Goal: Information Seeking & Learning: Learn about a topic

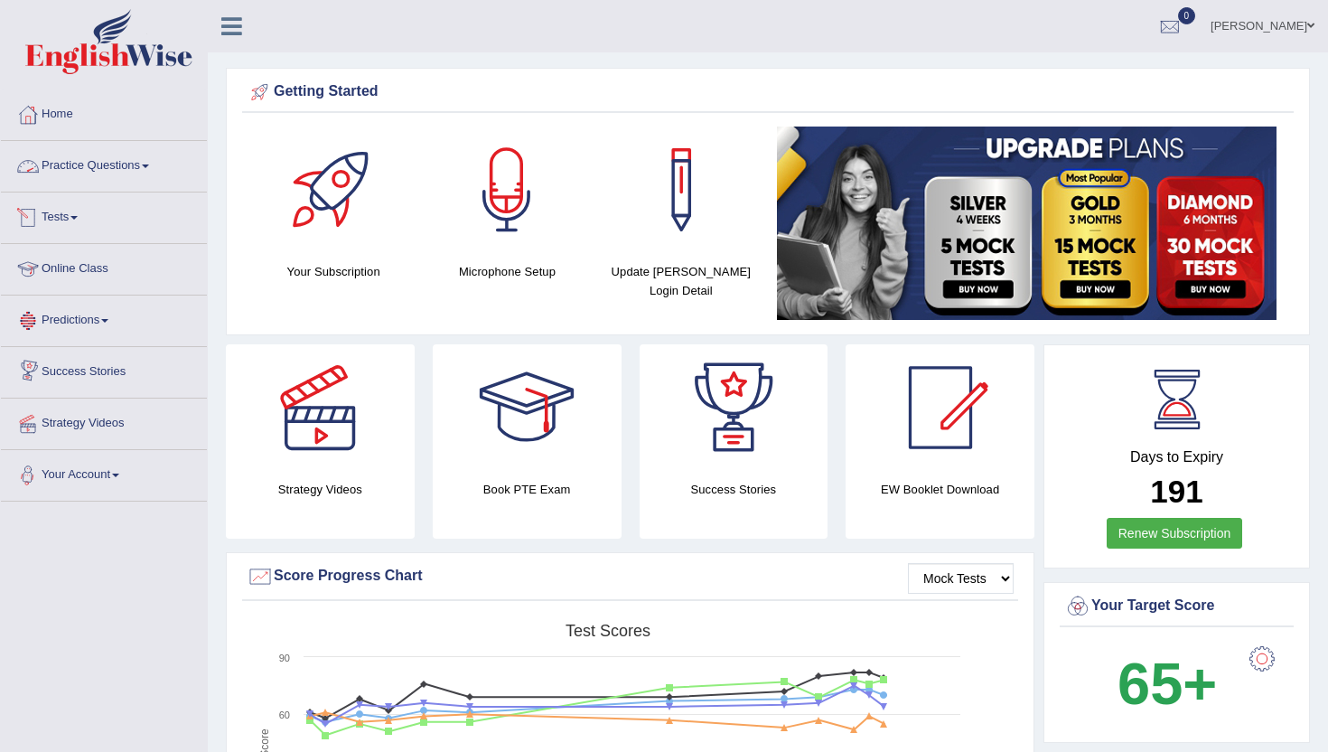
click at [89, 164] on link "Practice Questions" at bounding box center [104, 163] width 206 height 45
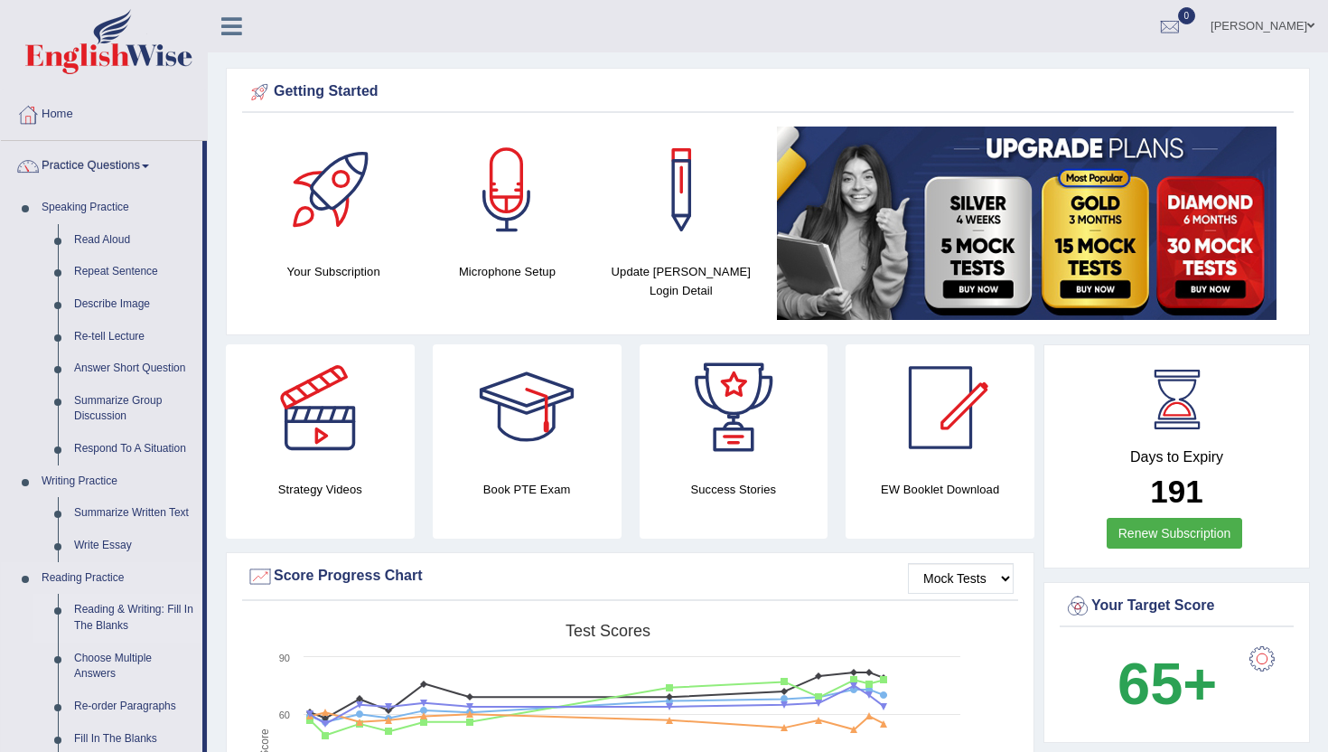
click at [117, 624] on link "Reading & Writing: Fill In The Blanks" at bounding box center [134, 618] width 136 height 48
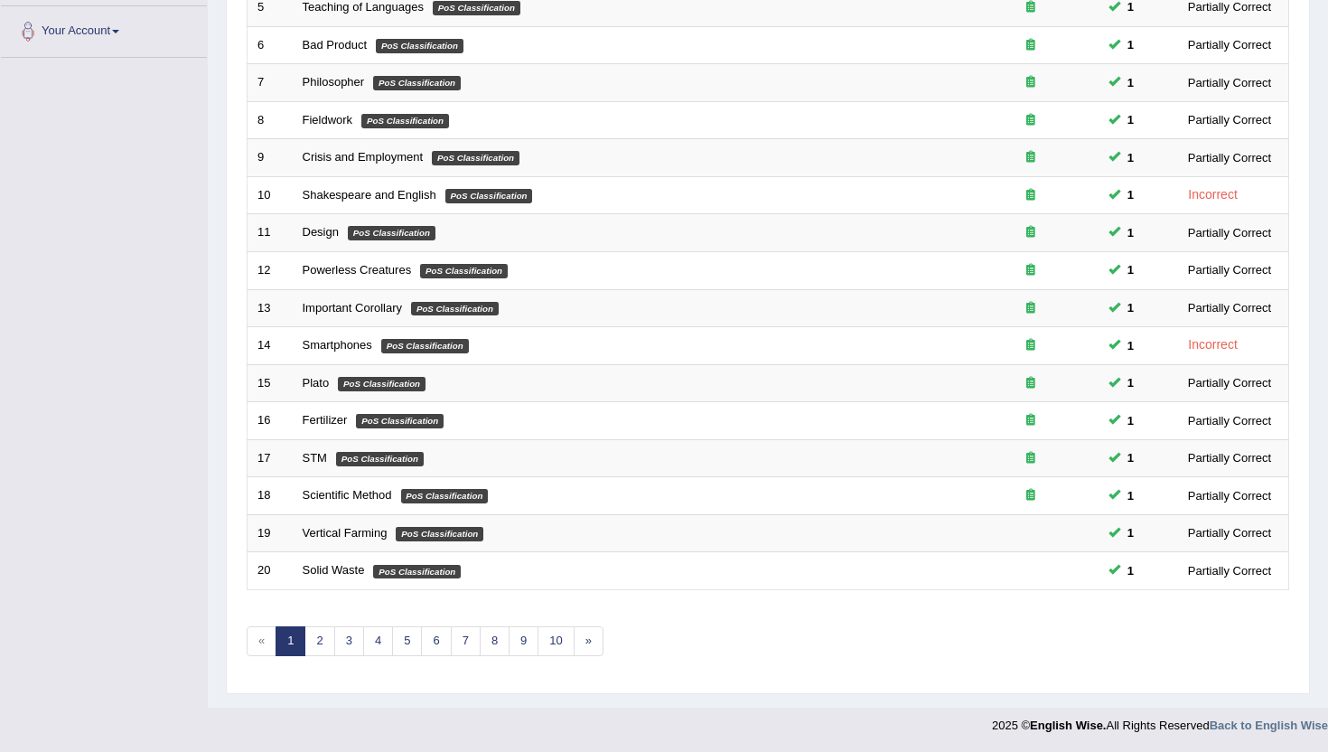
scroll to position [445, 0]
click at [386, 650] on link "4" at bounding box center [378, 640] width 30 height 30
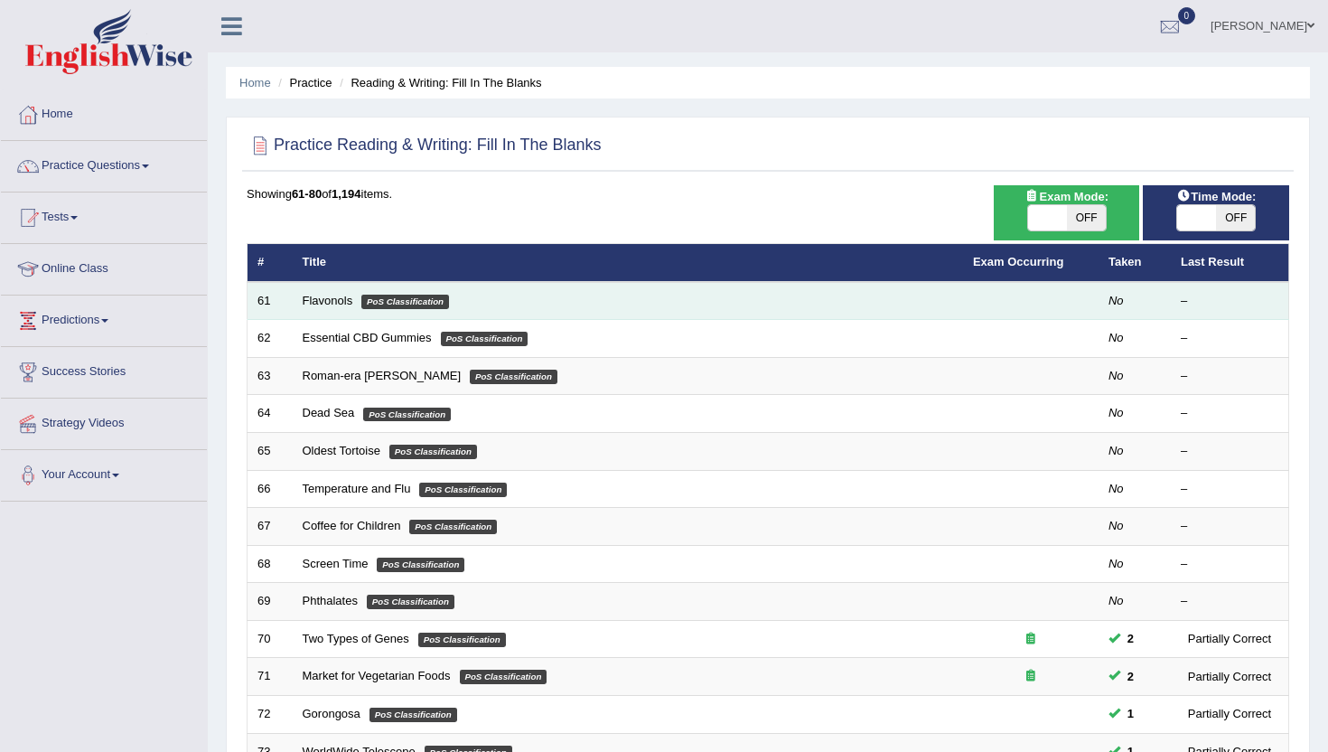
click at [338, 293] on td "Flavonols PoS Classification" at bounding box center [628, 301] width 671 height 38
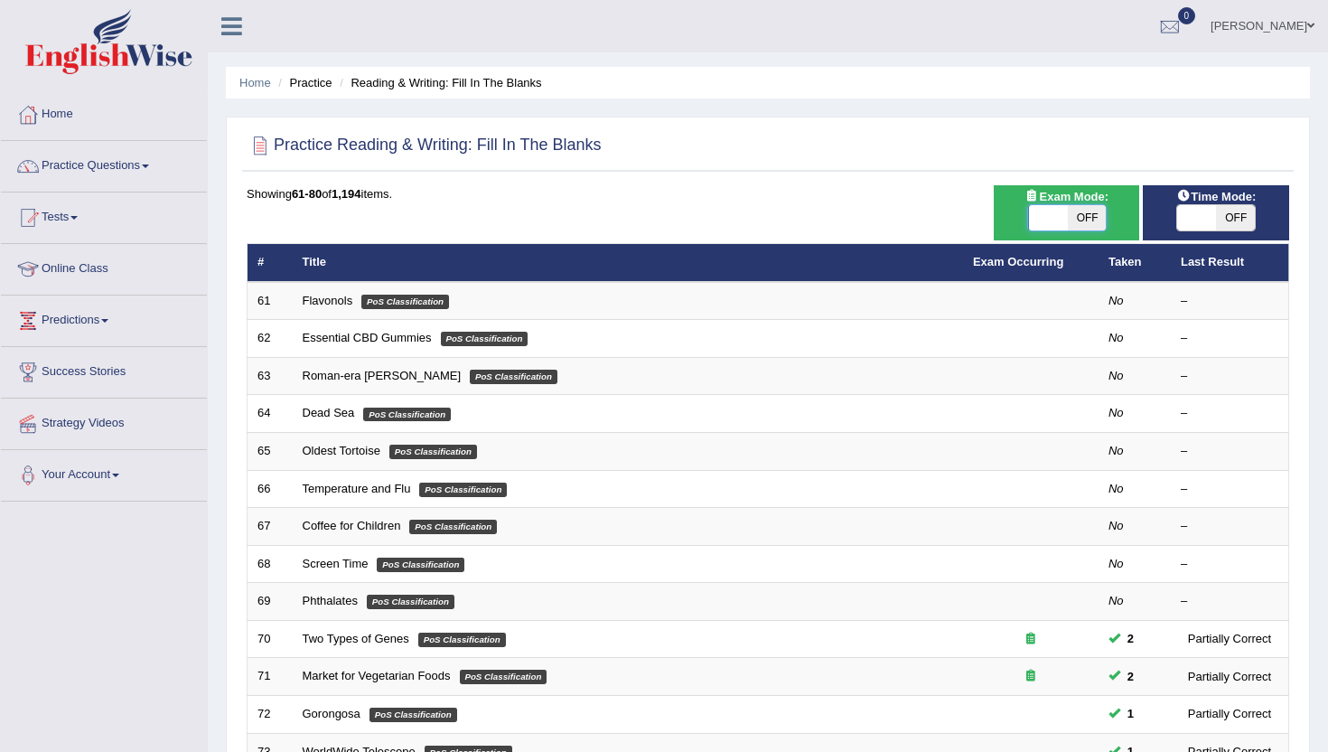
click at [1039, 220] on span at bounding box center [1048, 217] width 39 height 25
click at [1096, 226] on span "OFF" at bounding box center [1086, 217] width 39 height 25
checkbox input "true"
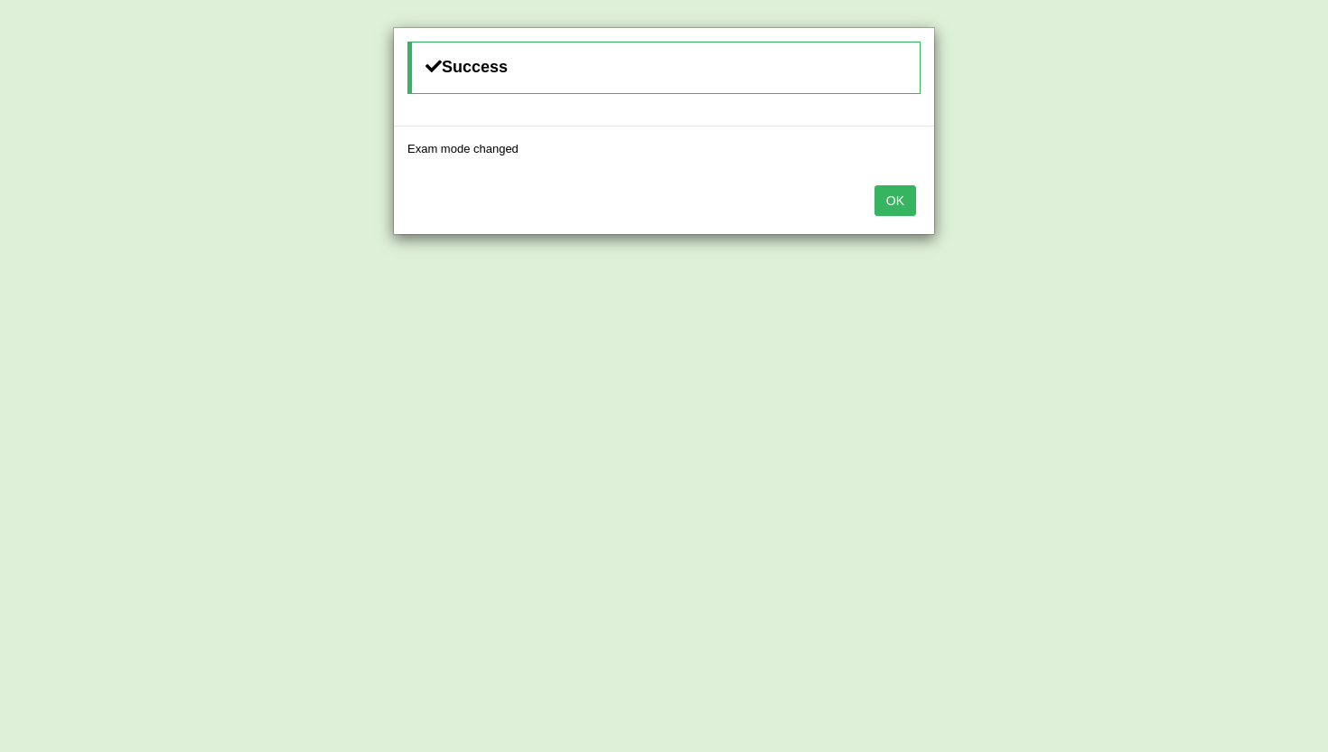
click at [909, 202] on button "OK" at bounding box center [896, 200] width 42 height 31
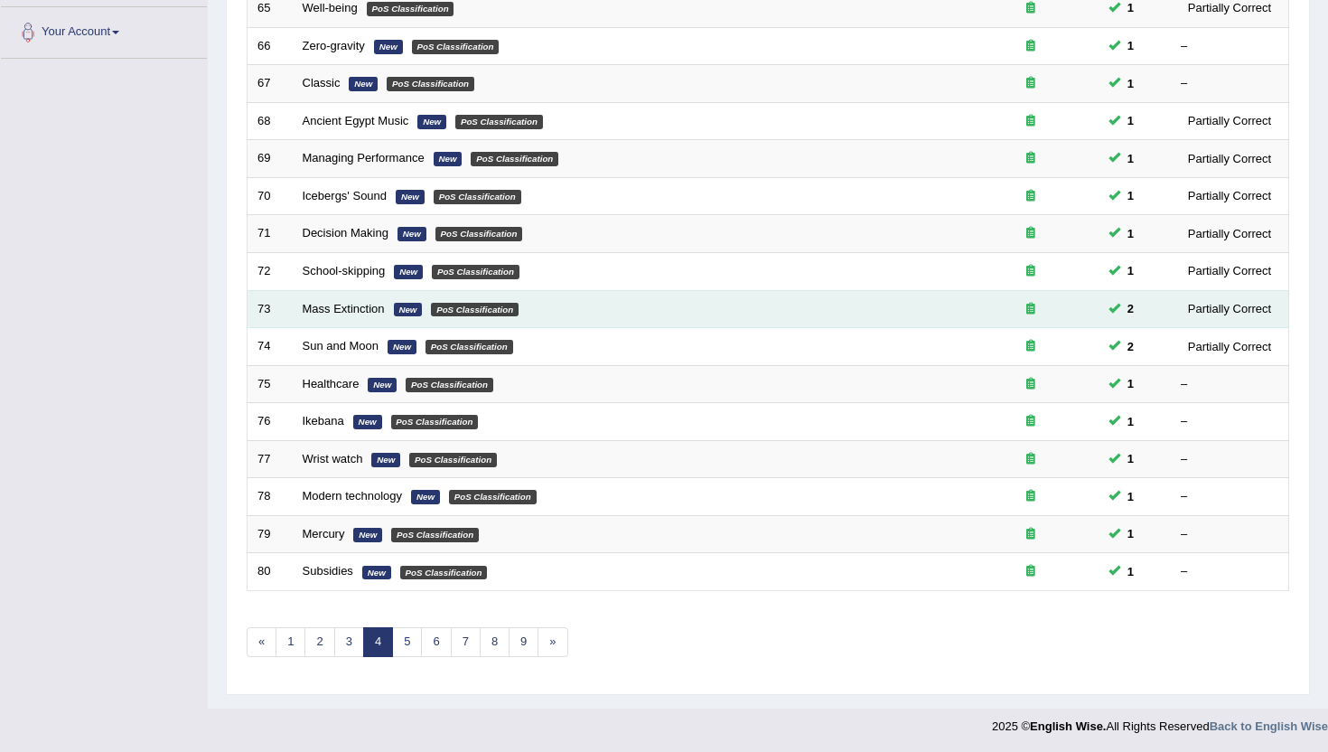
scroll to position [445, 0]
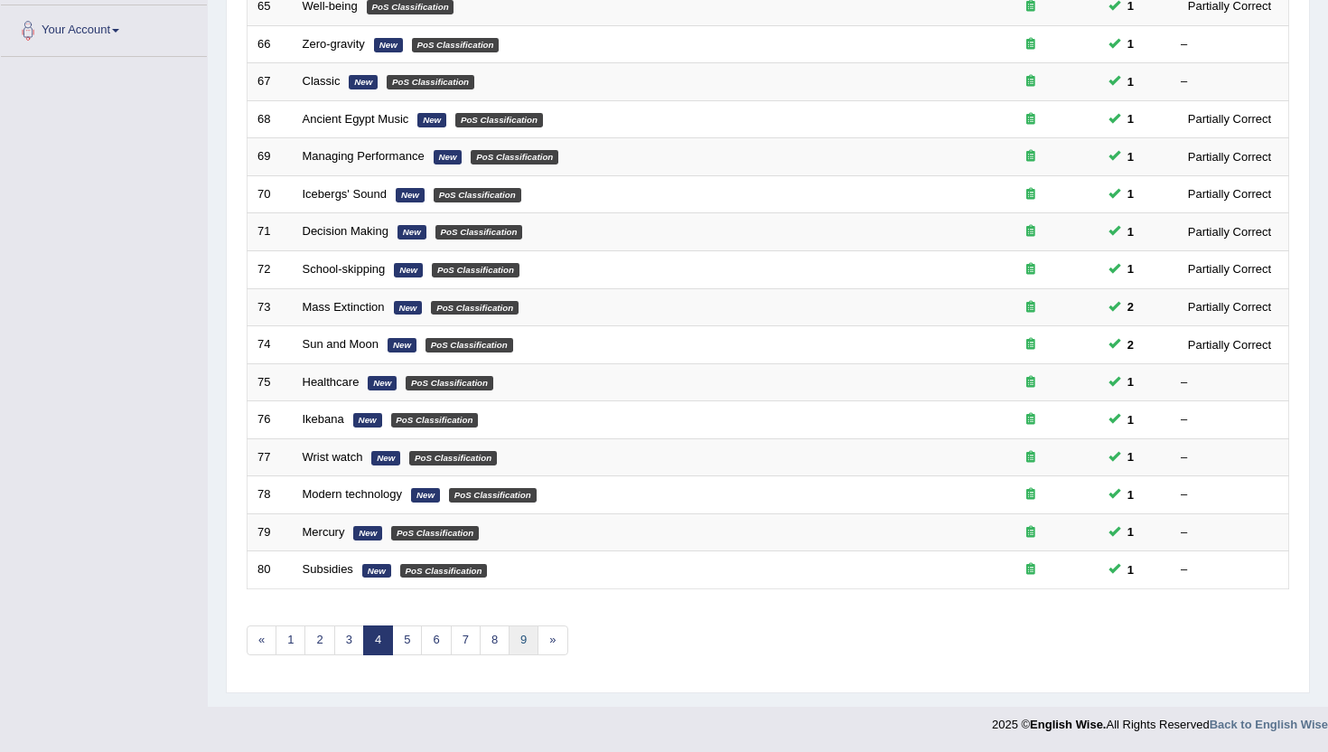
click at [522, 640] on link "9" at bounding box center [524, 640] width 30 height 30
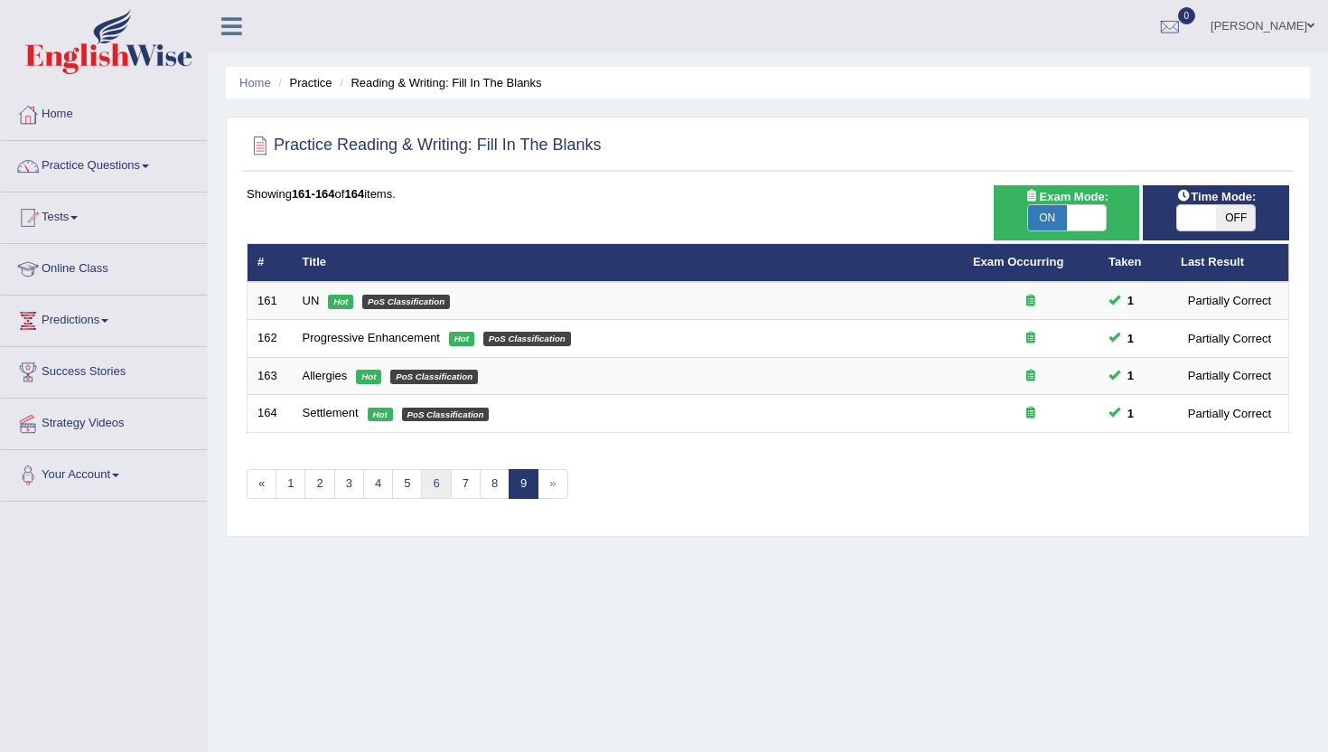
click at [434, 495] on link "6" at bounding box center [436, 484] width 30 height 30
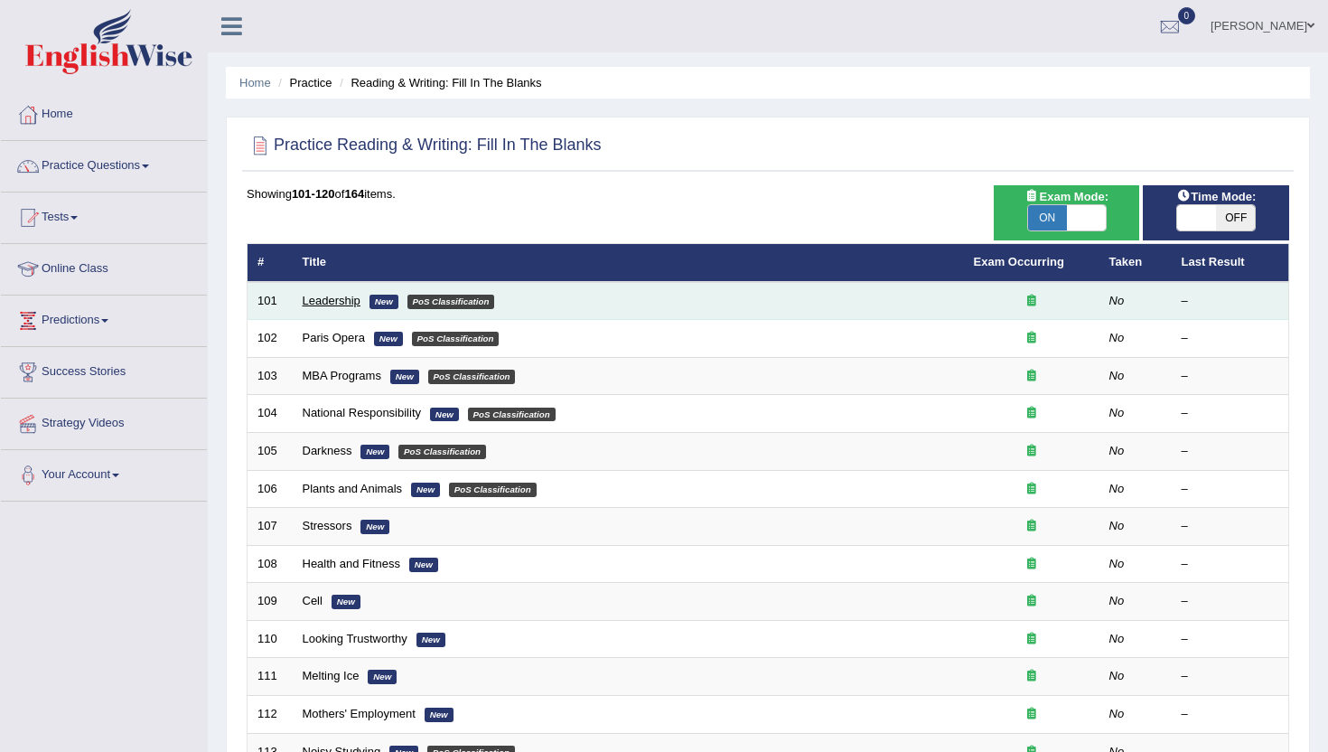
click at [312, 300] on link "Leadership" at bounding box center [332, 301] width 58 height 14
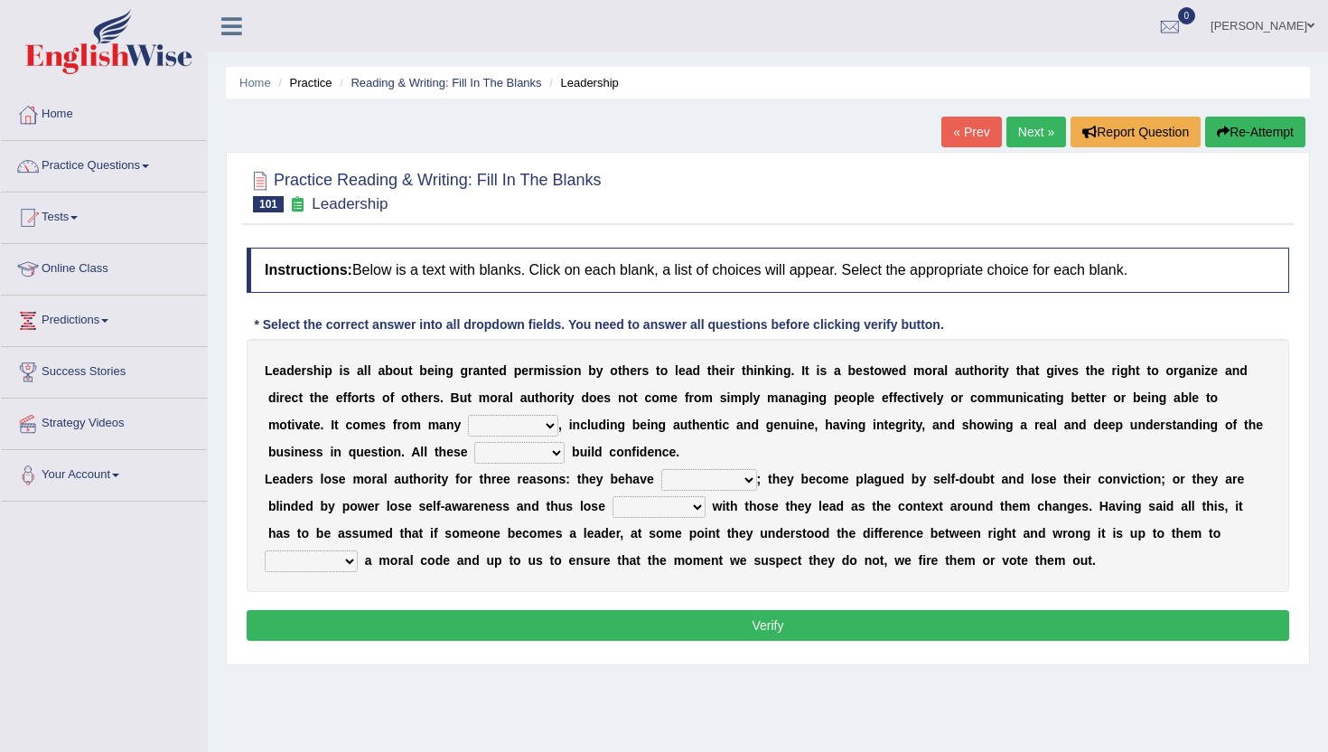
click at [530, 422] on select "sources items stamps supports" at bounding box center [513, 426] width 90 height 22
click at [509, 424] on select "sources items stamps supports" at bounding box center [513, 426] width 90 height 22
click at [547, 447] on select "faith answers factors parts" at bounding box center [519, 453] width 90 height 22
select select "factors"
click at [474, 442] on select "faith answers factors parts" at bounding box center [519, 453] width 90 height 22
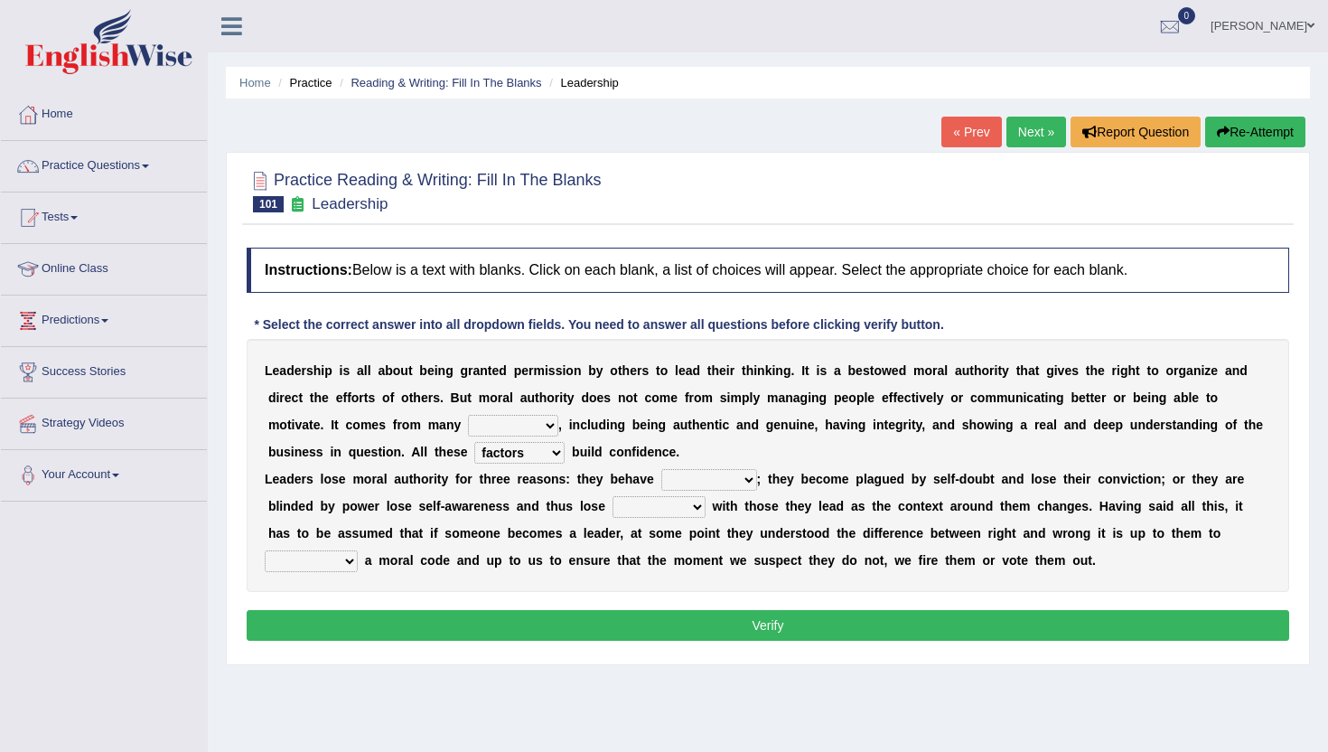
click at [523, 447] on select "faith answers factors parts" at bounding box center [519, 453] width 90 height 22
click at [502, 421] on select "sources items stamps supports" at bounding box center [513, 426] width 90 height 22
select select "sources"
click at [469, 415] on select "sources items stamps supports" at bounding box center [513, 426] width 90 height 22
click at [667, 476] on select "usually unethically falsely unexpected" at bounding box center [710, 480] width 96 height 22
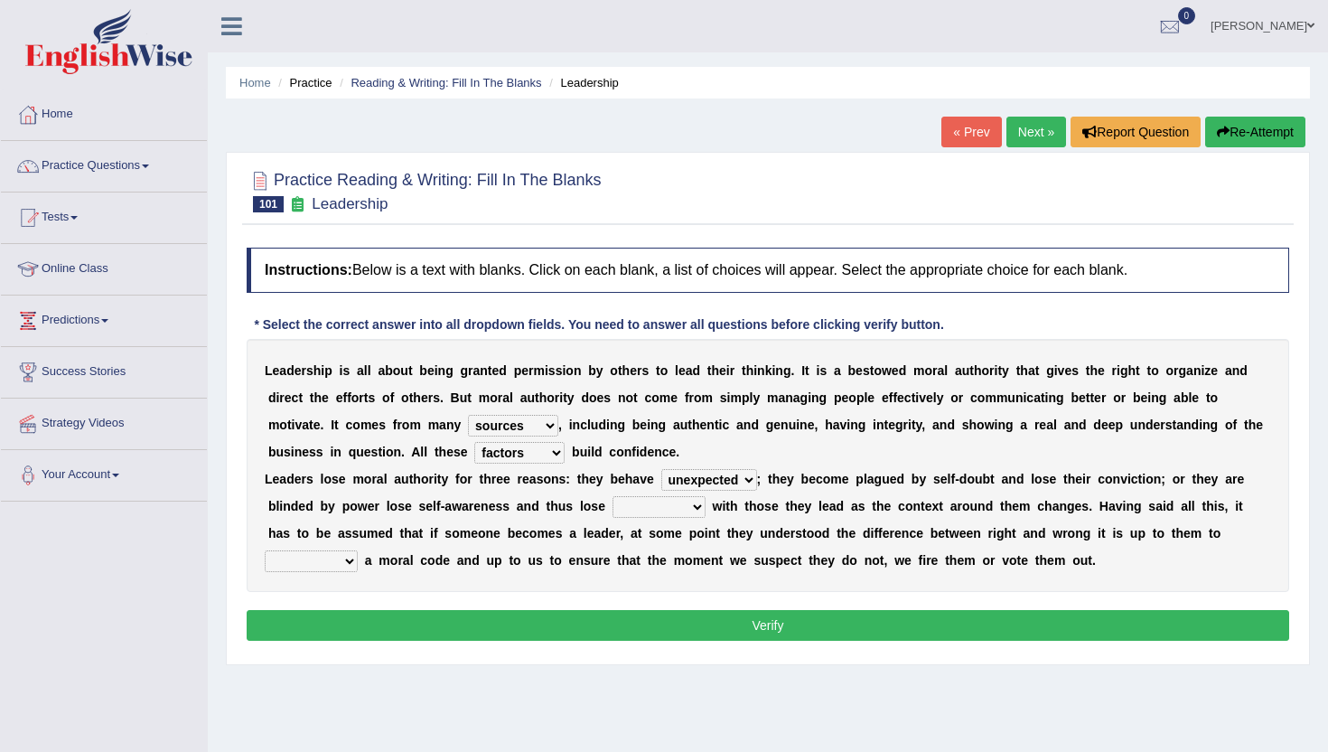
click at [662, 469] on select "usually unethically falsely unexpected" at bounding box center [710, 480] width 96 height 22
click at [679, 480] on select "usually unethically falsely unexpected" at bounding box center [710, 480] width 96 height 22
click at [662, 469] on select "usually unethically falsely unexpected" at bounding box center [710, 480] width 96 height 22
click at [685, 482] on select "usually unethically falsely unexpected" at bounding box center [710, 480] width 96 height 22
select select "unexpected"
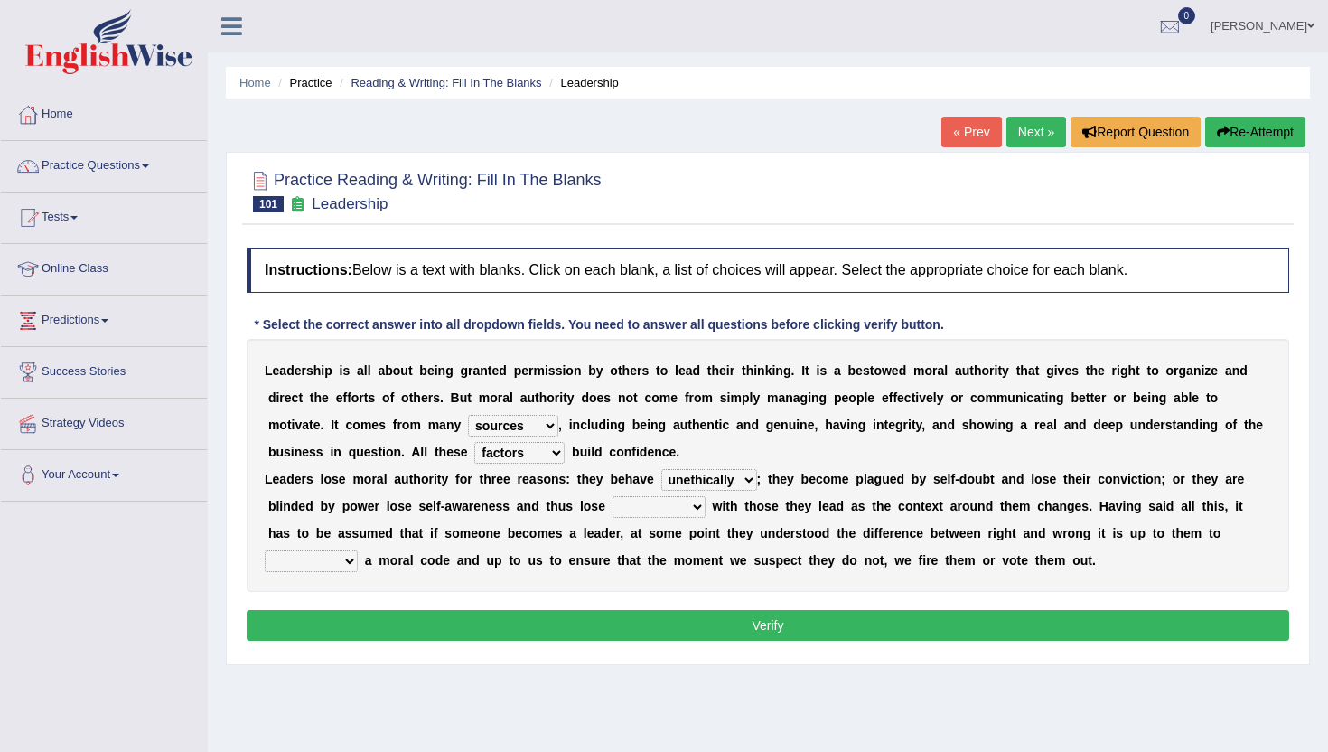
click at [662, 469] on select "usually unethically falsely unexpected" at bounding box center [710, 480] width 96 height 22
click at [625, 509] on select "connect connected disconnect connection" at bounding box center [659, 507] width 93 height 22
select select "connection"
click at [613, 496] on select "connect connected disconnect connection" at bounding box center [659, 507] width 93 height 22
click at [331, 564] on select "abide in abide by abide to connection" at bounding box center [311, 561] width 93 height 22
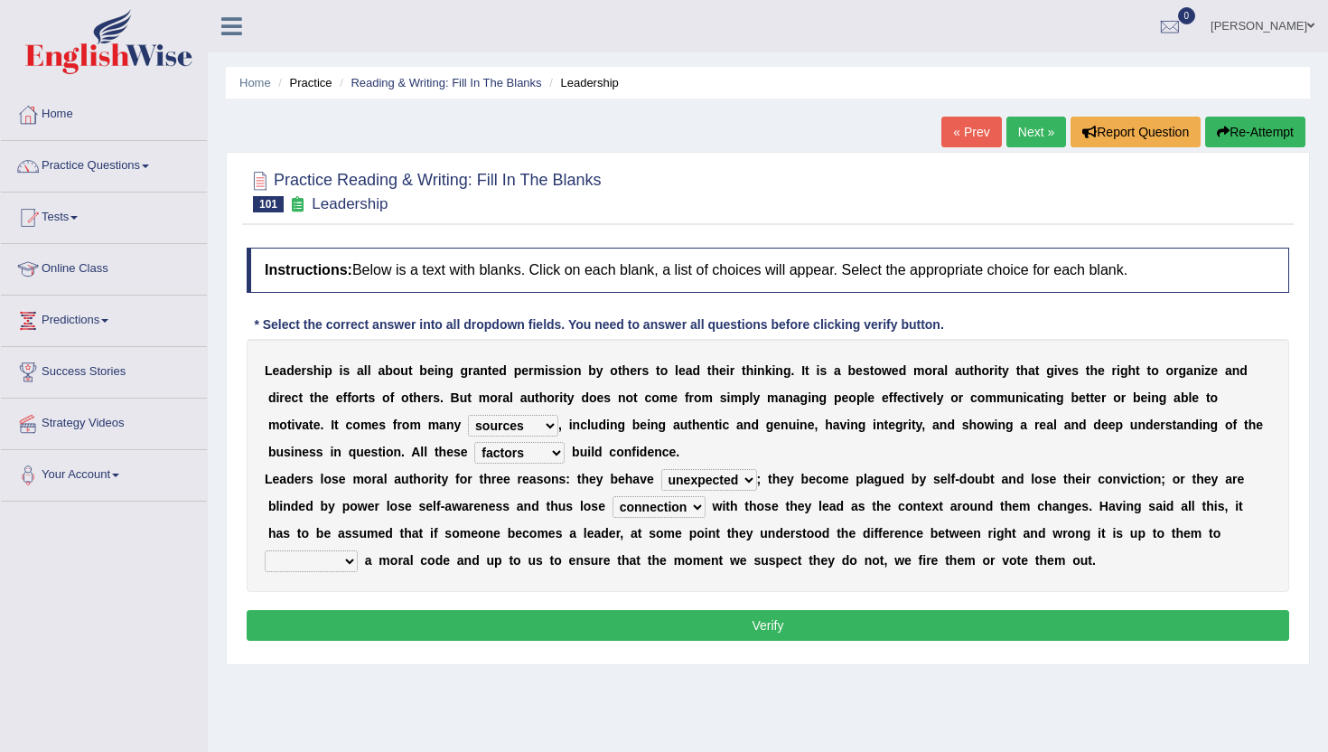
select select "abide in"
click at [265, 550] on select "abide in abide by abide to connection" at bounding box center [311, 561] width 93 height 22
click at [333, 615] on button "Verify" at bounding box center [768, 625] width 1043 height 31
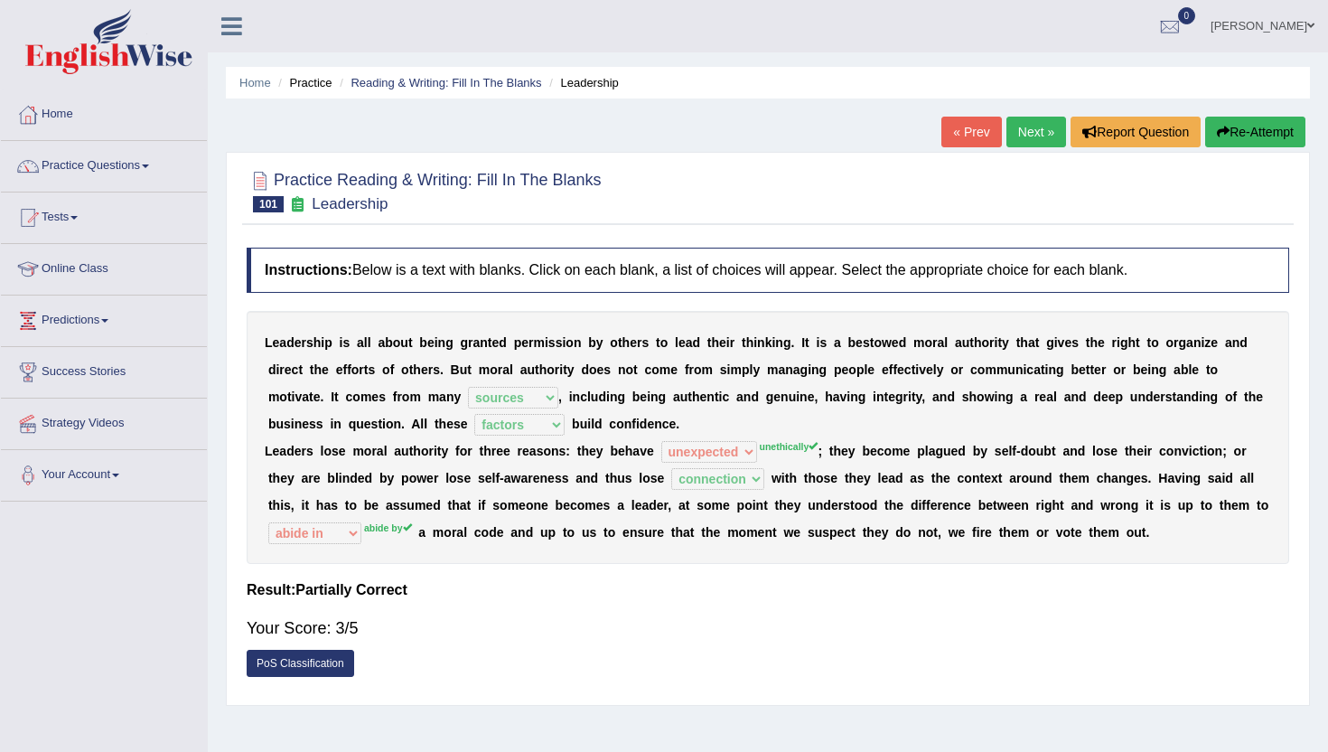
click at [1011, 121] on link "Next »" at bounding box center [1037, 132] width 60 height 31
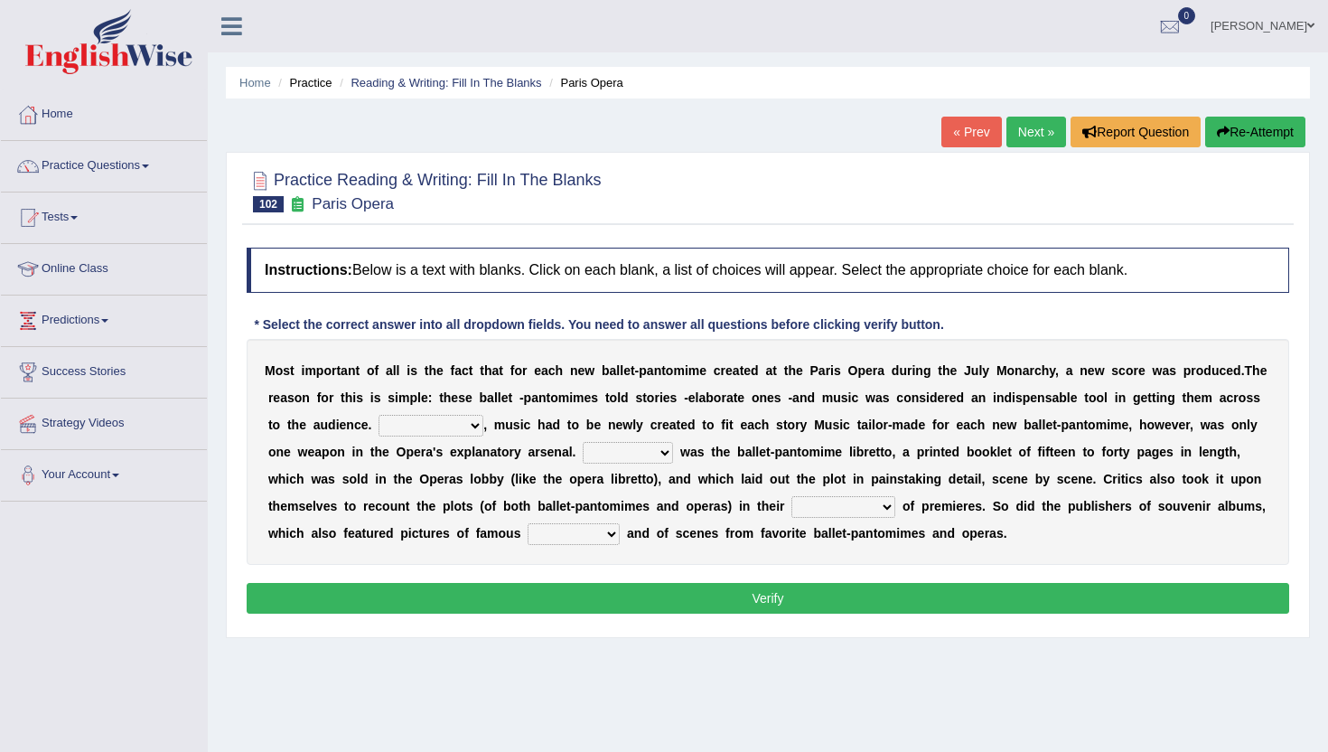
click at [483, 428] on select "However Nevertheless In fact Therefore" at bounding box center [431, 426] width 105 height 22
click at [465, 415] on select "However Nevertheless In fact Therefore" at bounding box center [431, 426] width 105 height 22
click at [483, 429] on select "However Nevertheless In fact Therefore" at bounding box center [431, 426] width 105 height 22
click at [483, 419] on select "However Nevertheless In fact Therefore" at bounding box center [431, 426] width 105 height 22
select select "In fact"
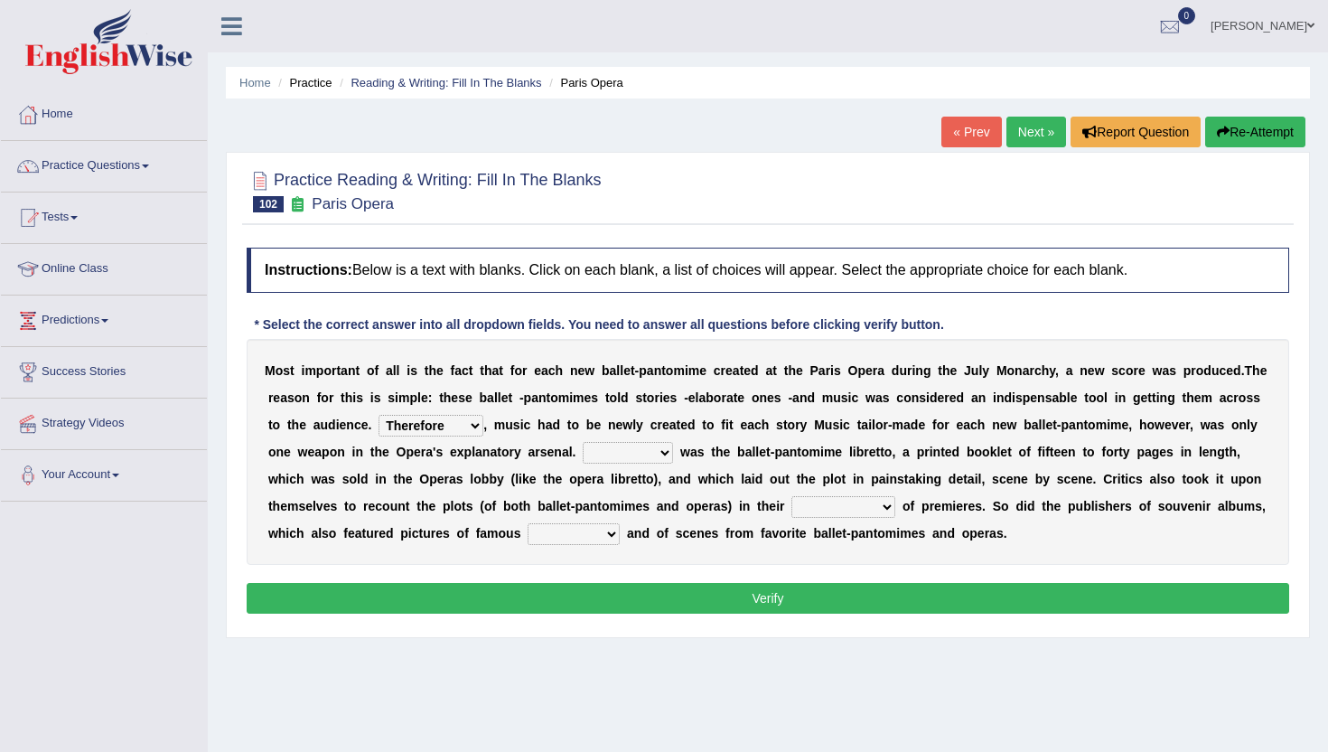
click at [465, 415] on select "However Nevertheless In fact Therefore" at bounding box center [431, 426] width 105 height 22
click at [673, 455] on select "Another Others It Also" at bounding box center [628, 453] width 90 height 22
select select "It"
click at [673, 442] on select "Another Others It Also" at bounding box center [628, 453] width 90 height 22
click at [896, 508] on select "views reviews overviews supervisions" at bounding box center [844, 507] width 104 height 22
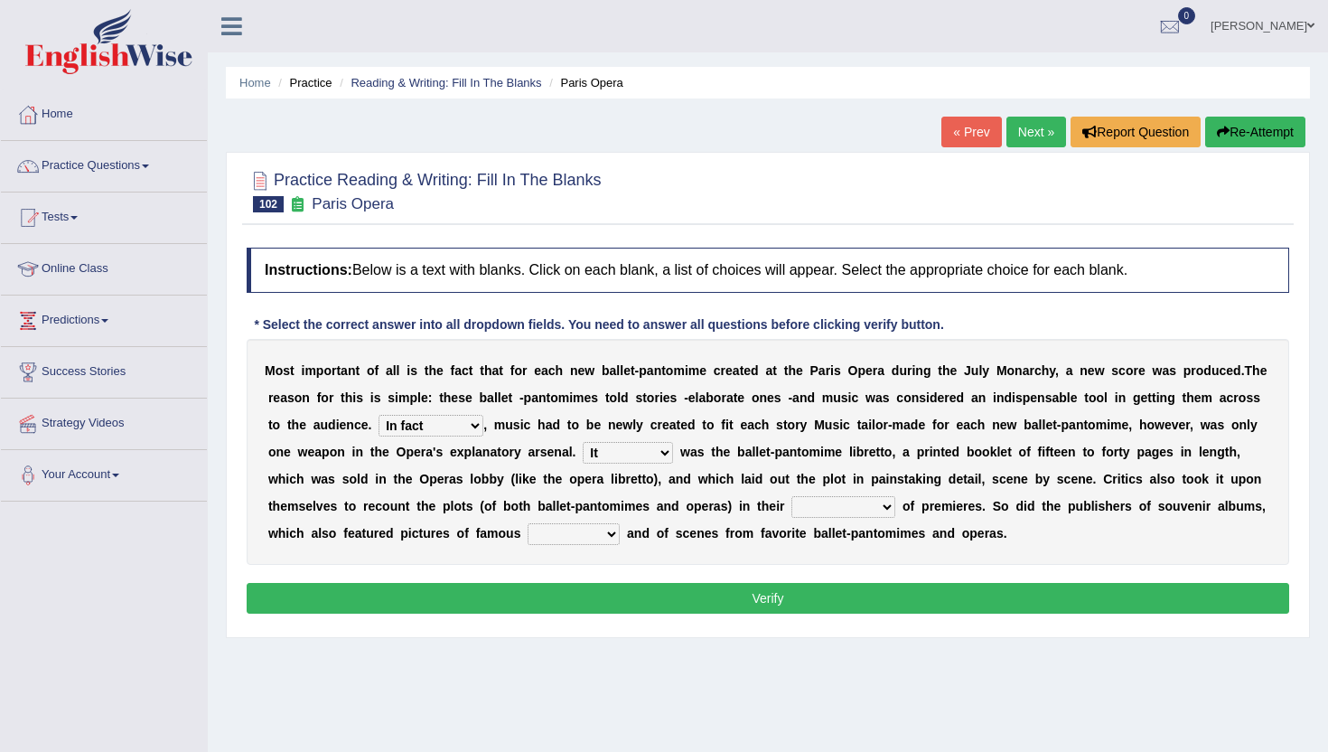
select select "views"
click at [896, 496] on select "views reviews overviews supervisions" at bounding box center [844, 507] width 104 height 22
click at [896, 508] on select "views reviews overviews supervisions" at bounding box center [844, 507] width 104 height 22
click at [620, 533] on select "teachers students performers drivers" at bounding box center [574, 534] width 92 height 22
select select "performers"
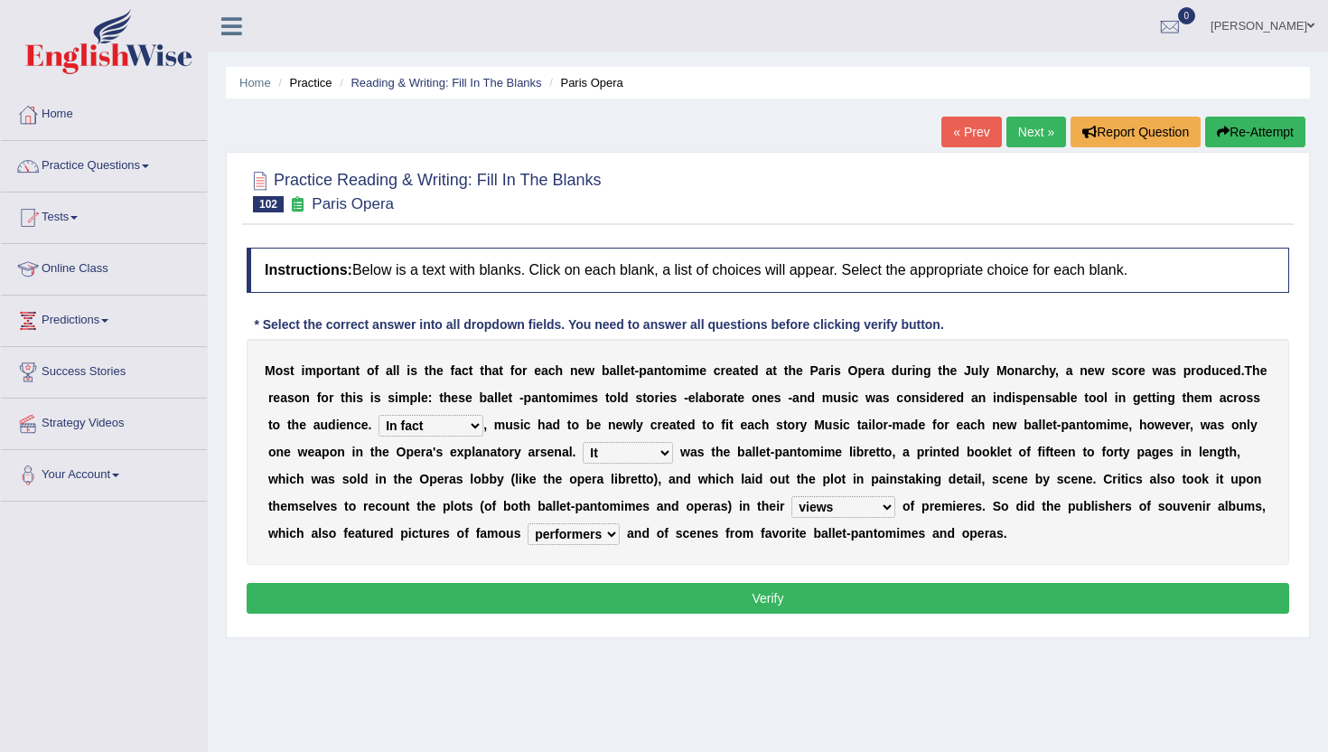
click at [620, 523] on select "teachers students performers drivers" at bounding box center [574, 534] width 92 height 22
click at [679, 604] on button "Verify" at bounding box center [768, 598] width 1043 height 31
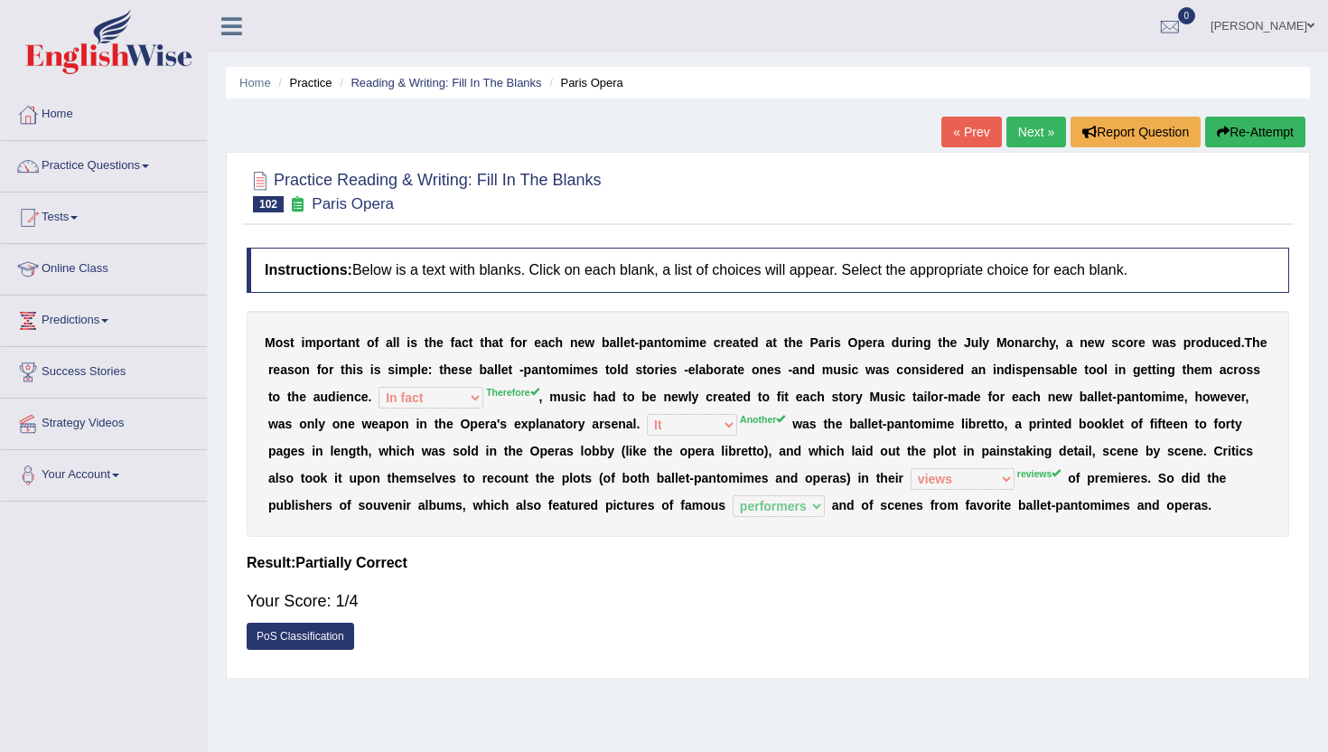
click at [1016, 131] on link "Next »" at bounding box center [1037, 132] width 60 height 31
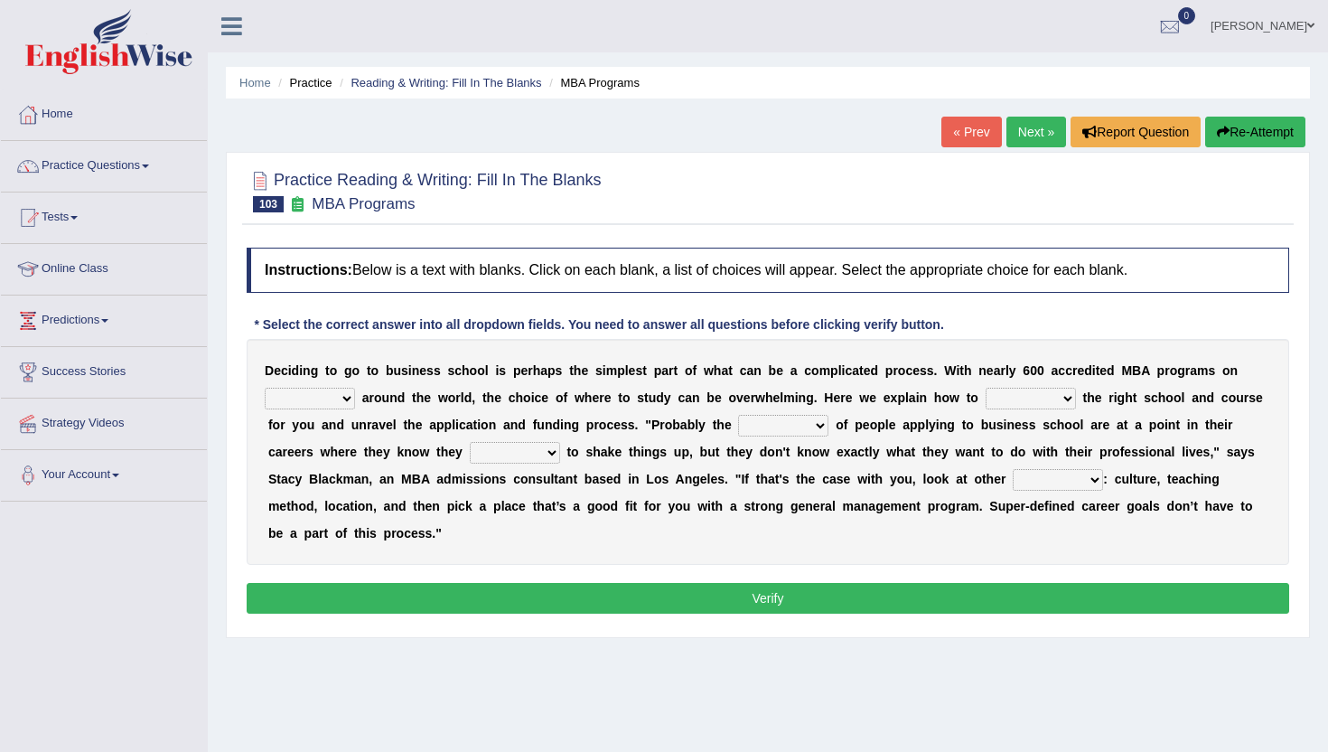
click at [344, 404] on select "offer provide give take" at bounding box center [310, 399] width 90 height 22
select select "offer"
click at [265, 388] on select "offer provide give take" at bounding box center [310, 399] width 90 height 22
click at [302, 399] on select "offer provide give take" at bounding box center [310, 399] width 90 height 22
click at [1001, 399] on select "recognize select choose identify" at bounding box center [1031, 399] width 90 height 22
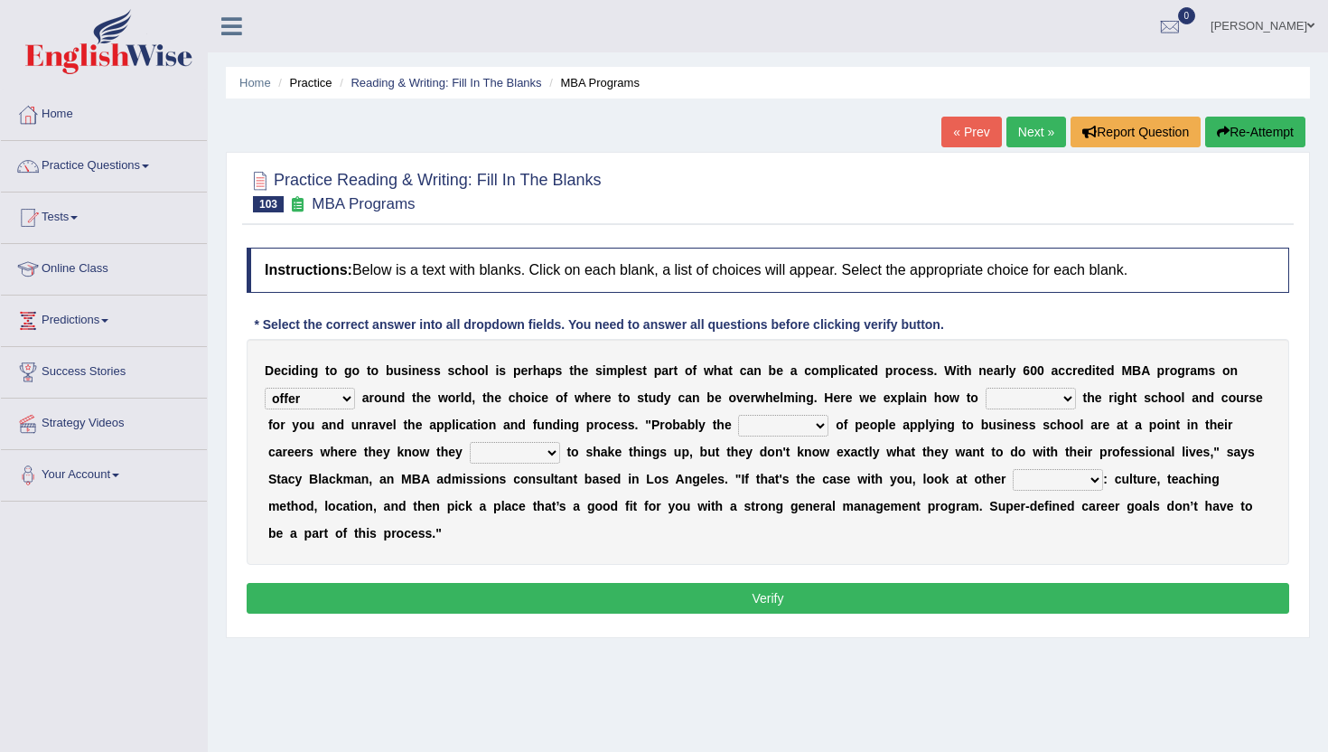
select select "choose"
click at [987, 388] on select "recognize select choose identify" at bounding box center [1031, 399] width 90 height 22
click at [767, 429] on select "few many majority minority" at bounding box center [783, 426] width 90 height 22
select select "majority"
click at [738, 415] on select "few many majority minority" at bounding box center [783, 426] width 90 height 22
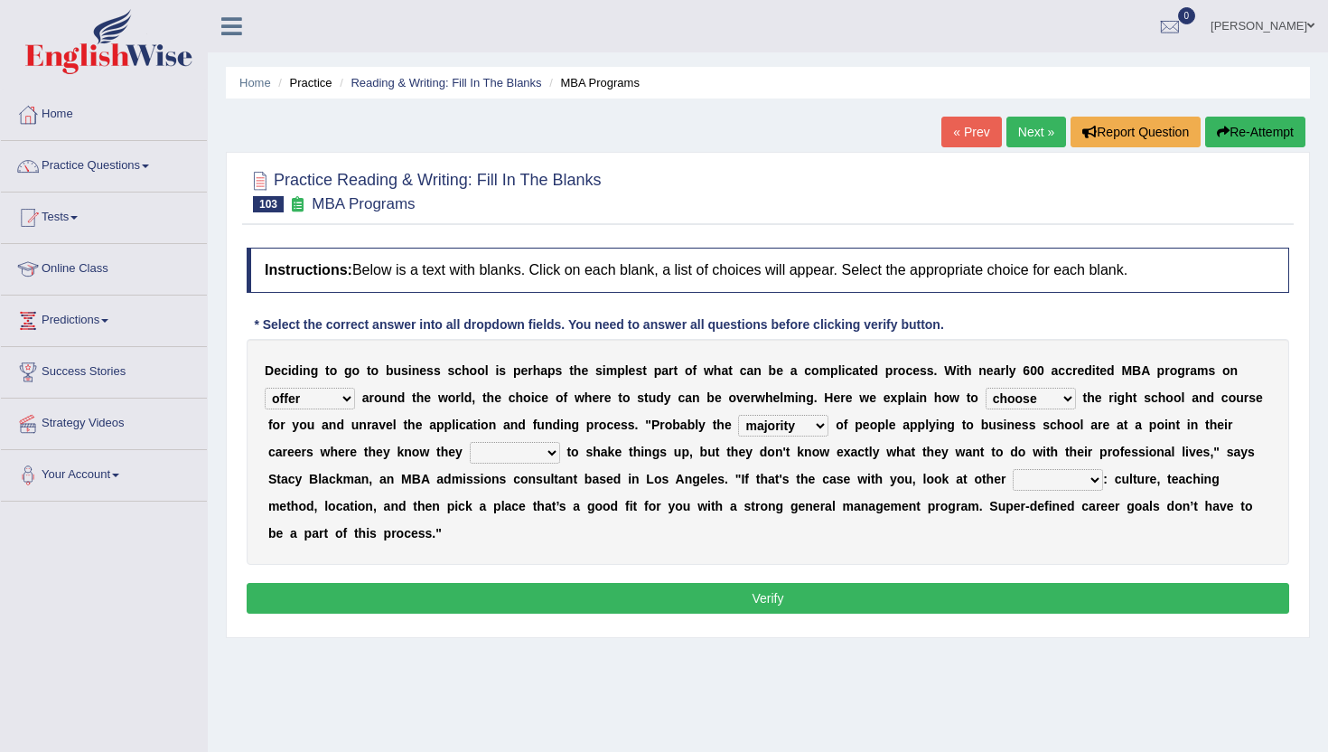
click at [506, 459] on select "expect plan want choose" at bounding box center [515, 453] width 90 height 22
select select "want"
click at [470, 442] on select "expect plan want choose" at bounding box center [515, 453] width 90 height 22
click at [1046, 475] on select "standards factors rules criteria" at bounding box center [1058, 480] width 90 height 22
select select "standards"
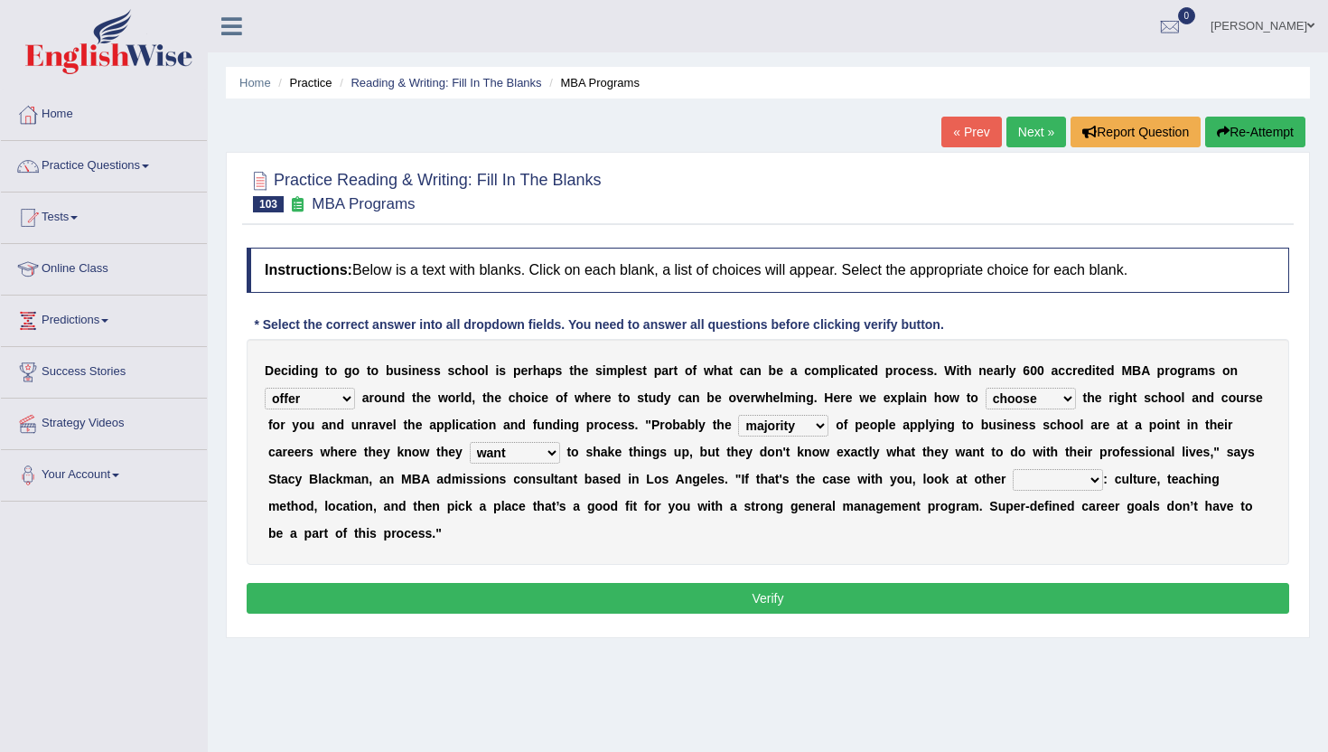
click at [1013, 469] on select "standards factors rules criteria" at bounding box center [1058, 480] width 90 height 22
click at [1044, 481] on select "standards factors rules criteria" at bounding box center [1058, 480] width 90 height 22
click at [566, 602] on button "Verify" at bounding box center [768, 598] width 1043 height 31
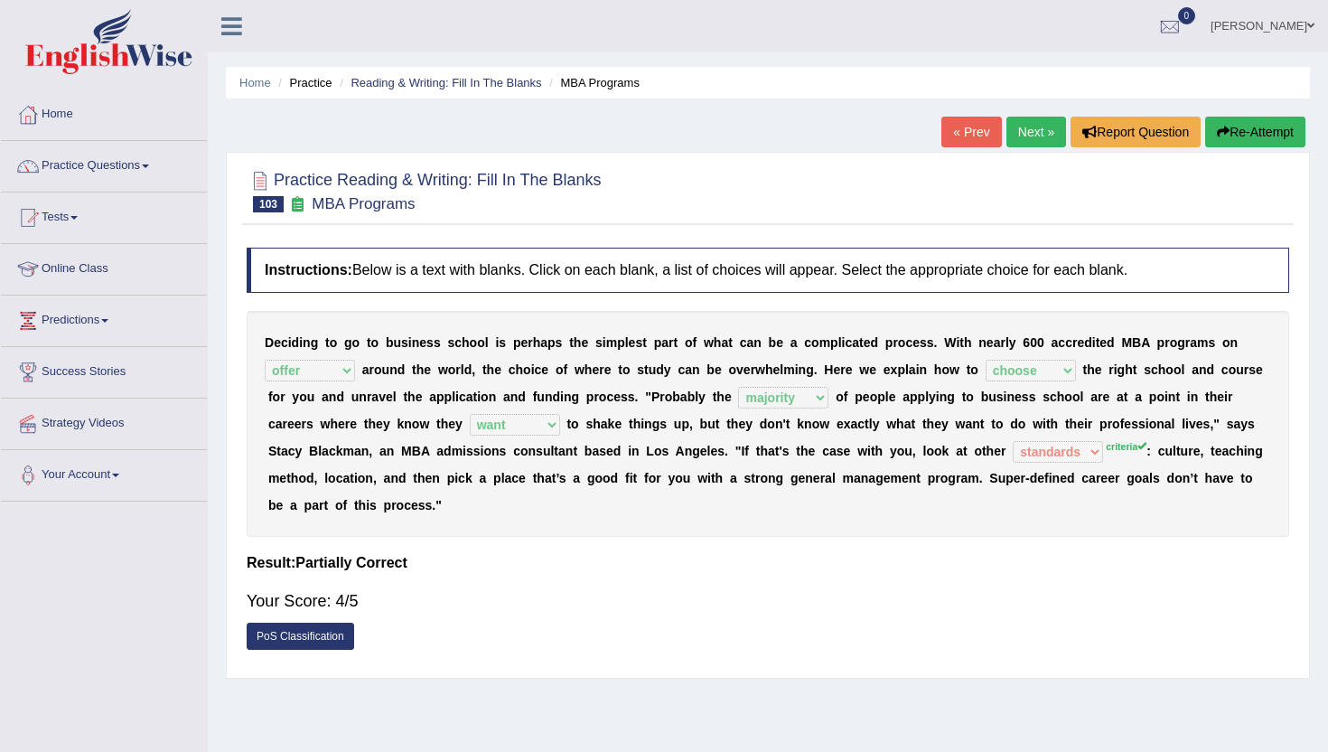
click at [1028, 139] on link "Next »" at bounding box center [1037, 132] width 60 height 31
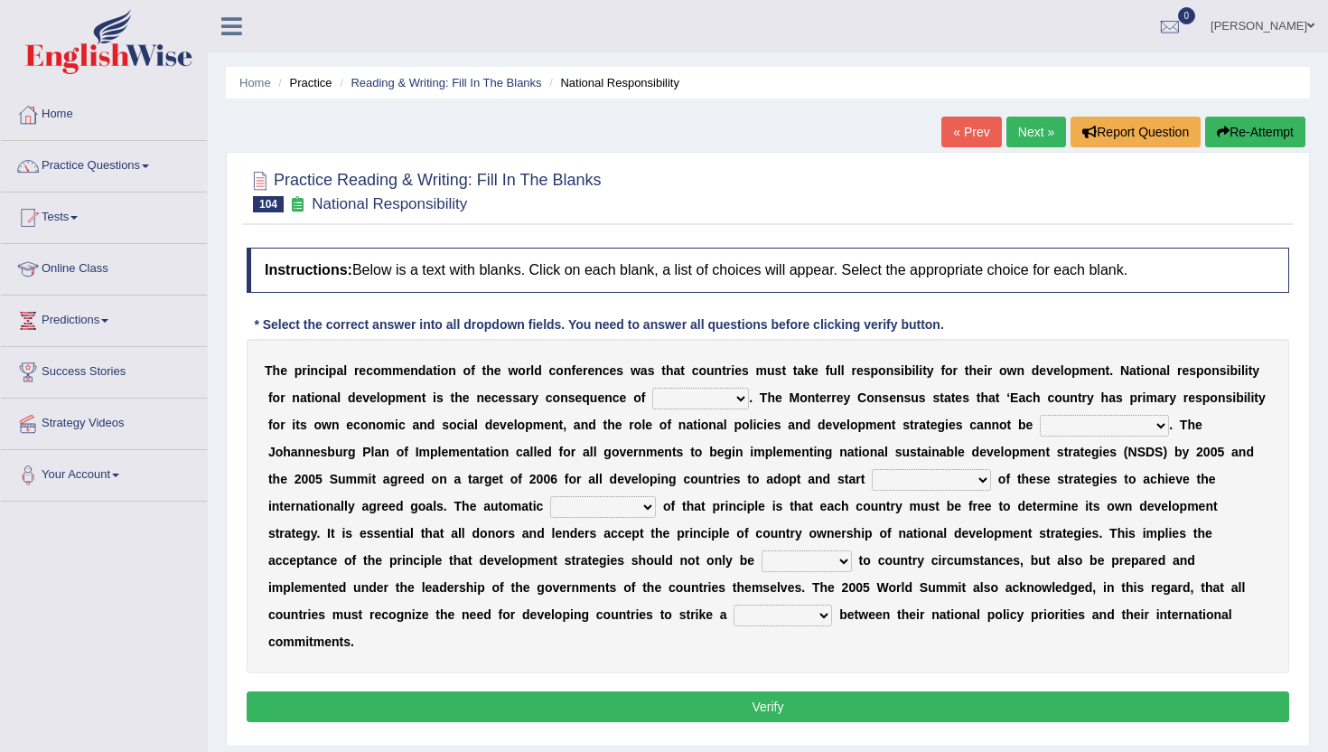
click at [668, 401] on select "hospitality sovereignty punctuality curiosity" at bounding box center [700, 399] width 97 height 22
select select "hospitality"
click at [652, 388] on select "hospitality sovereignty punctuality curiosity" at bounding box center [700, 399] width 97 height 22
click at [1061, 427] on select "employed enquired explored over-emphasized" at bounding box center [1104, 426] width 129 height 22
select select "explored"
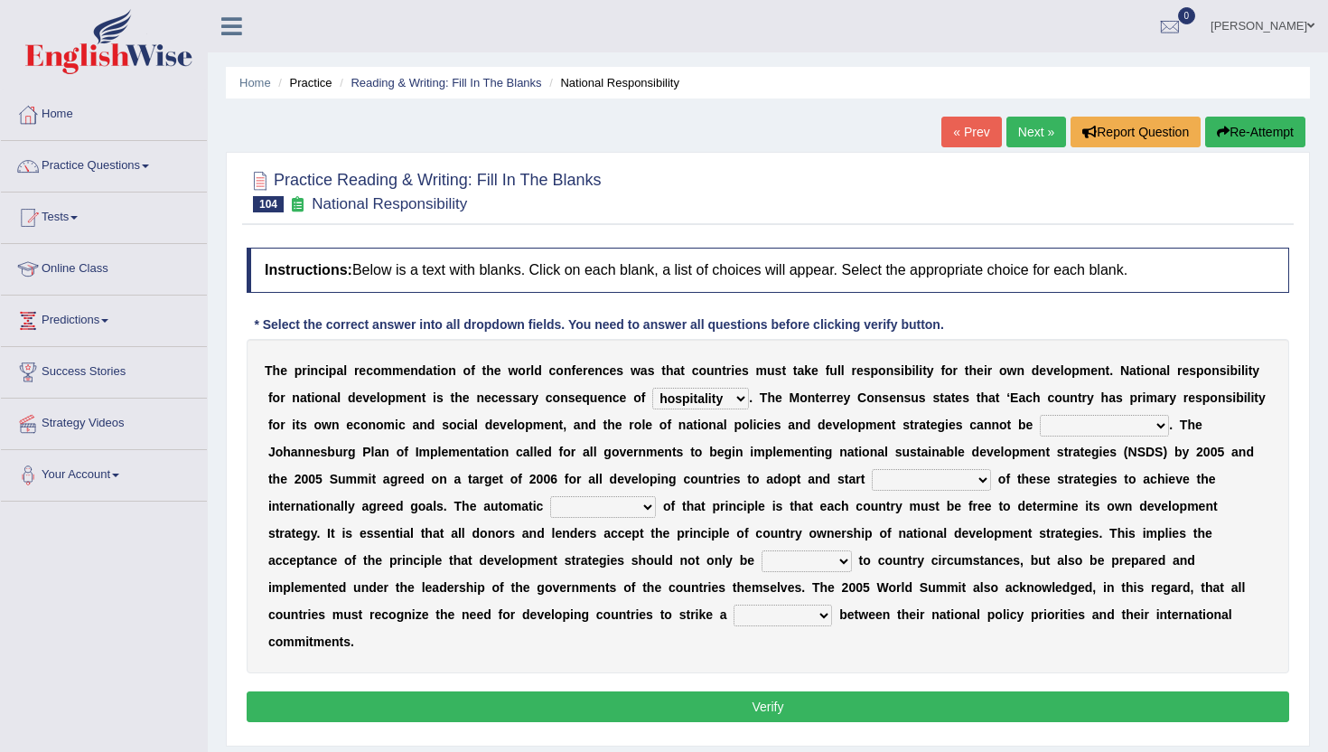
click at [1040, 415] on select "employed enquired explored over-emphasized" at bounding box center [1104, 426] width 129 height 22
click at [1075, 421] on select "employed enquired explored over-emphasized" at bounding box center [1104, 426] width 129 height 22
click at [910, 476] on select "implementation policy implication implant" at bounding box center [931, 480] width 119 height 22
select select "implication"
click at [873, 469] on select "implementation policy implication implant" at bounding box center [931, 480] width 119 height 22
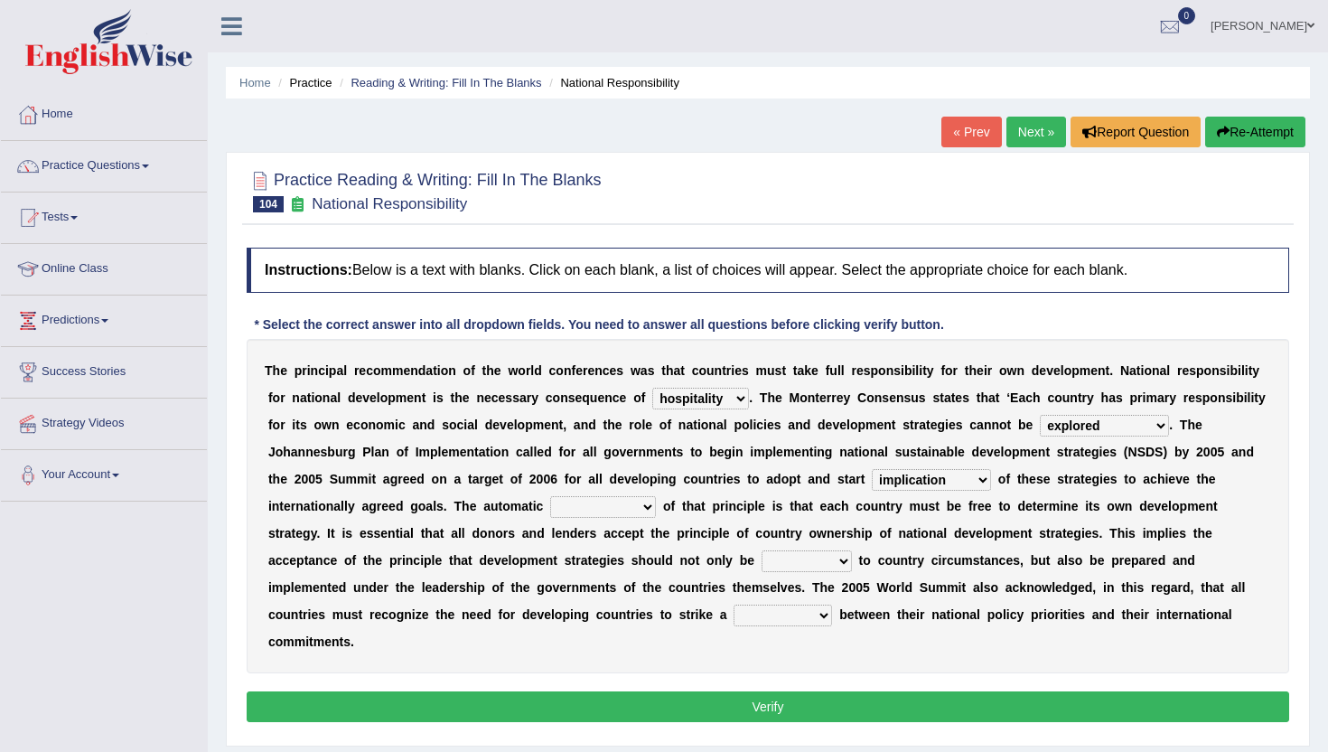
click at [581, 507] on select "reason contradiction corollary collocation" at bounding box center [603, 507] width 106 height 22
select select "collocation"
click at [550, 496] on select "reason contradiction corollary collocation" at bounding box center [603, 507] width 106 height 22
click at [589, 500] on select "reason contradiction corollary collocation" at bounding box center [603, 507] width 106 height 22
click at [867, 563] on b "o" at bounding box center [867, 560] width 8 height 14
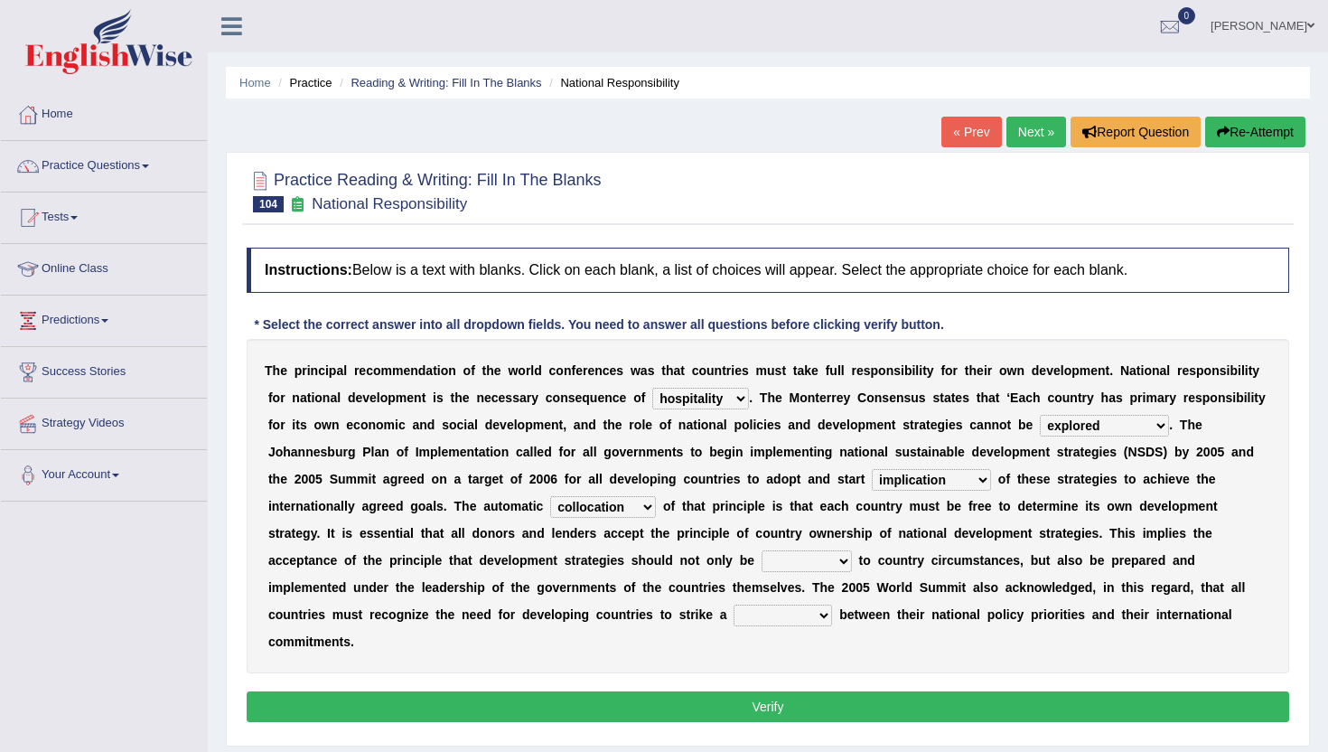
click at [844, 558] on select "against adopted attended attuned" at bounding box center [807, 561] width 90 height 22
click at [762, 550] on select "against adopted attended attuned" at bounding box center [807, 561] width 90 height 22
click at [810, 563] on select "against adopted attended attuned" at bounding box center [807, 561] width 90 height 22
select select "adopted"
click at [762, 550] on select "against adopted attended attuned" at bounding box center [807, 561] width 90 height 22
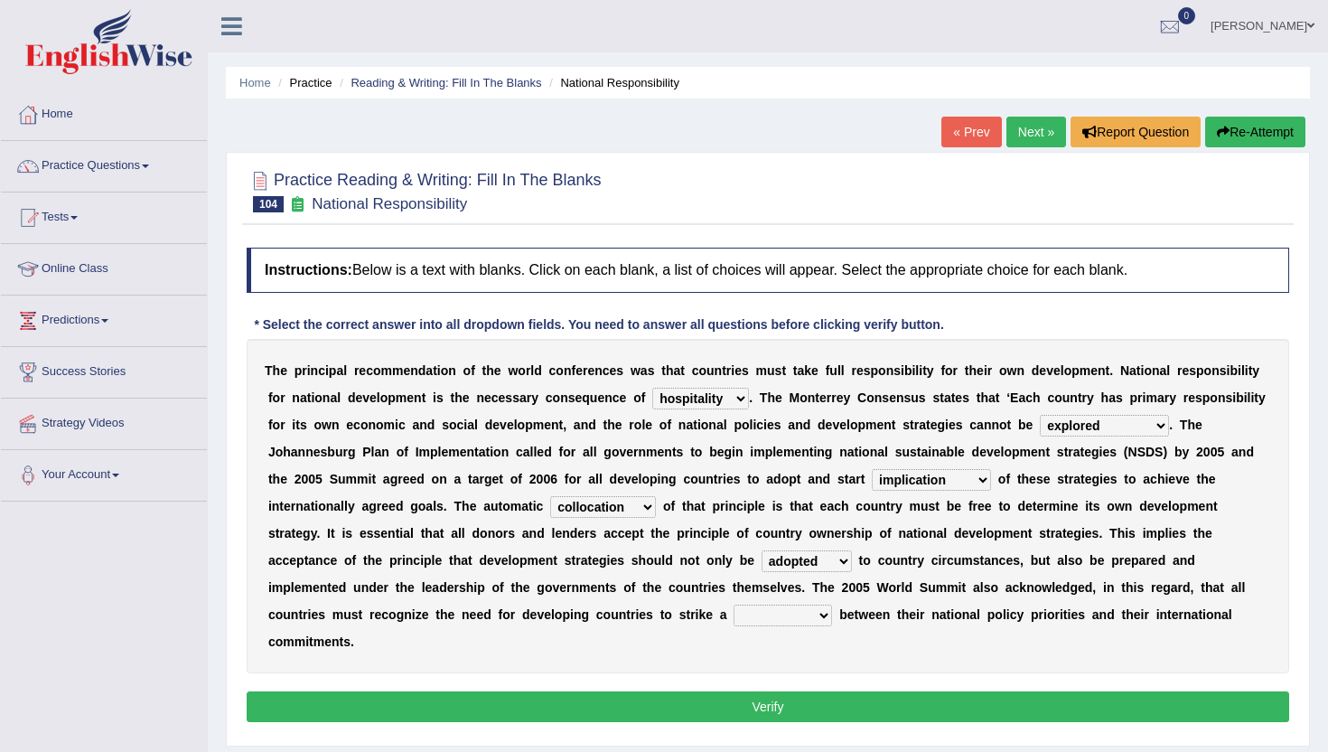
click at [781, 619] on select "difference surveillance balance patience" at bounding box center [783, 616] width 99 height 22
select select "balance"
click at [734, 605] on select "difference surveillance balance patience" at bounding box center [783, 616] width 99 height 22
click at [812, 691] on button "Verify" at bounding box center [768, 706] width 1043 height 31
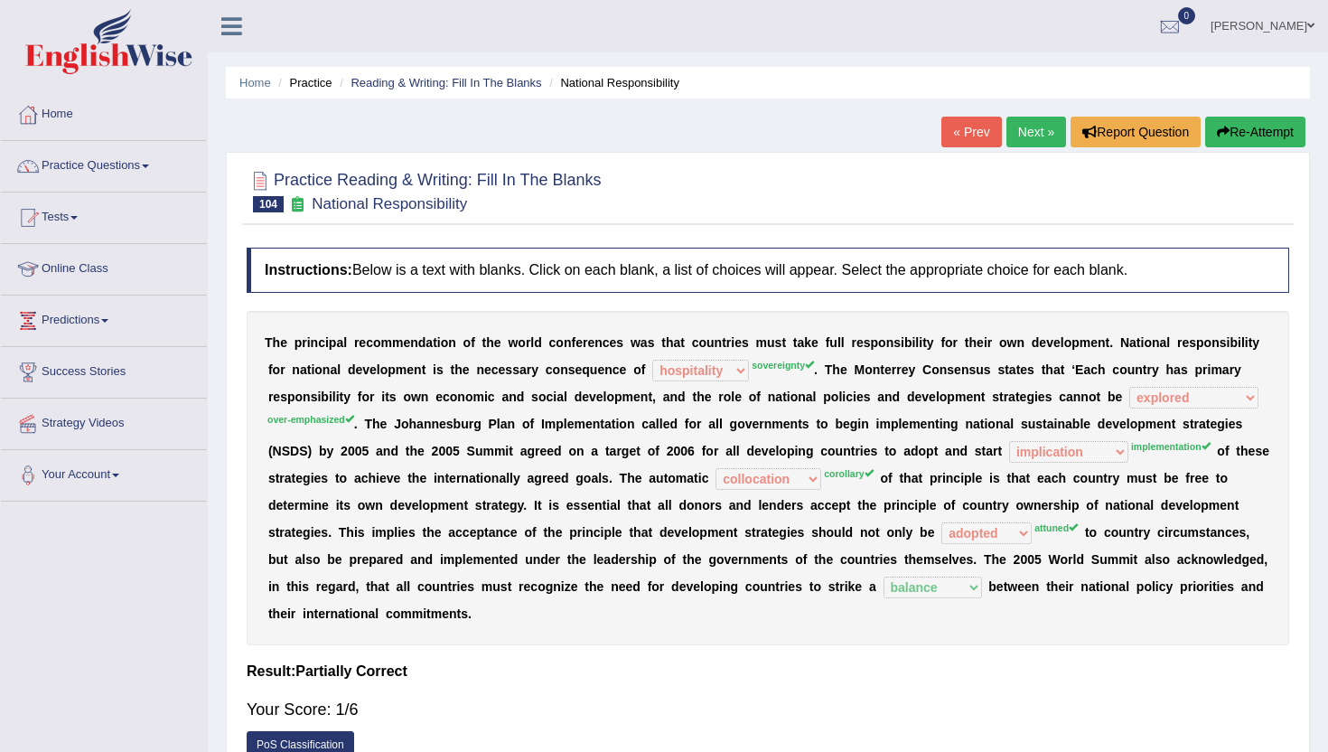
click at [1035, 137] on link "Next »" at bounding box center [1037, 132] width 60 height 31
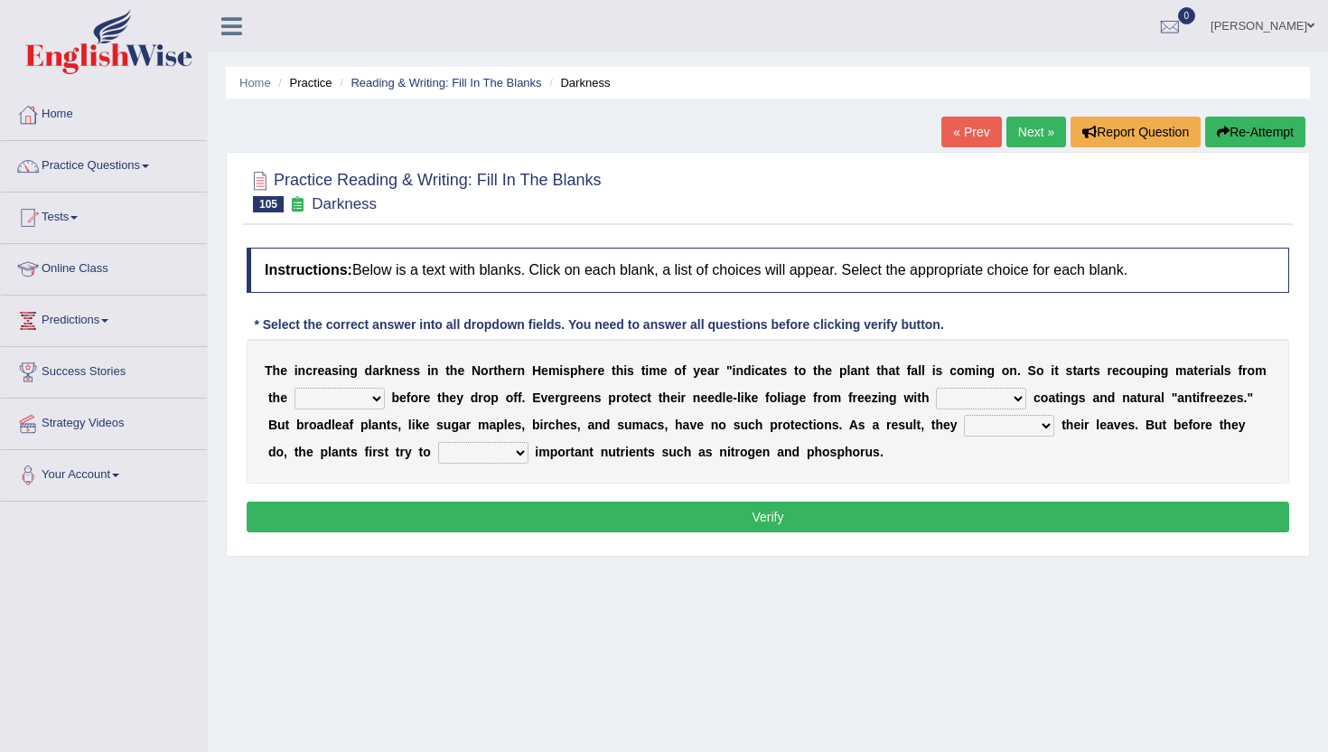
click at [979, 126] on link "« Prev" at bounding box center [972, 132] width 60 height 31
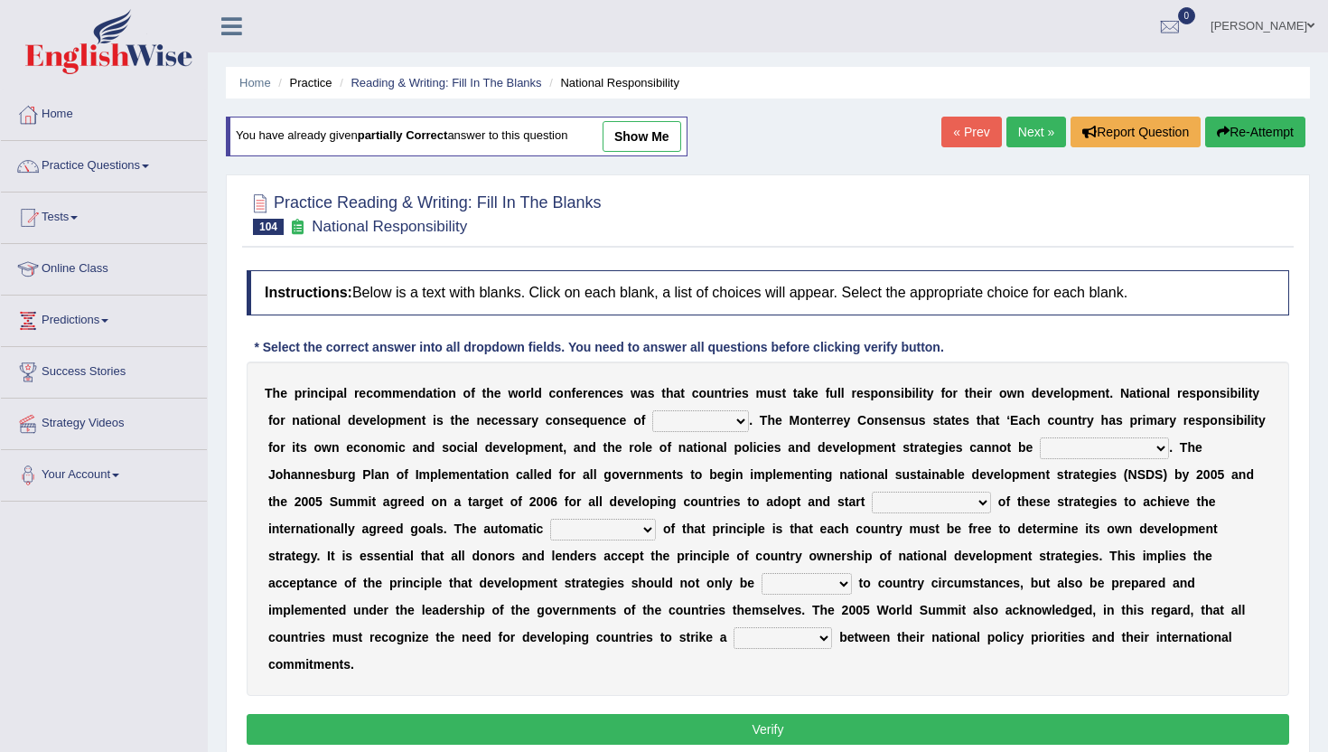
click at [739, 431] on select "hospitality sovereignty punctuality curiosity" at bounding box center [700, 421] width 97 height 22
select select "sovereignty"
click at [652, 410] on select "hospitality sovereignty punctuality curiosity" at bounding box center [700, 421] width 97 height 22
click at [1111, 450] on select "employed enquired explored over-emphasized" at bounding box center [1104, 448] width 129 height 22
select select "over-emphasized"
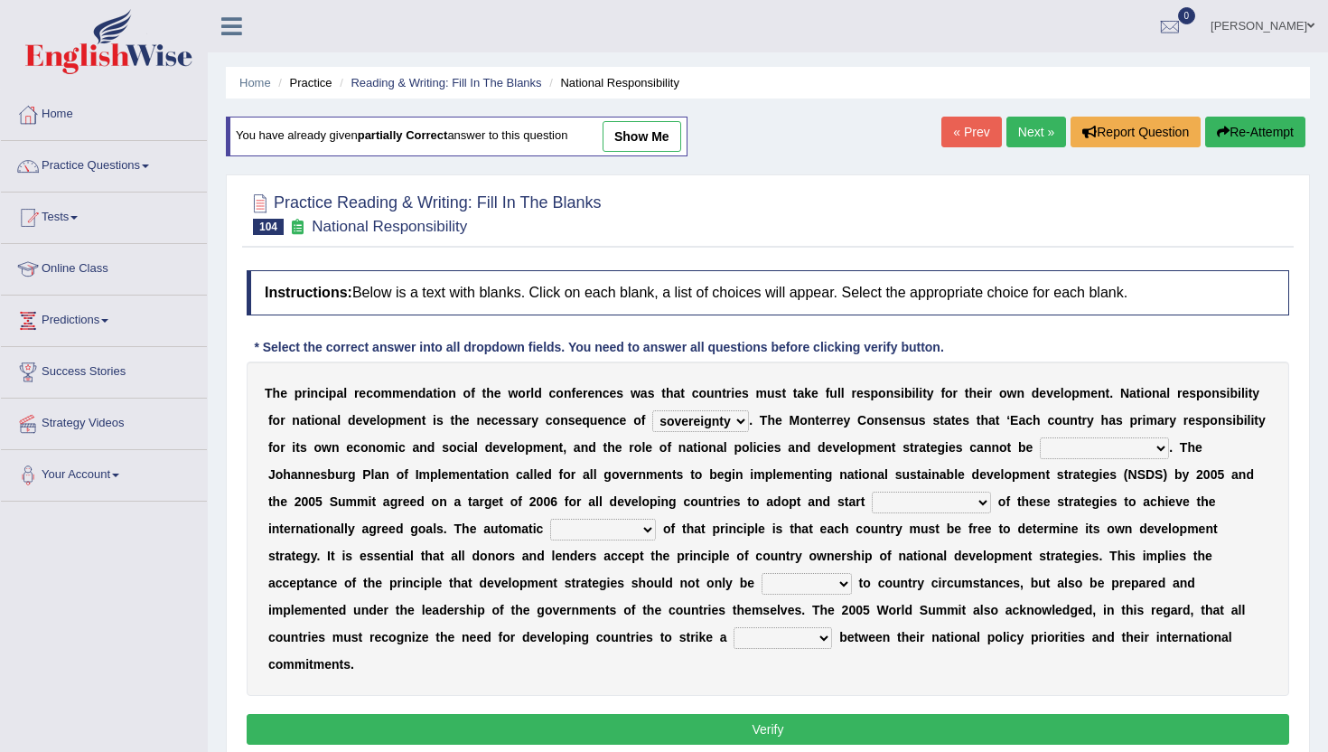
click at [1040, 437] on select "employed enquired explored over-emphasized" at bounding box center [1104, 448] width 129 height 22
click at [901, 499] on select "implementation policy implication implant" at bounding box center [931, 503] width 119 height 22
select select "implementation"
click at [873, 492] on select "implementation policy implication implant" at bounding box center [931, 503] width 119 height 22
click at [559, 540] on div "T h e p r i n c i p a l r e c o m m e n d a t i o n o f t h e w o r l d c o n f…" at bounding box center [768, 528] width 1043 height 334
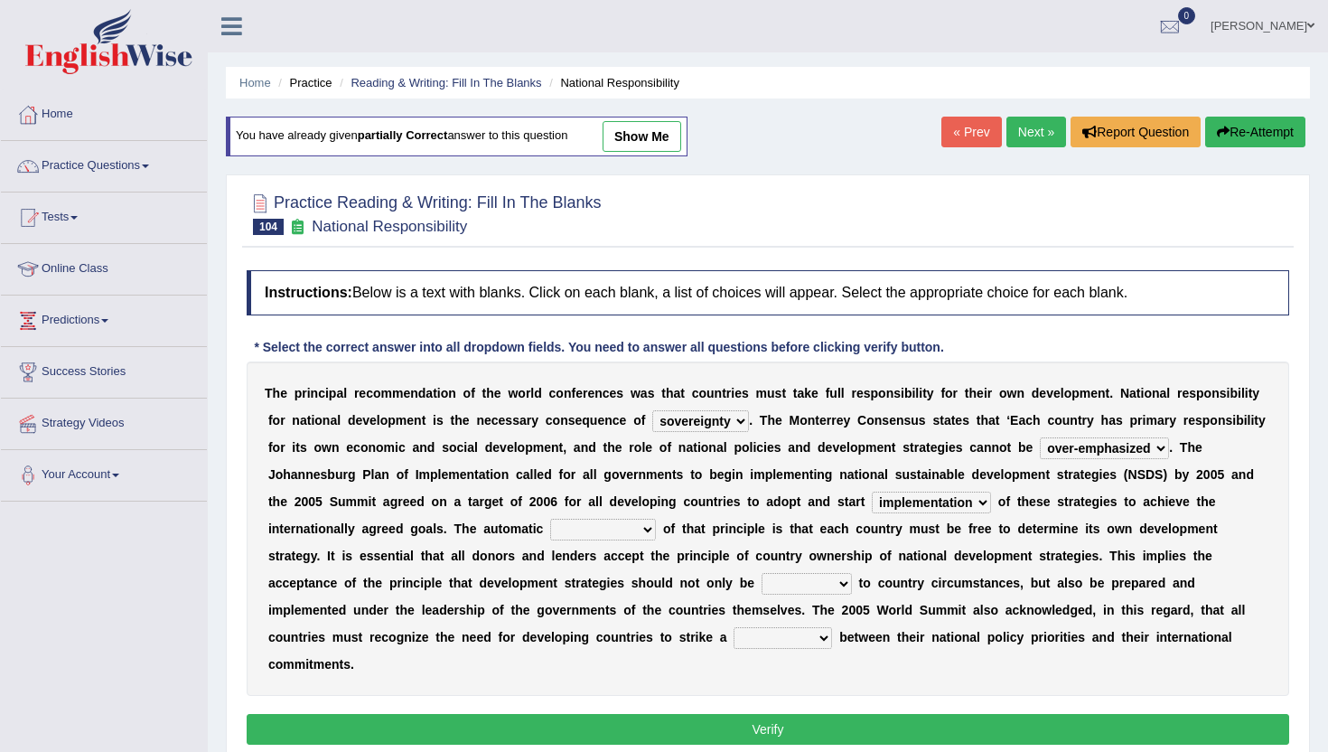
click at [559, 535] on select "reason contradiction corollary collocation" at bounding box center [603, 530] width 106 height 22
select select "corollary"
click at [550, 519] on select "reason contradiction corollary collocation" at bounding box center [603, 530] width 106 height 22
click at [766, 584] on select "against adopted attended attuned" at bounding box center [807, 584] width 90 height 22
select select "against"
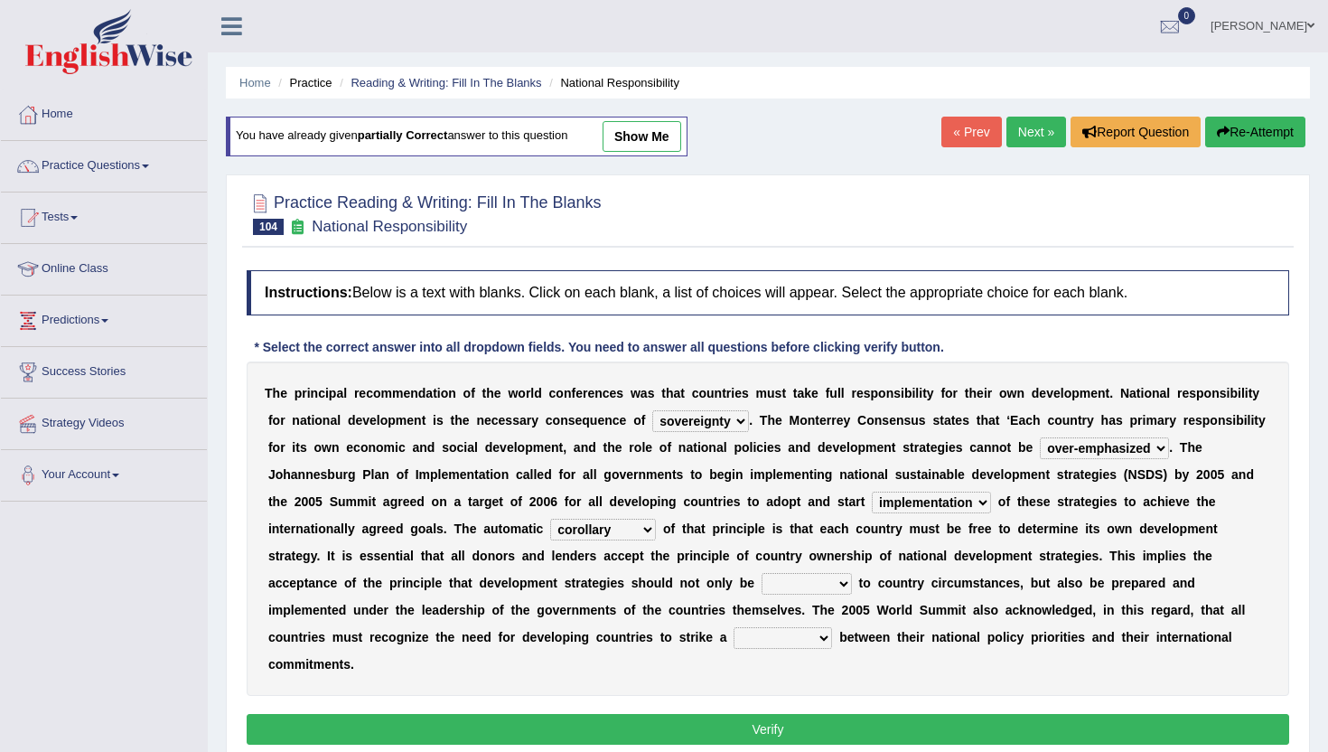
click at [762, 573] on select "against adopted attended attuned" at bounding box center [807, 584] width 90 height 22
click at [753, 640] on select "difference surveillance balance patience" at bounding box center [783, 638] width 99 height 22
select select "balance"
click at [734, 627] on select "difference surveillance balance patience" at bounding box center [783, 638] width 99 height 22
click at [779, 577] on select "against adopted attended attuned" at bounding box center [807, 584] width 90 height 22
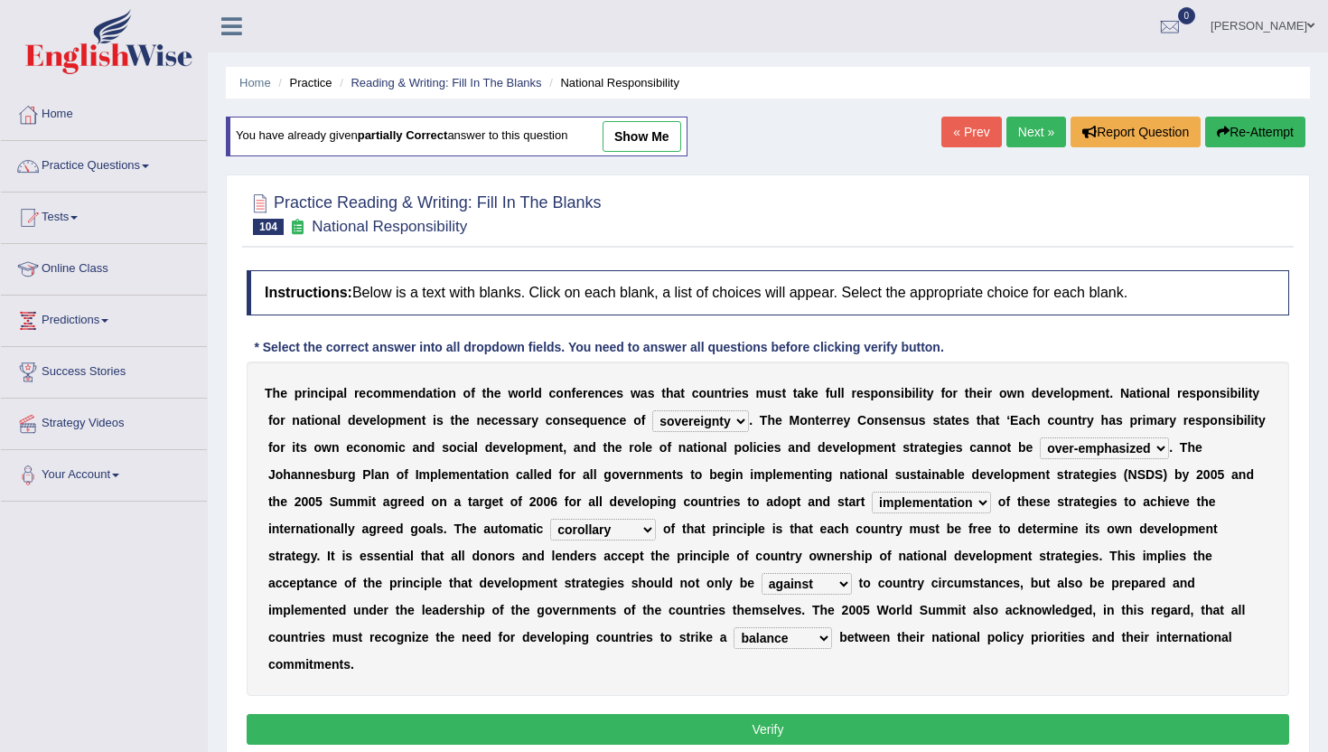
select select "attuned"
click at [762, 573] on select "against adopted attended attuned" at bounding box center [807, 584] width 90 height 22
click at [789, 729] on button "Verify" at bounding box center [768, 729] width 1043 height 31
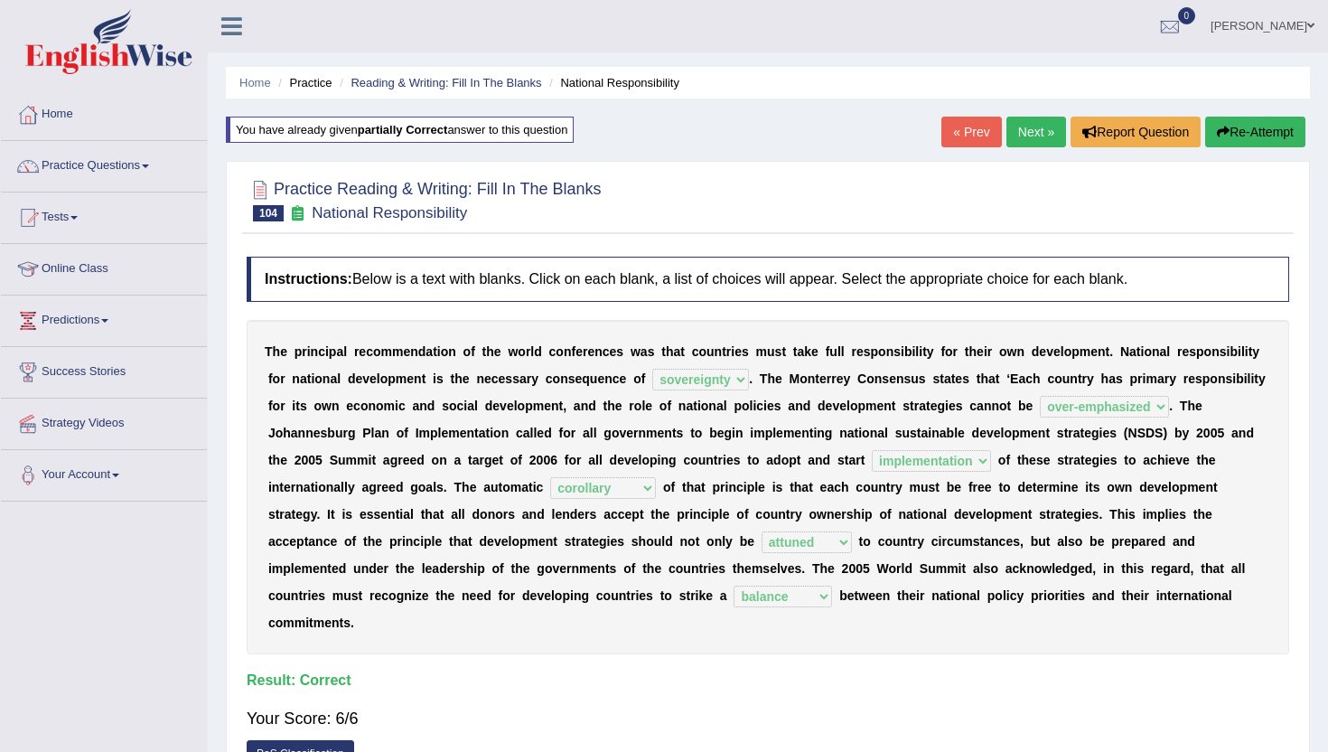
click at [1023, 121] on link "Next »" at bounding box center [1037, 132] width 60 height 31
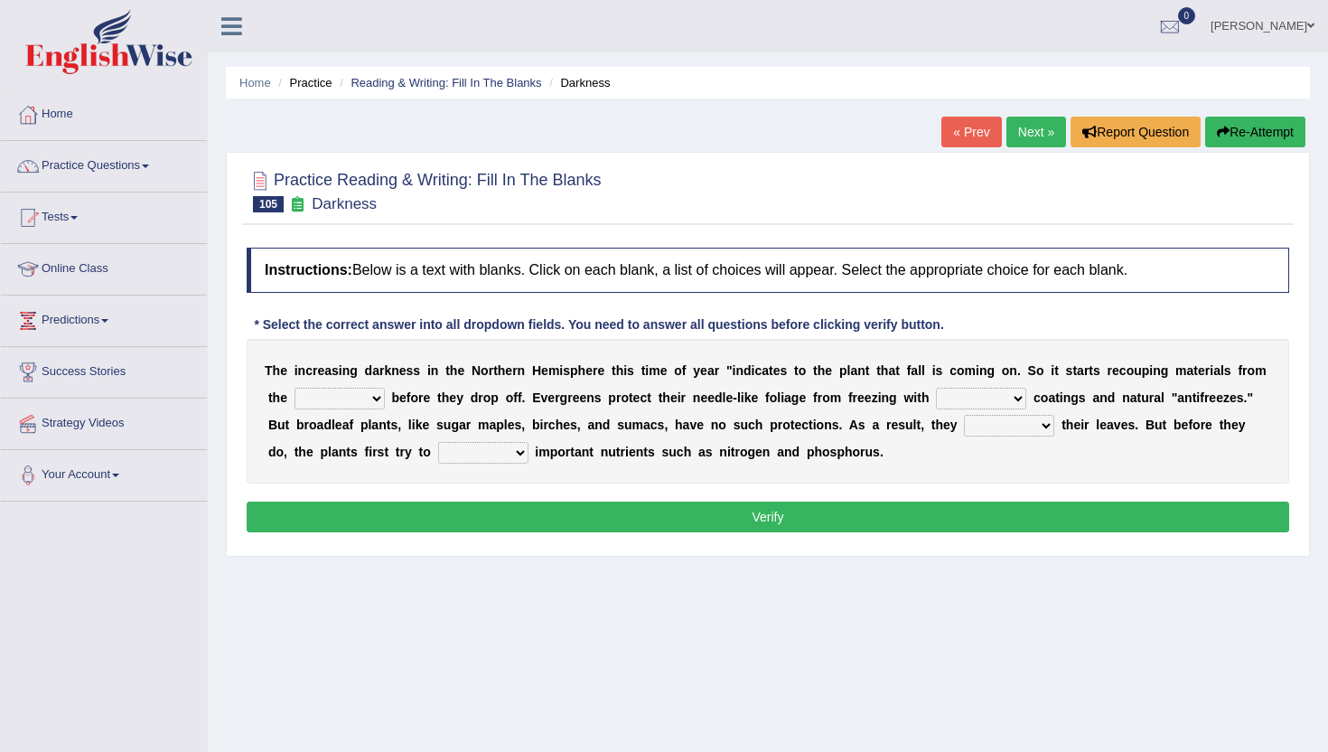
click at [330, 403] on select "trunks leaves branches roots" at bounding box center [340, 399] width 90 height 22
select select "branches"
click at [295, 388] on select "trunks leaves branches roots" at bounding box center [340, 399] width 90 height 22
click at [330, 393] on select "trunks leaves branches roots" at bounding box center [340, 399] width 90 height 22
click at [971, 390] on select "watery sticky waxy booty" at bounding box center [981, 399] width 90 height 22
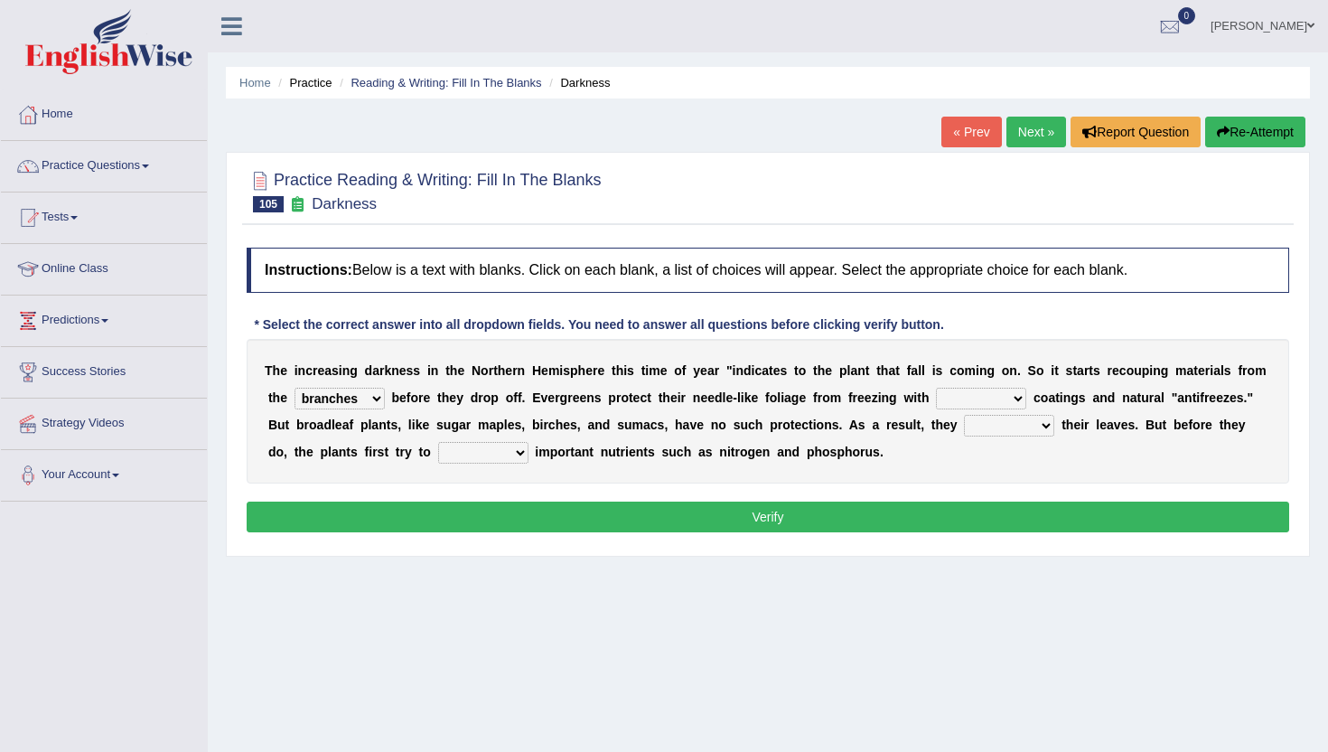
select select "waxy"
click at [936, 388] on select "watery sticky waxy booty" at bounding box center [981, 399] width 90 height 22
click at [1007, 429] on select "brought beat shed collected" at bounding box center [1009, 426] width 90 height 22
select select "shed"
click at [964, 415] on select "brought beat shed collected" at bounding box center [1009, 426] width 90 height 22
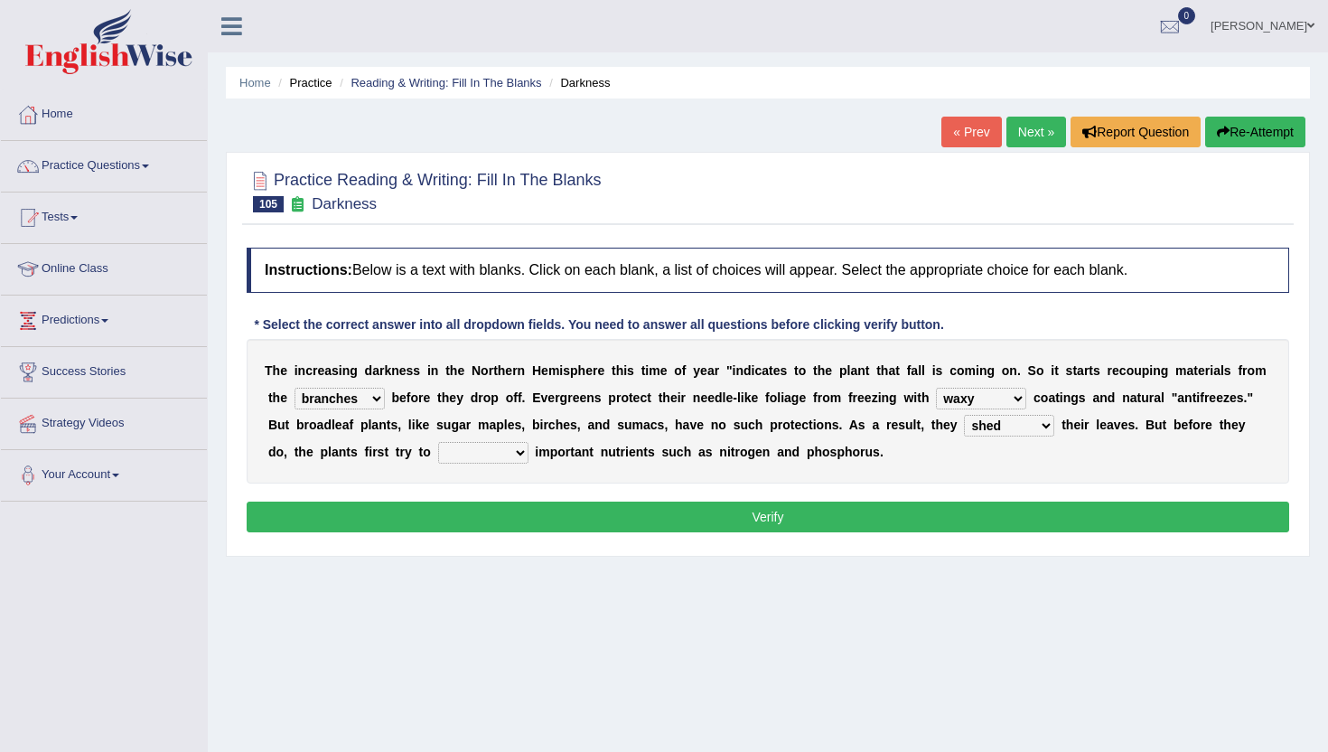
click at [1013, 429] on select "brought beat shed collected" at bounding box center [1009, 426] width 90 height 22
click at [438, 456] on select "save convene salvage call" at bounding box center [483, 453] width 90 height 22
select select "save"
click at [438, 442] on select "save convene salvage call" at bounding box center [483, 453] width 90 height 22
click at [451, 532] on div "Instructions: Below is a text with blanks. Click on each blank, a list of choic…" at bounding box center [768, 393] width 1052 height 308
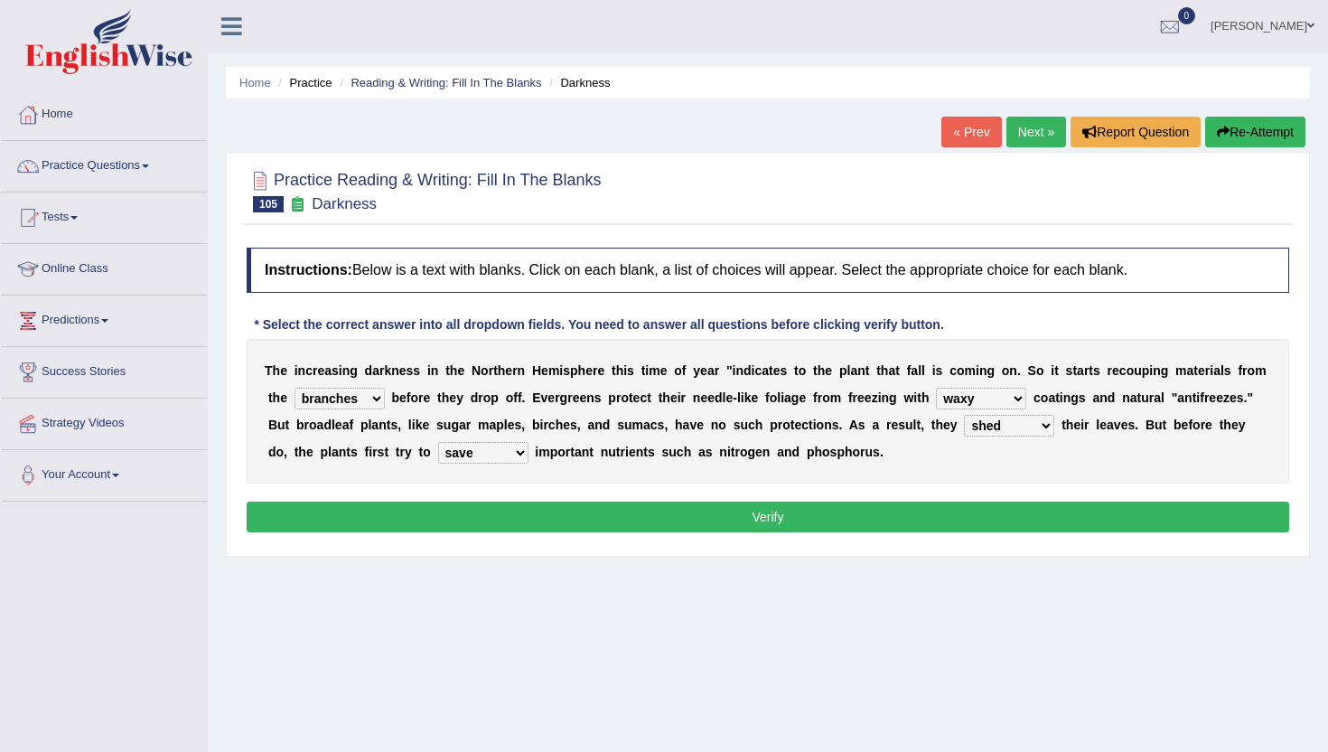
click at [444, 521] on button "Verify" at bounding box center [768, 517] width 1043 height 31
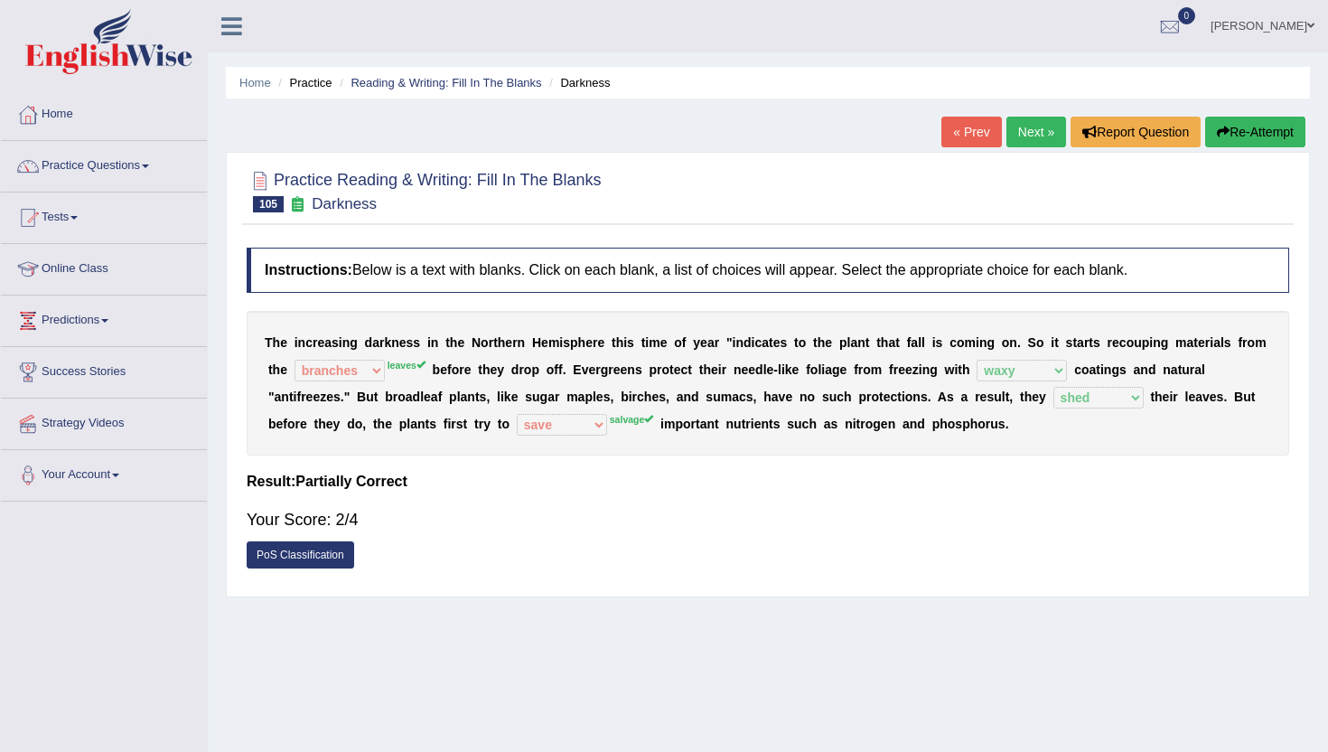
scroll to position [4, 0]
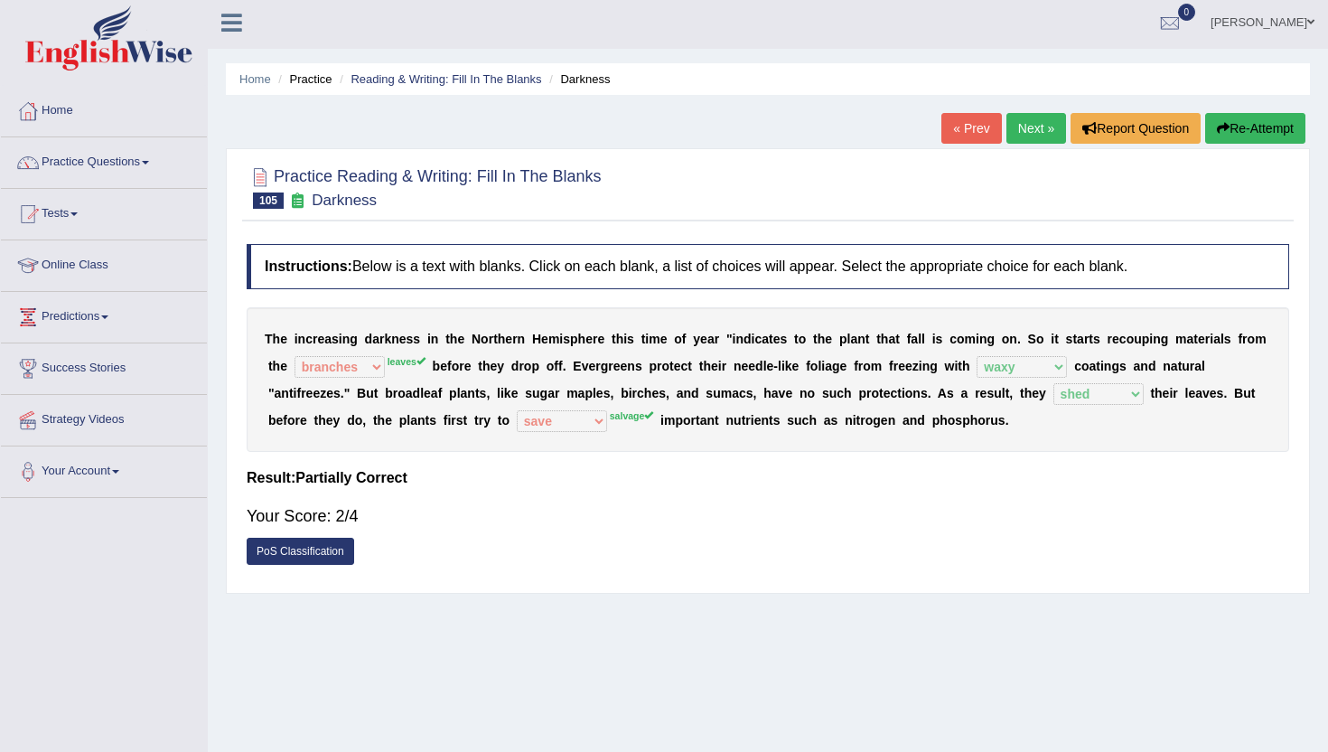
click at [945, 142] on link "« Prev" at bounding box center [972, 128] width 60 height 31
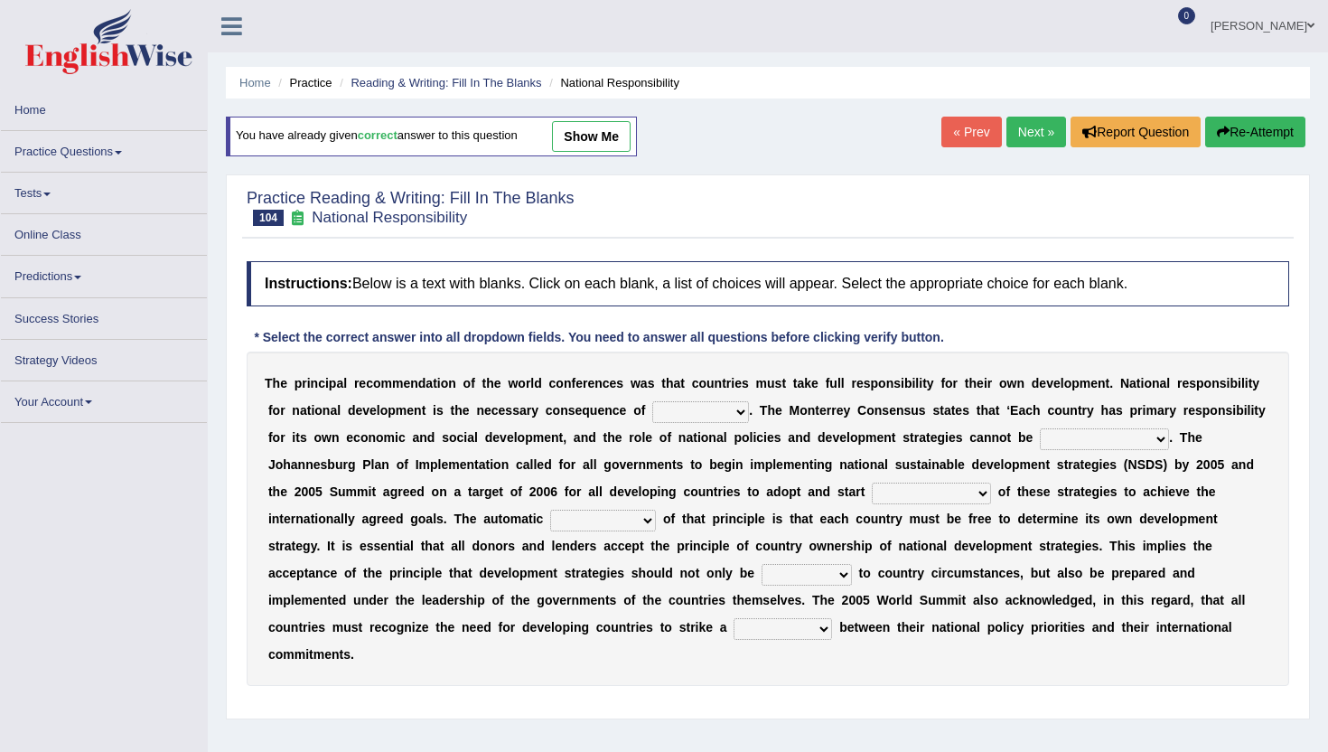
click at [945, 128] on link "« Prev" at bounding box center [972, 132] width 60 height 31
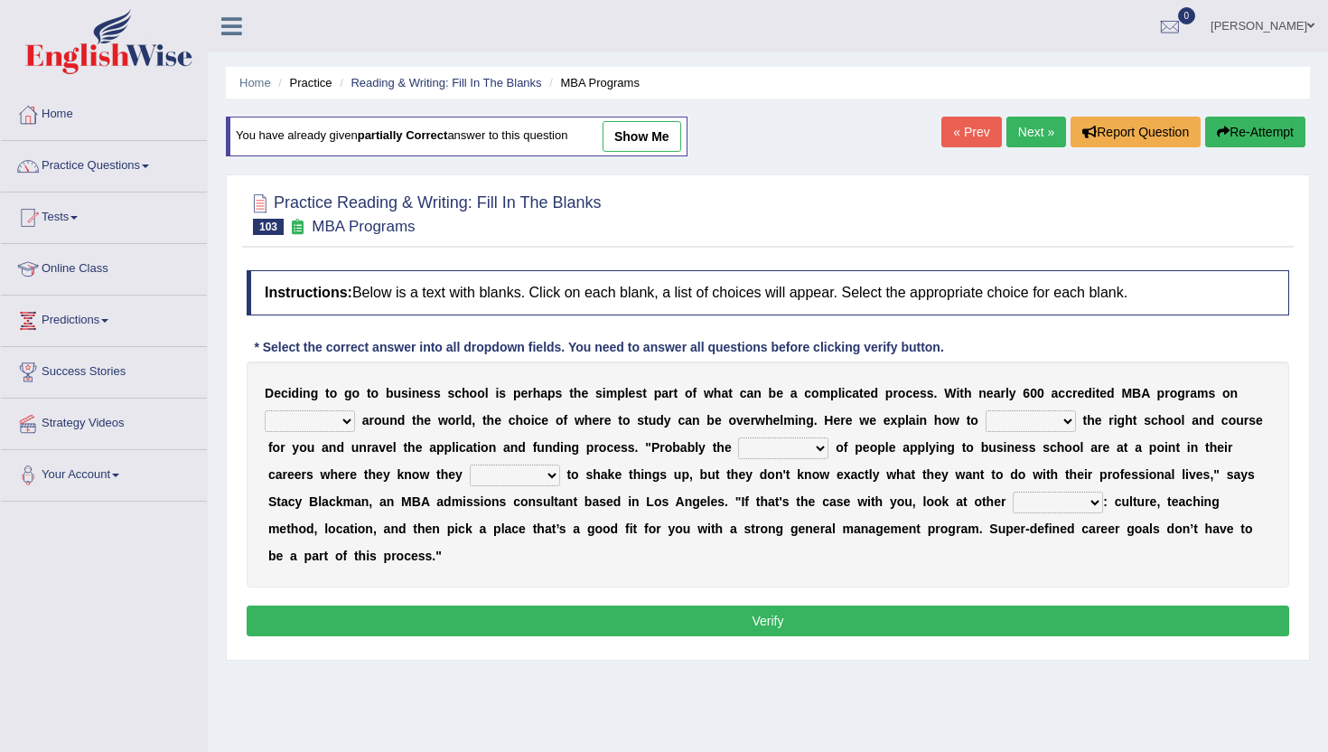
click at [1007, 131] on link "Next »" at bounding box center [1037, 132] width 60 height 31
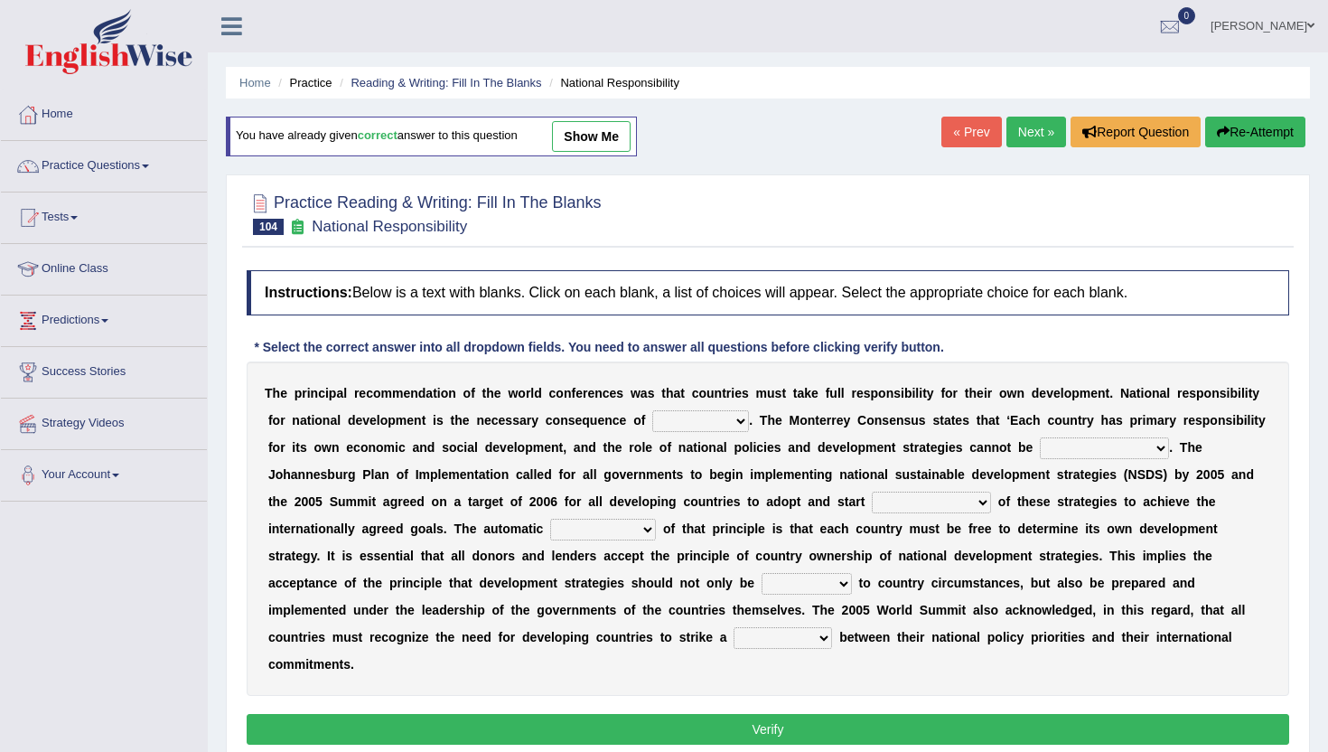
click at [721, 425] on select "hospitality sovereignty punctuality curiosity" at bounding box center [700, 421] width 97 height 22
select select "sovereignty"
click at [652, 410] on select "hospitality sovereignty punctuality curiosity" at bounding box center [700, 421] width 97 height 22
click at [1066, 446] on select "employed enquired explored over-emphasized" at bounding box center [1104, 448] width 129 height 22
select select "over-emphasized"
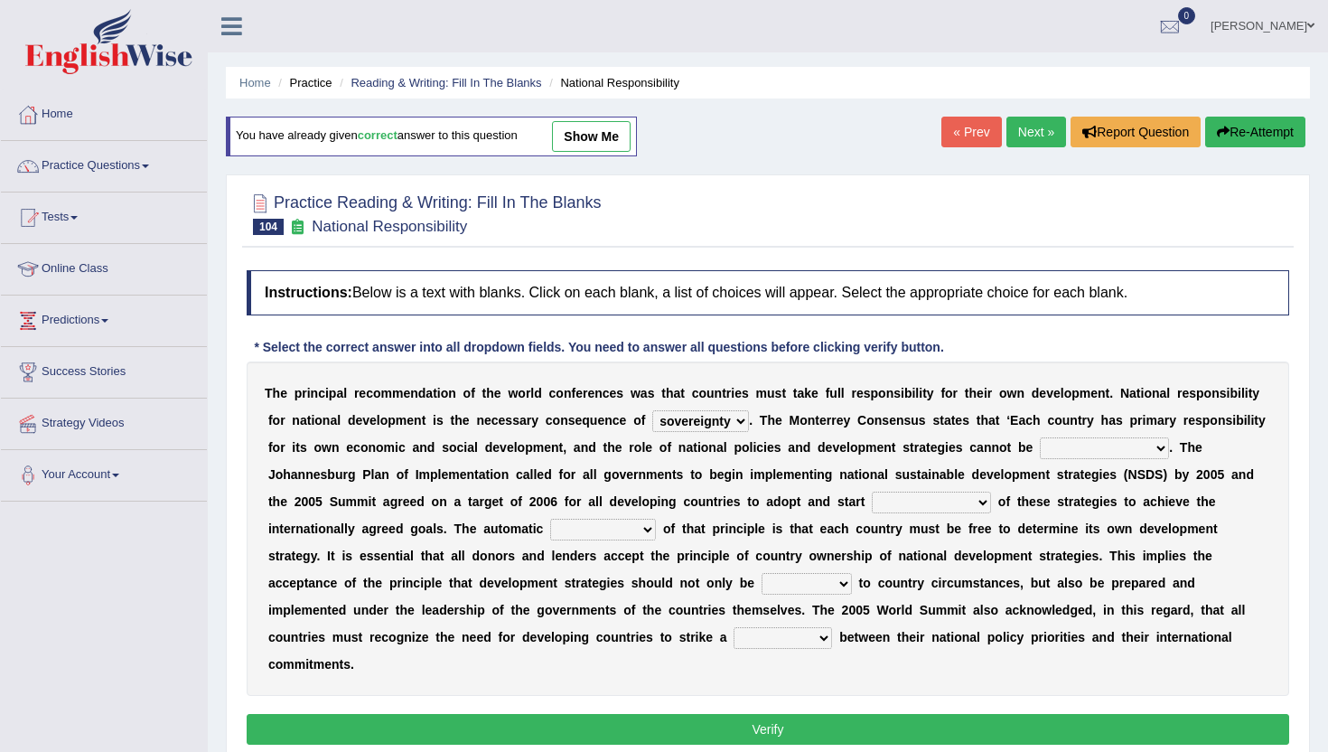
click at [1040, 437] on select "employed enquired explored over-emphasized" at bounding box center [1104, 448] width 129 height 22
click at [990, 508] on select "implementation policy implication implant" at bounding box center [931, 503] width 119 height 22
select select "implementation"
click at [873, 492] on select "implementation policy implication implant" at bounding box center [931, 503] width 119 height 22
click at [619, 524] on select "reason contradiction corollary collocation" at bounding box center [603, 530] width 106 height 22
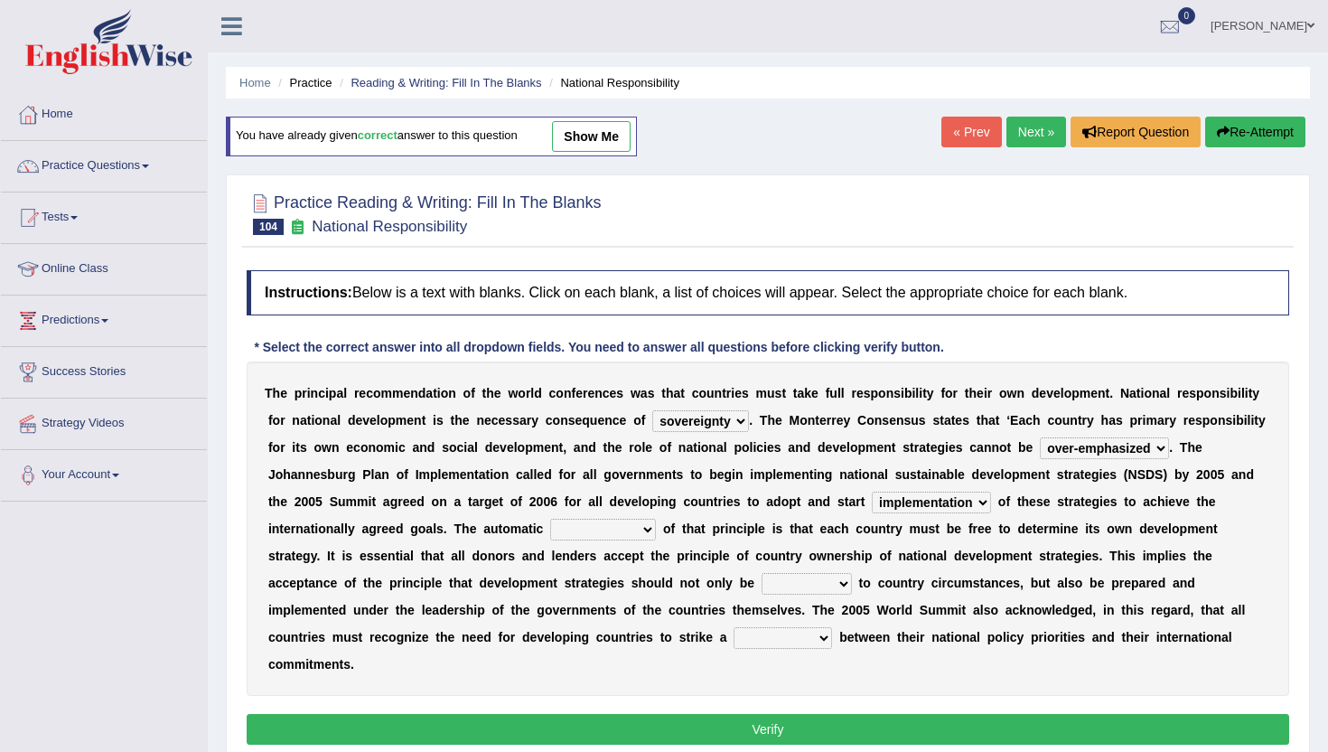
select select "corollary"
click at [550, 519] on select "reason contradiction corollary collocation" at bounding box center [603, 530] width 106 height 22
click at [773, 576] on select "against adopted attended attuned" at bounding box center [807, 584] width 90 height 22
select select "attuned"
click at [762, 573] on select "against adopted attended attuned" at bounding box center [807, 584] width 90 height 22
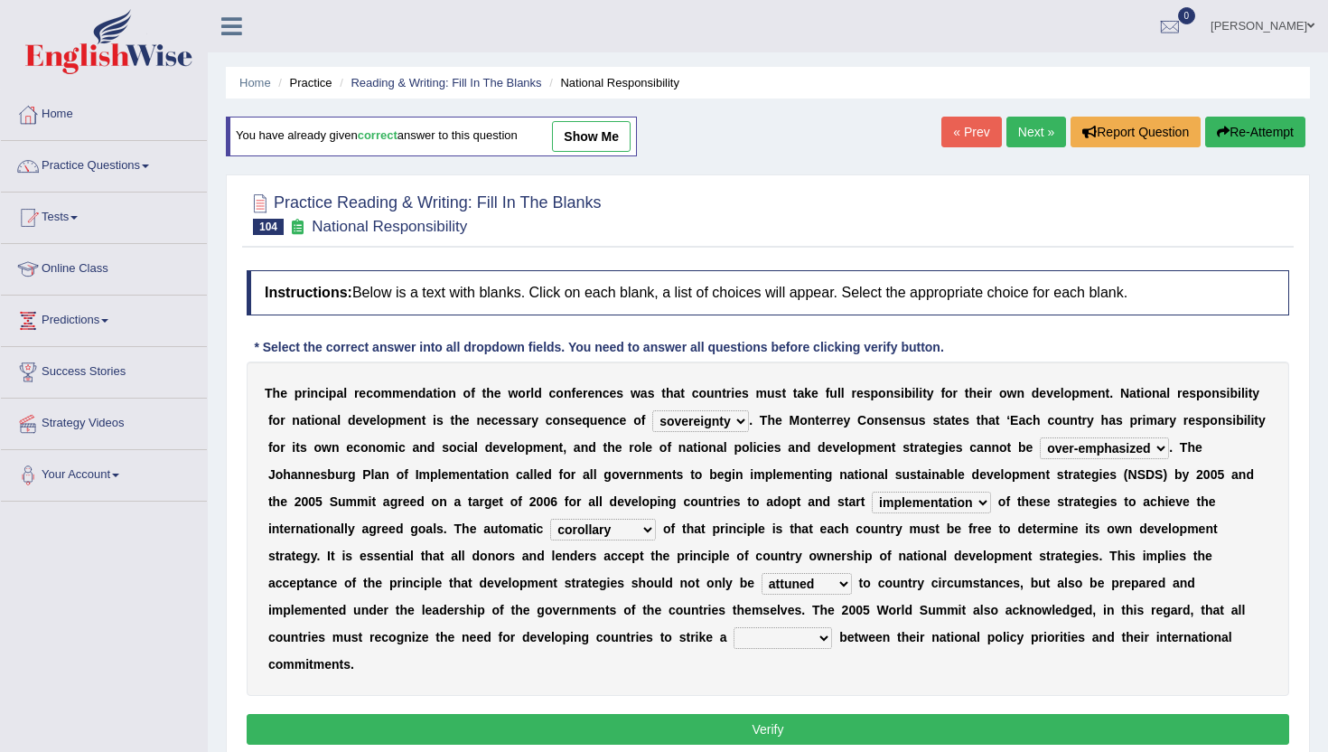
click at [766, 628] on select "difference surveillance balance patience" at bounding box center [783, 638] width 99 height 22
select select "balance"
click at [734, 627] on select "difference surveillance balance patience" at bounding box center [783, 638] width 99 height 22
click at [515, 715] on button "Verify" at bounding box center [768, 729] width 1043 height 31
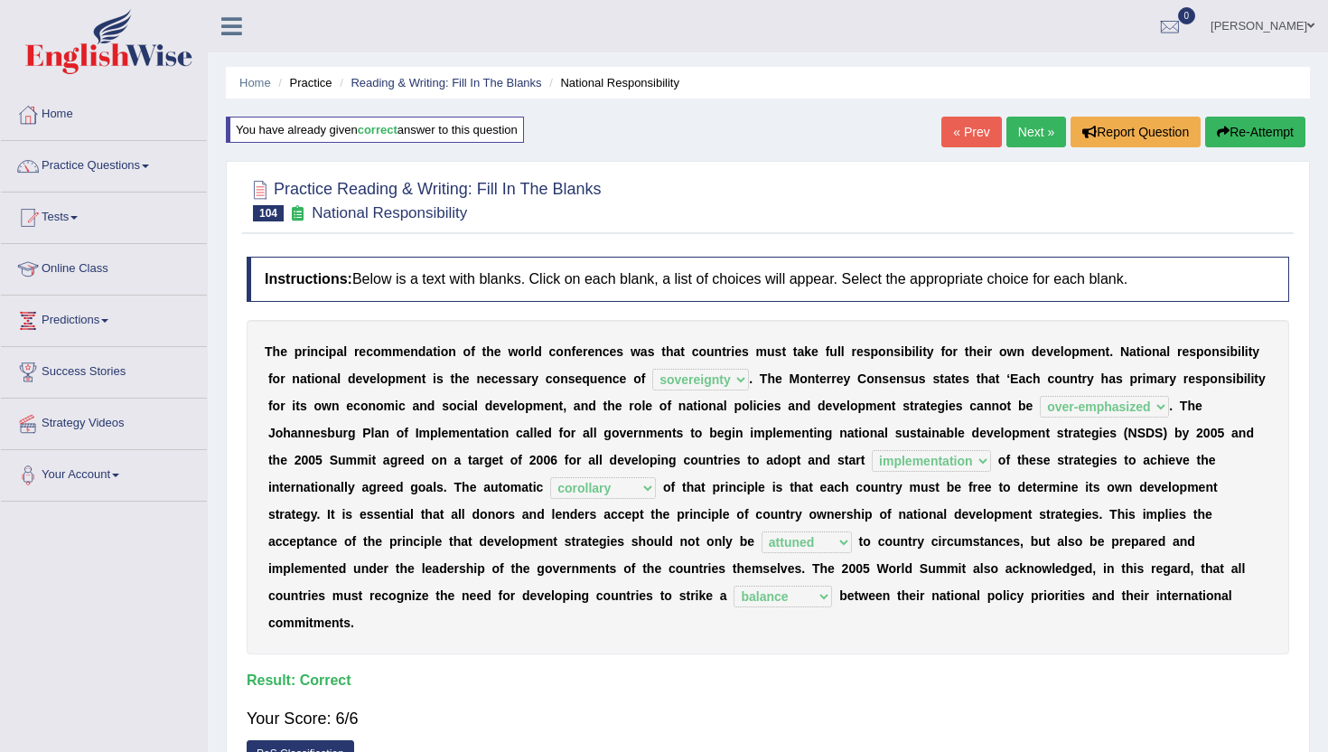
click at [959, 132] on link "« Prev" at bounding box center [972, 132] width 60 height 31
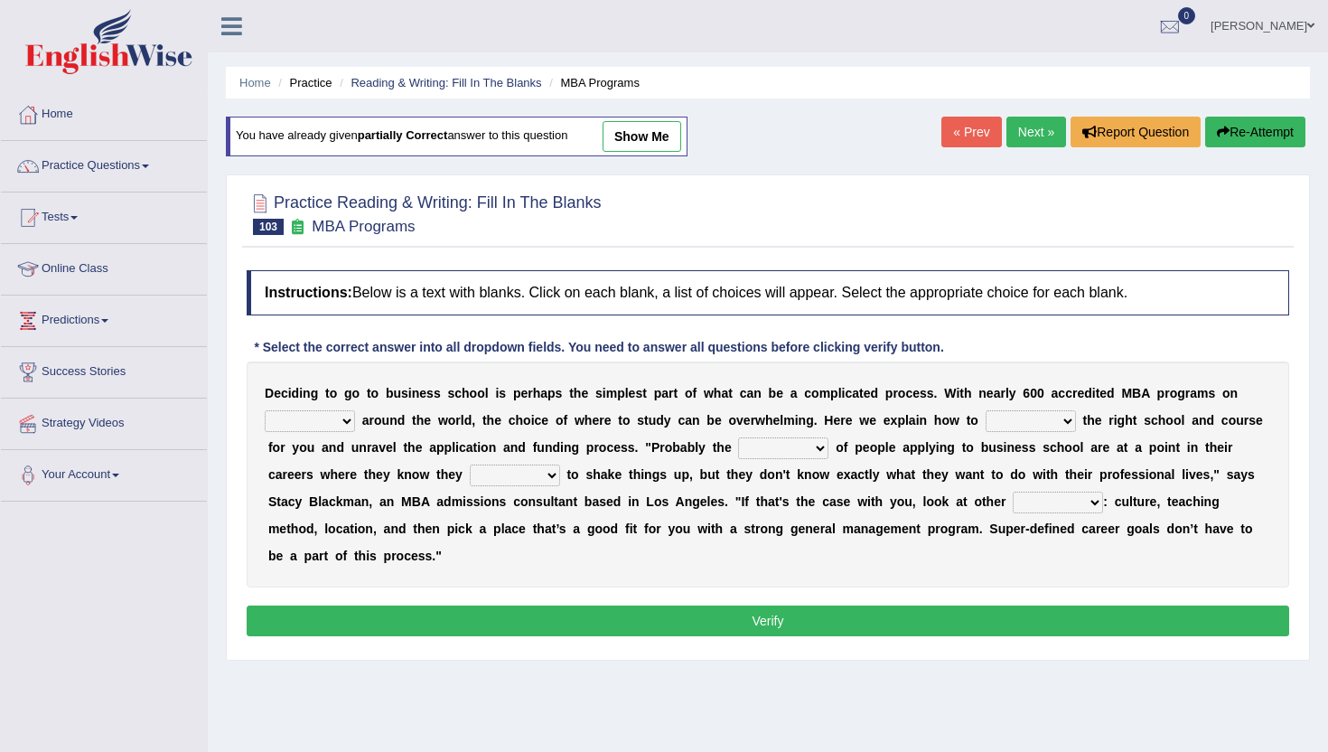
click at [306, 412] on select "offer provide give take" at bounding box center [310, 421] width 90 height 22
select select "offer"
click at [265, 410] on select "offer provide give take" at bounding box center [310, 421] width 90 height 22
click at [1032, 416] on select "recognize select choose identify" at bounding box center [1031, 421] width 90 height 22
select select "choose"
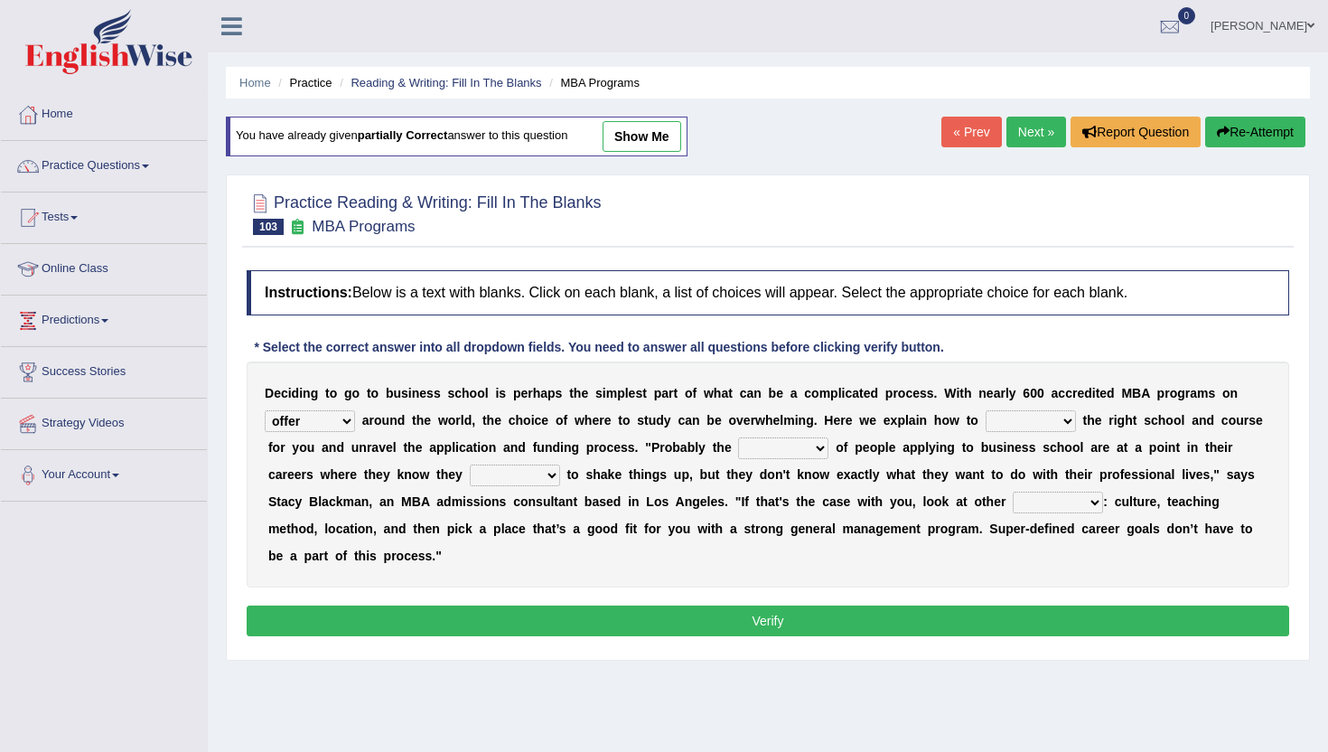
click at [987, 410] on select "recognize select choose identify" at bounding box center [1031, 421] width 90 height 22
click at [769, 443] on select "few many majority minority" at bounding box center [783, 448] width 90 height 22
select select "majority"
click at [738, 437] on select "few many majority minority" at bounding box center [783, 448] width 90 height 22
click at [507, 474] on select "expect plan want choose" at bounding box center [515, 476] width 90 height 22
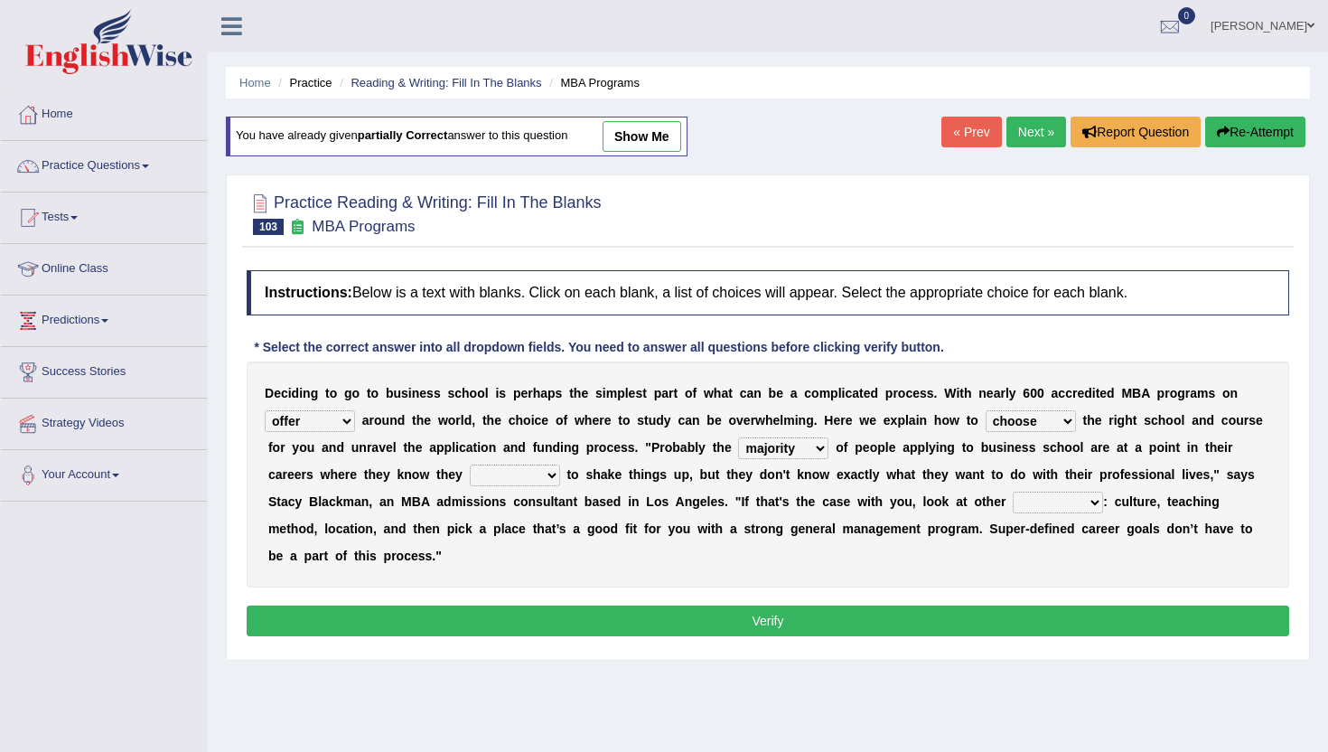
select select "choose"
click at [470, 465] on select "expect plan want choose" at bounding box center [515, 476] width 90 height 22
click at [1038, 499] on select "standards factors rules criteria" at bounding box center [1058, 503] width 90 height 22
select select "criteria"
click at [1013, 492] on select "standards factors rules criteria" at bounding box center [1058, 503] width 90 height 22
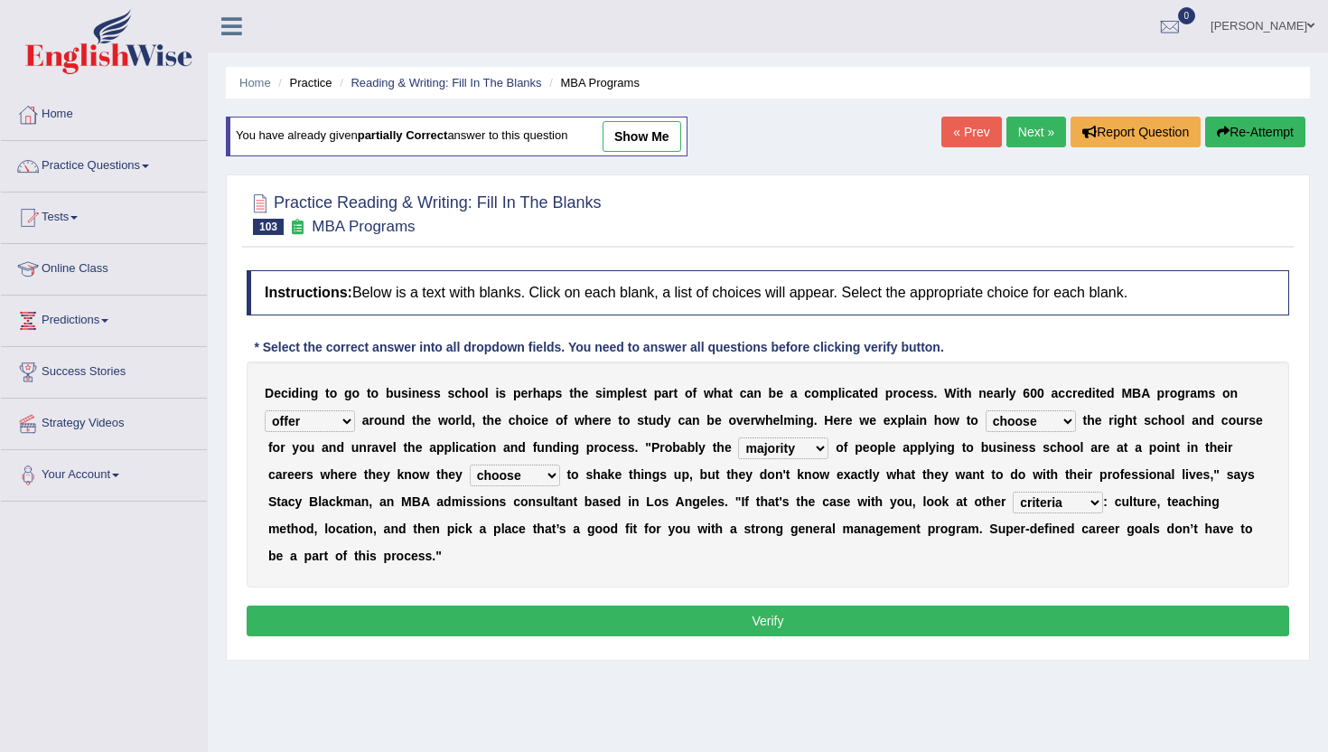
click at [1043, 628] on button "Verify" at bounding box center [768, 620] width 1043 height 31
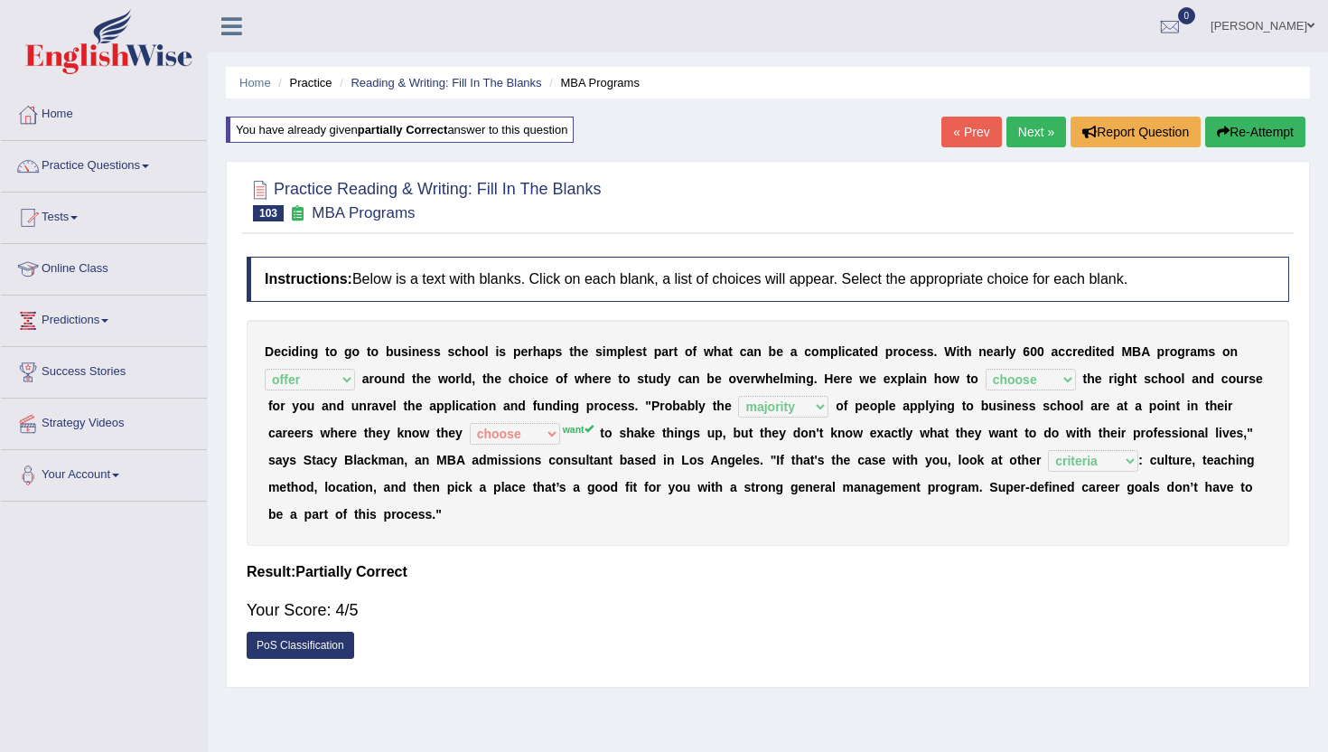
click at [977, 127] on link "« Prev" at bounding box center [972, 132] width 60 height 31
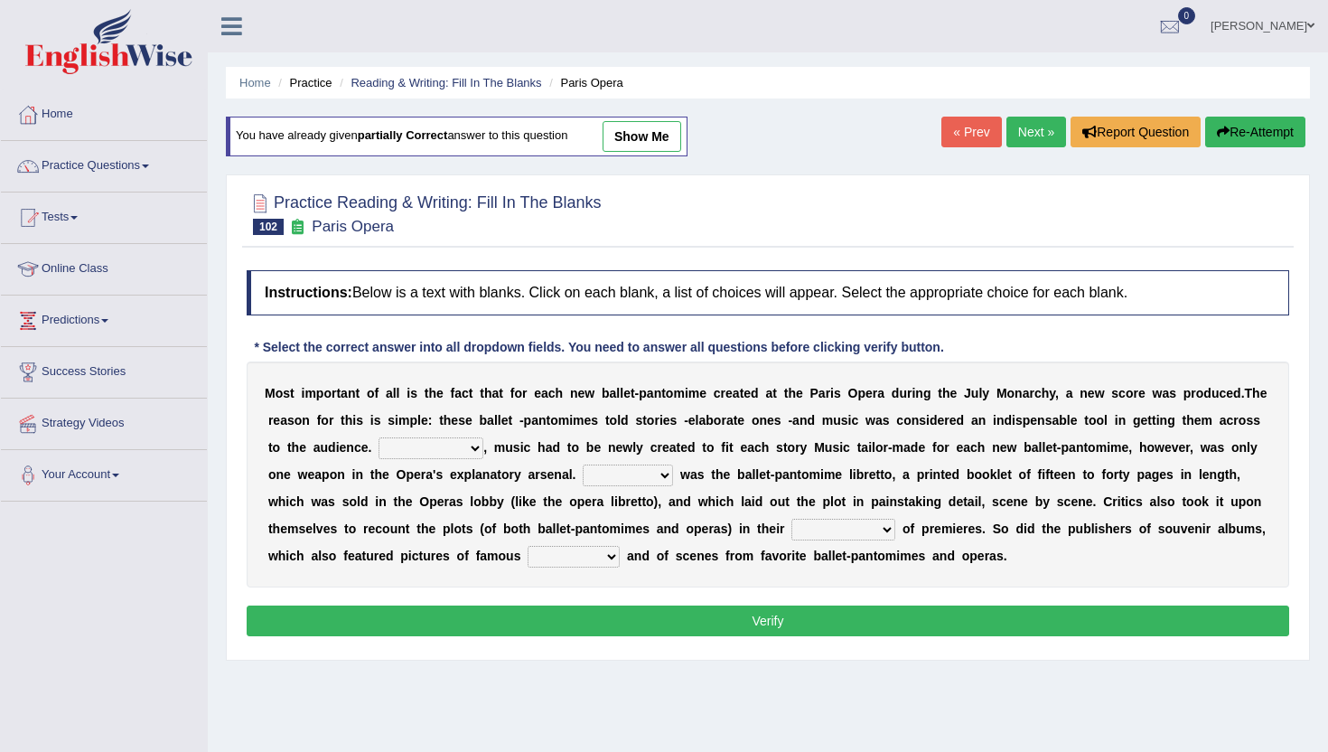
click at [483, 440] on select "However Nevertheless In fact Therefore" at bounding box center [431, 448] width 105 height 22
select select "Therefore"
click at [465, 437] on select "However Nevertheless In fact Therefore" at bounding box center [431, 448] width 105 height 22
click at [673, 475] on select "Another Others It Also" at bounding box center [628, 476] width 90 height 22
select select "Another"
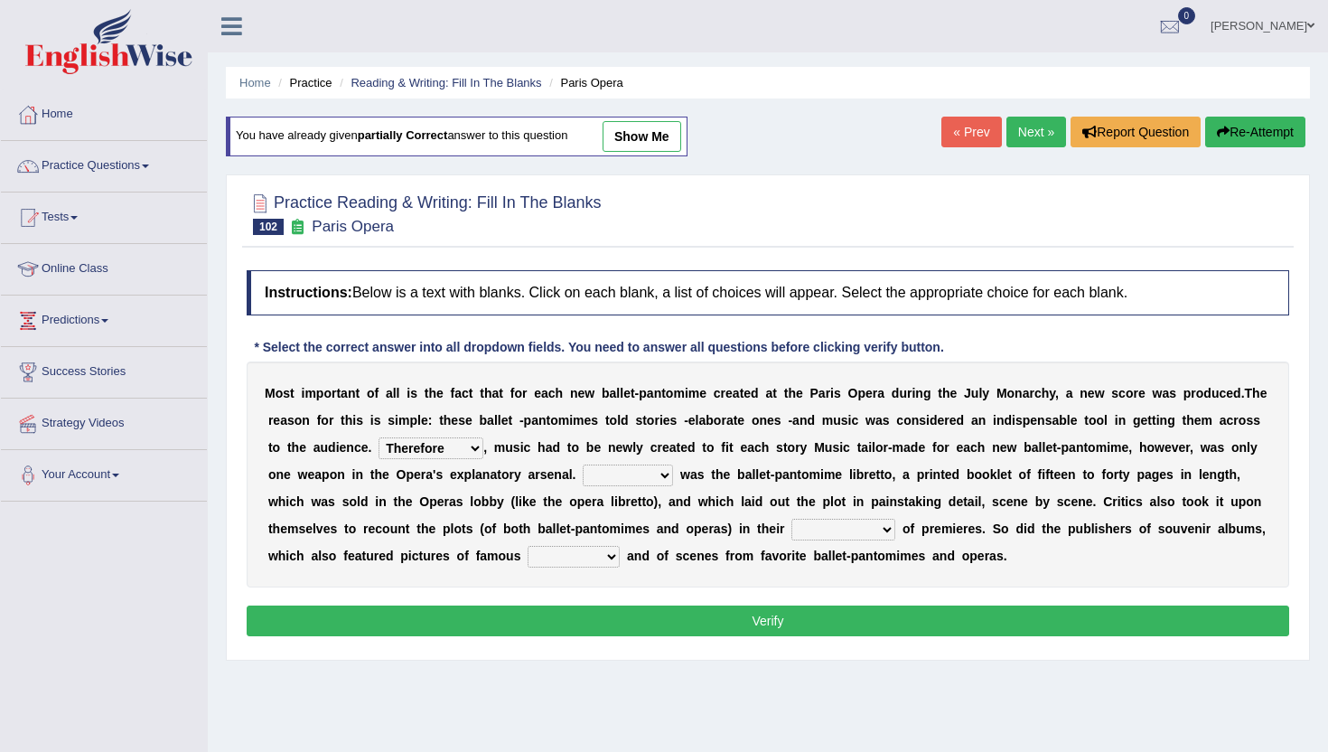
click at [673, 465] on select "Another Others It Also" at bounding box center [628, 476] width 90 height 22
click at [896, 522] on select "views reviews overviews supervisions" at bounding box center [844, 530] width 104 height 22
click at [896, 519] on select "views reviews overviews supervisions" at bounding box center [844, 530] width 104 height 22
click at [896, 532] on select "views reviews overviews supervisions" at bounding box center [844, 530] width 104 height 22
select select "reviews"
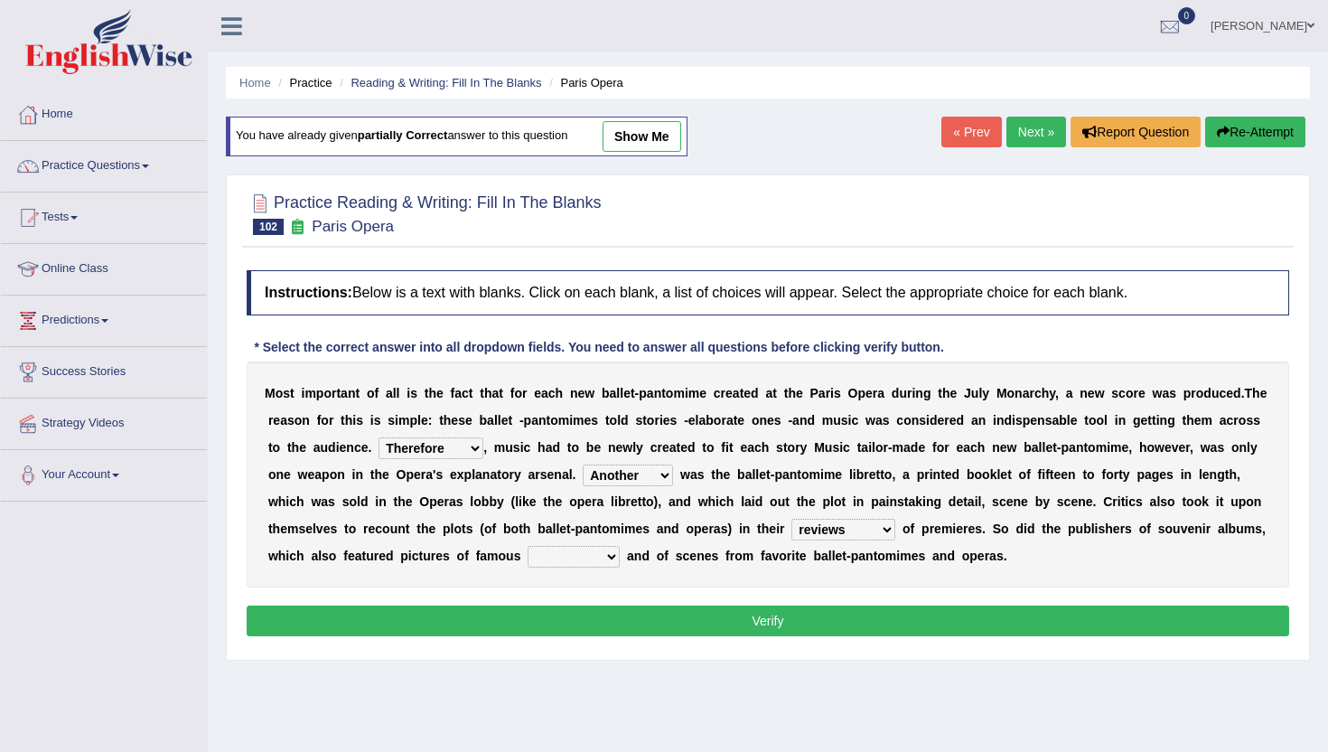
click at [896, 519] on select "views reviews overviews supervisions" at bounding box center [844, 530] width 104 height 22
click at [620, 556] on select "teachers students performers drivers" at bounding box center [574, 557] width 92 height 22
select select "performers"
click at [620, 546] on select "teachers students performers drivers" at bounding box center [574, 557] width 92 height 22
click at [684, 626] on button "Verify" at bounding box center [768, 620] width 1043 height 31
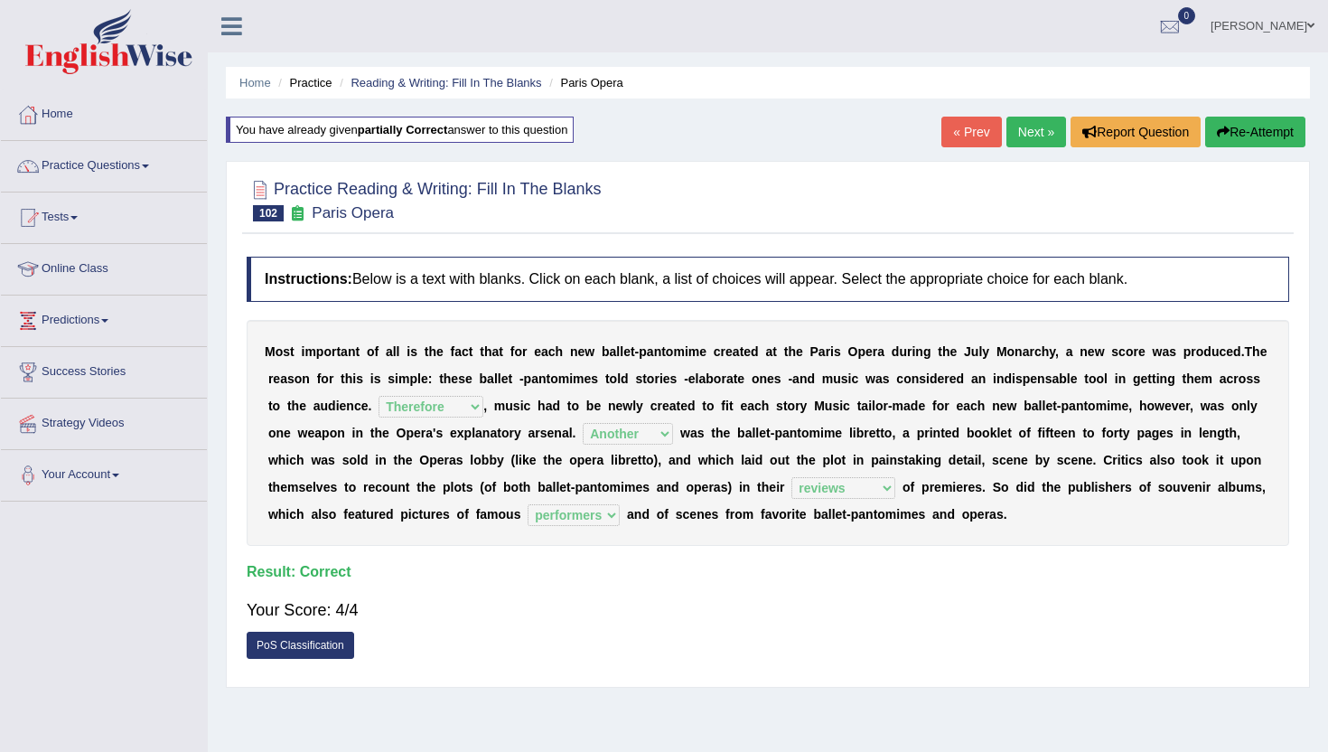
click at [957, 137] on link "« Prev" at bounding box center [972, 132] width 60 height 31
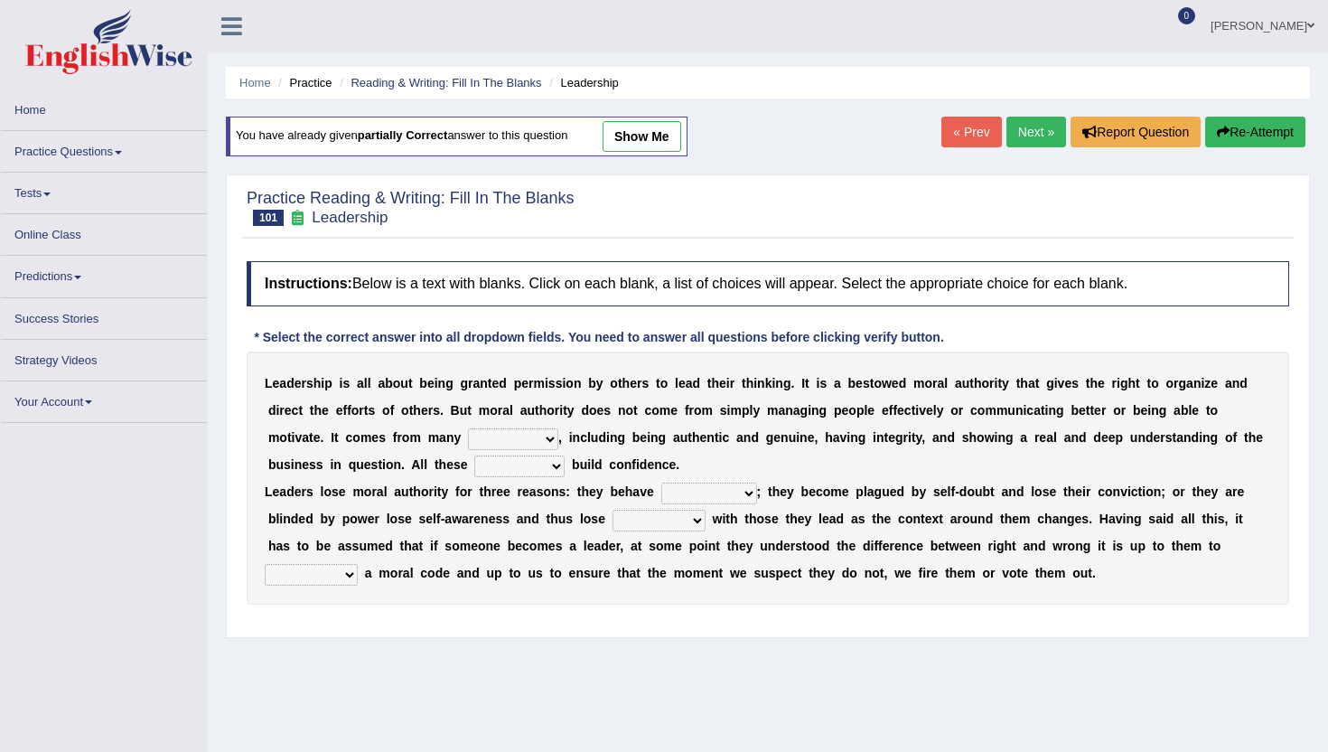
click at [500, 436] on select "sources items stamps supports" at bounding box center [513, 439] width 90 height 22
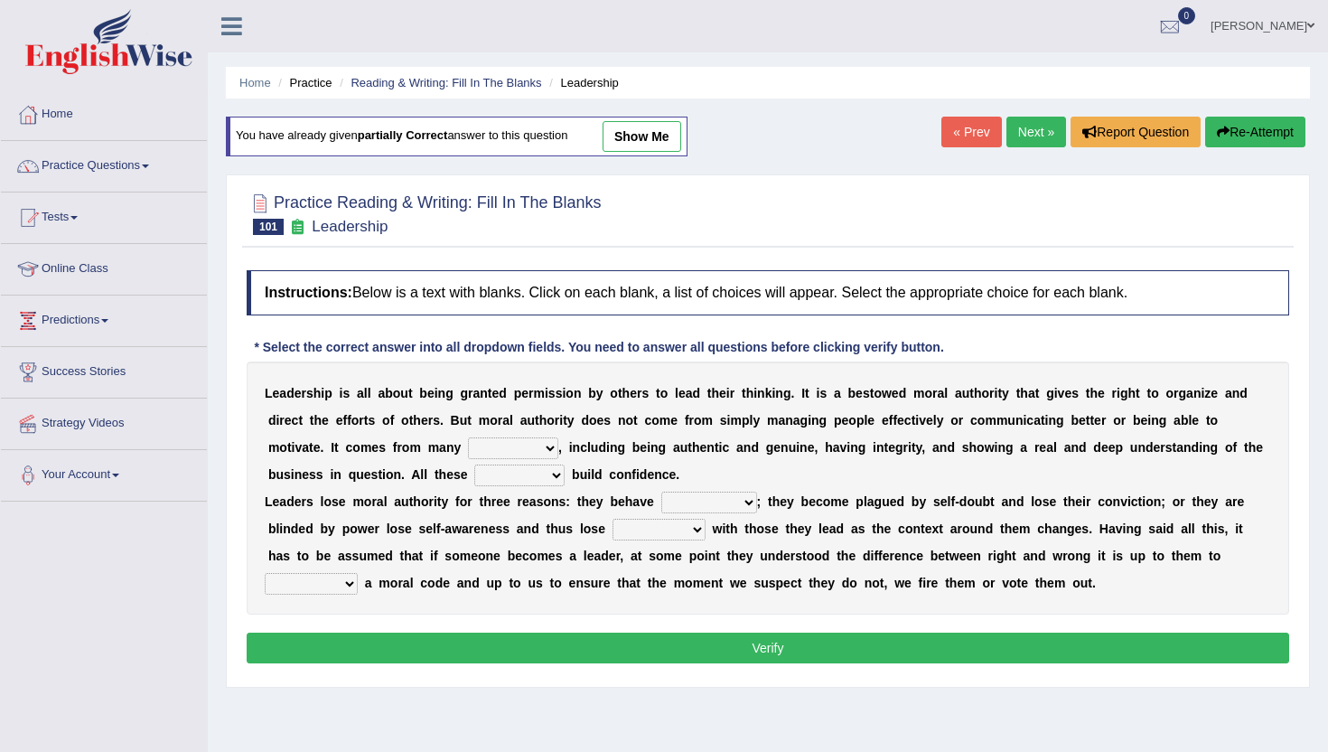
select select "sources"
click at [469, 437] on select "sources items stamps supports" at bounding box center [513, 448] width 90 height 22
click at [506, 471] on select "faith answers factors parts" at bounding box center [519, 476] width 90 height 22
select select "factors"
click at [474, 465] on select "faith answers factors parts" at bounding box center [519, 476] width 90 height 22
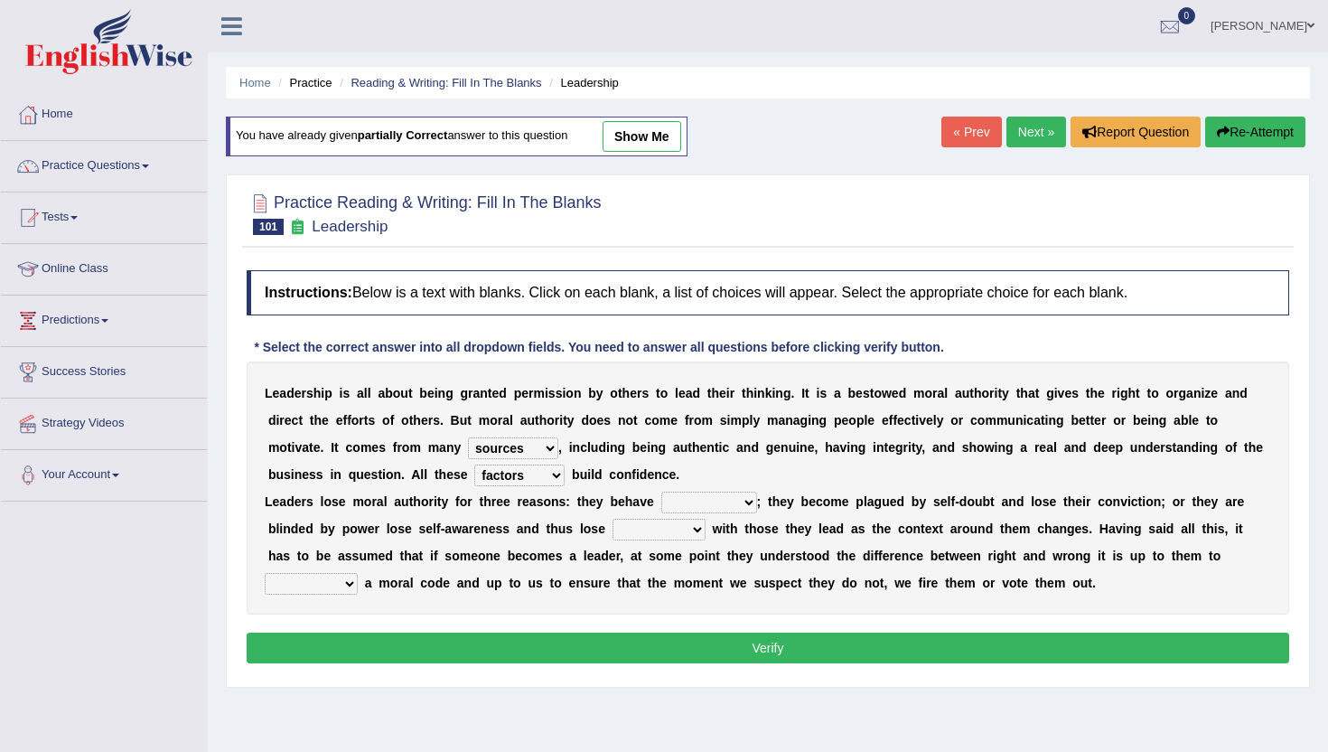
click at [693, 507] on select "usually unethically falsely unexpected" at bounding box center [710, 503] width 96 height 22
click at [643, 135] on link "show me" at bounding box center [642, 136] width 79 height 31
select select "unexpected"
select select "connection"
select select "abide in"
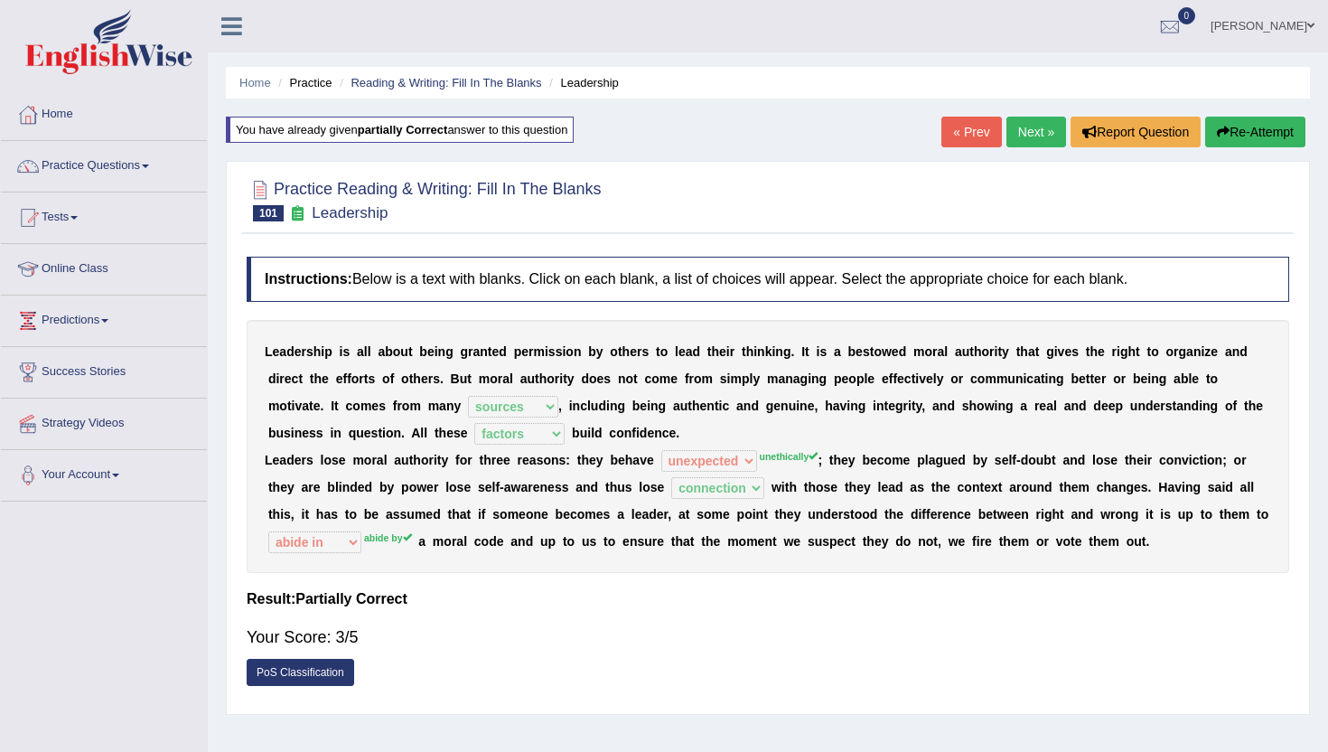
click at [1252, 137] on button "Re-Attempt" at bounding box center [1256, 132] width 100 height 31
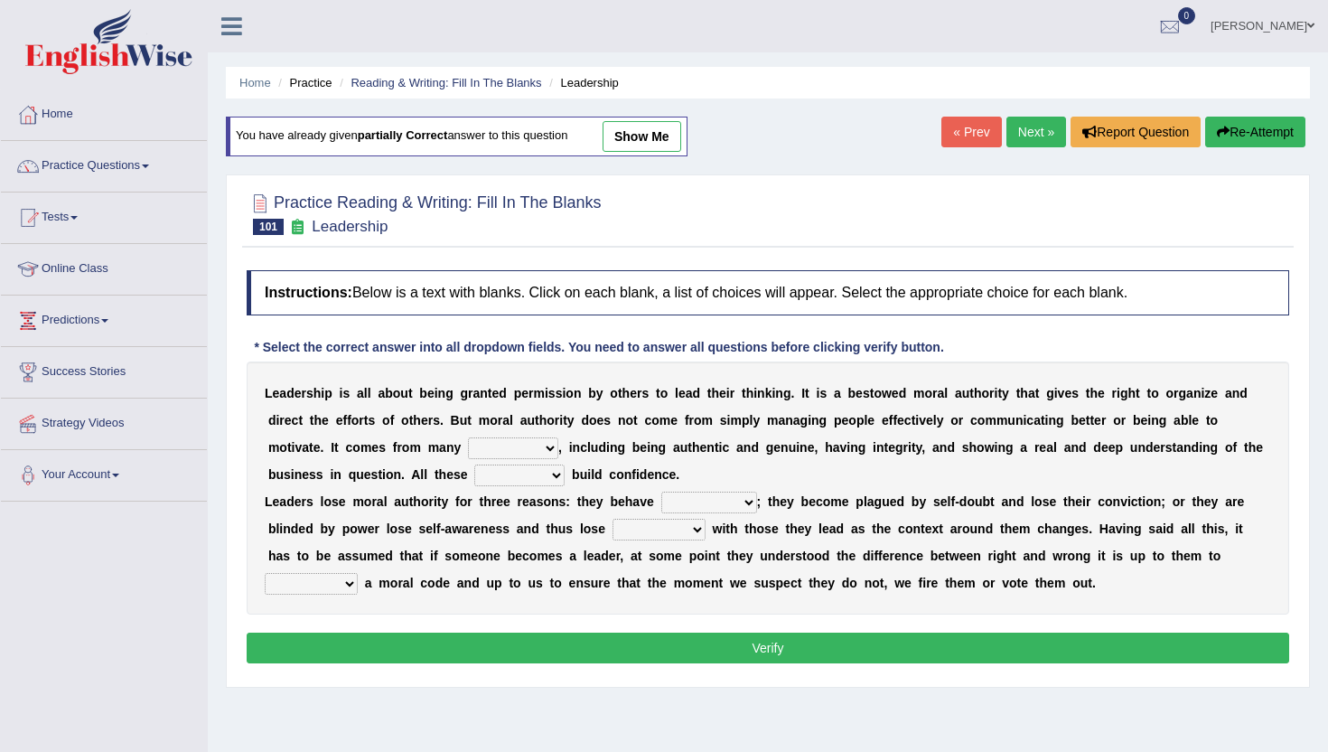
click at [540, 437] on div "L e a d e r s h i p i s a l l a b o u t b e i n g g r a n t e d p e r m i s s i…" at bounding box center [768, 487] width 1043 height 253
click at [542, 433] on div "L e a d e r s h i p i s a l l a b o u t b e i n g g r a n t e d p e r m i s s i…" at bounding box center [768, 487] width 1043 height 253
click at [542, 449] on select "sources items stamps supports" at bounding box center [513, 448] width 90 height 22
select select "sources"
click at [469, 437] on select "sources items stamps supports" at bounding box center [513, 448] width 90 height 22
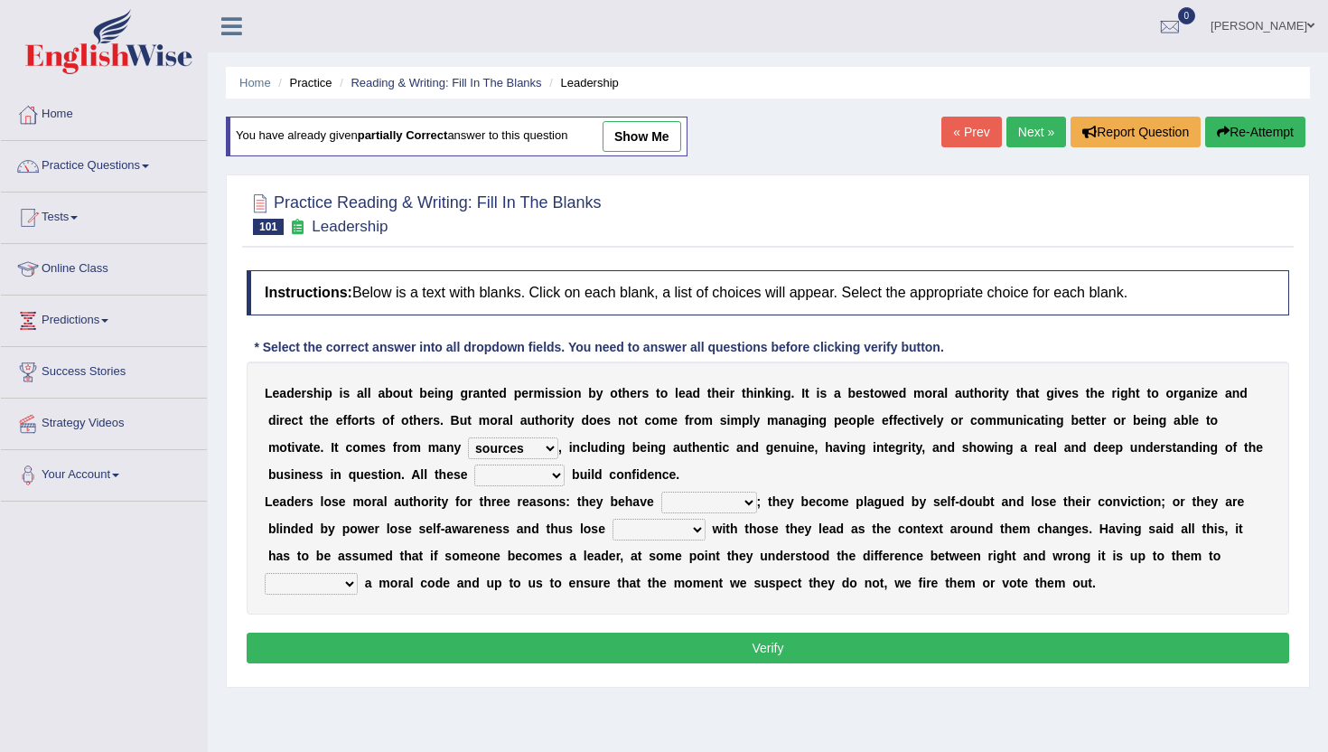
click at [527, 482] on select "faith answers factors parts" at bounding box center [519, 476] width 90 height 22
select select "factors"
click at [474, 465] on select "faith answers factors parts" at bounding box center [519, 476] width 90 height 22
click at [681, 510] on select "usually unethically falsely unexpected" at bounding box center [710, 503] width 96 height 22
select select "unethically"
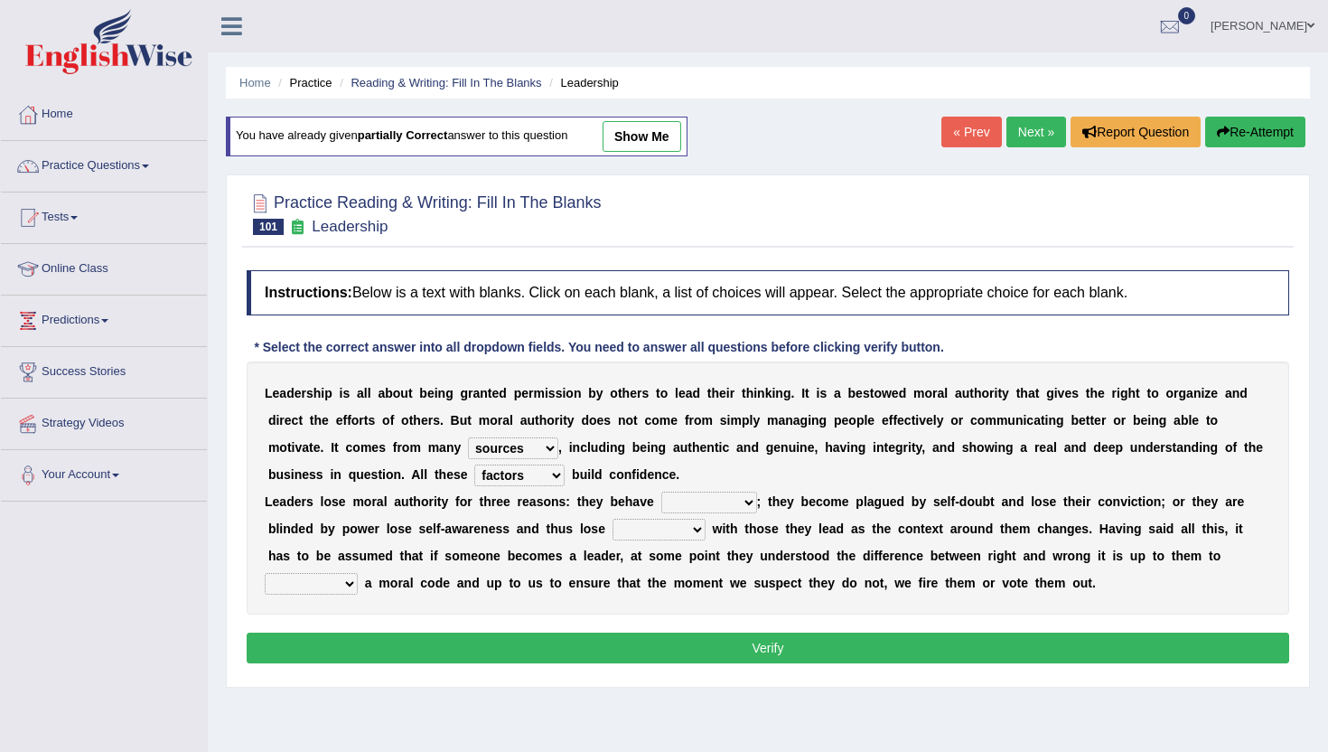
click at [662, 492] on select "usually unethically falsely unexpected" at bounding box center [710, 503] width 96 height 22
click at [631, 534] on select "connect connected disconnect connection" at bounding box center [659, 530] width 93 height 22
select select "connection"
click at [613, 519] on select "connect connected disconnect connection" at bounding box center [659, 530] width 93 height 22
click at [333, 583] on select "abide in abide by abide to connection" at bounding box center [311, 584] width 93 height 22
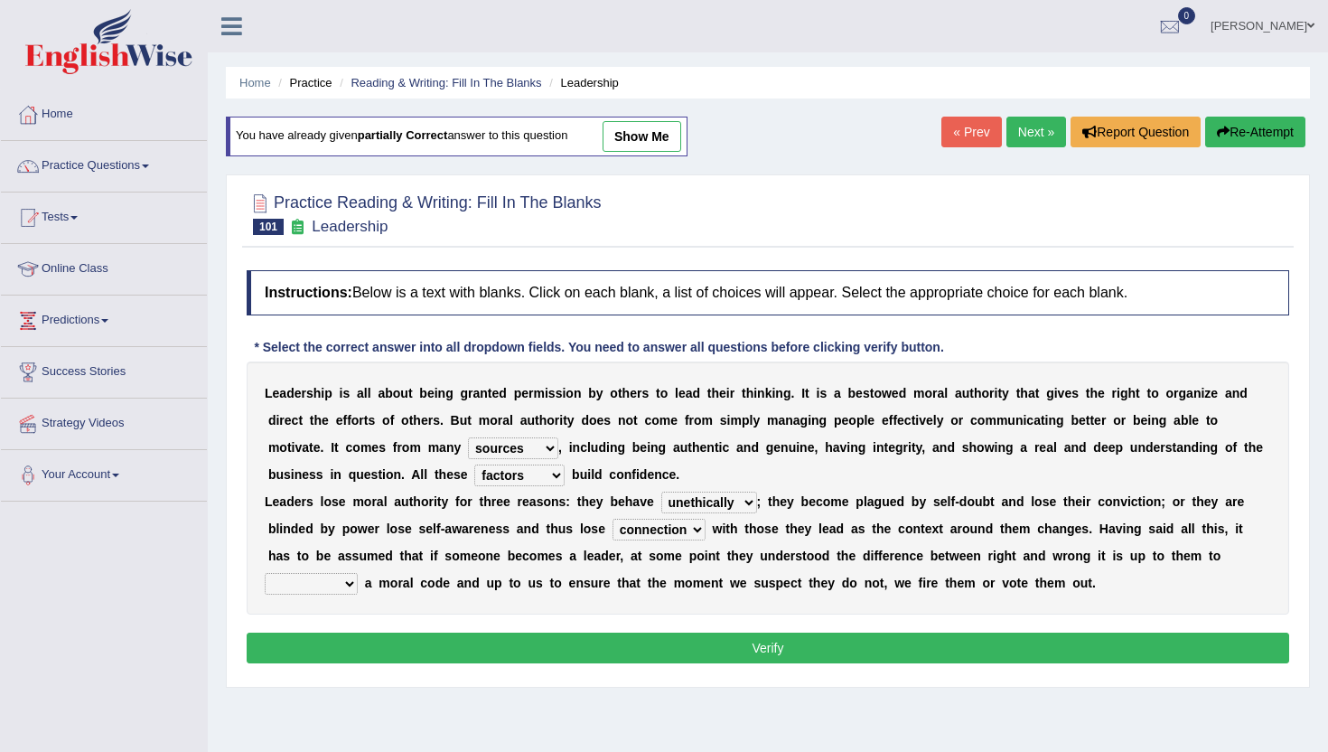
select select "abide by"
click at [265, 573] on select "abide in abide by abide to connection" at bounding box center [311, 584] width 93 height 22
click at [297, 592] on select "abide in abide by abide to connection" at bounding box center [311, 584] width 93 height 22
click at [407, 643] on button "Verify" at bounding box center [768, 648] width 1043 height 31
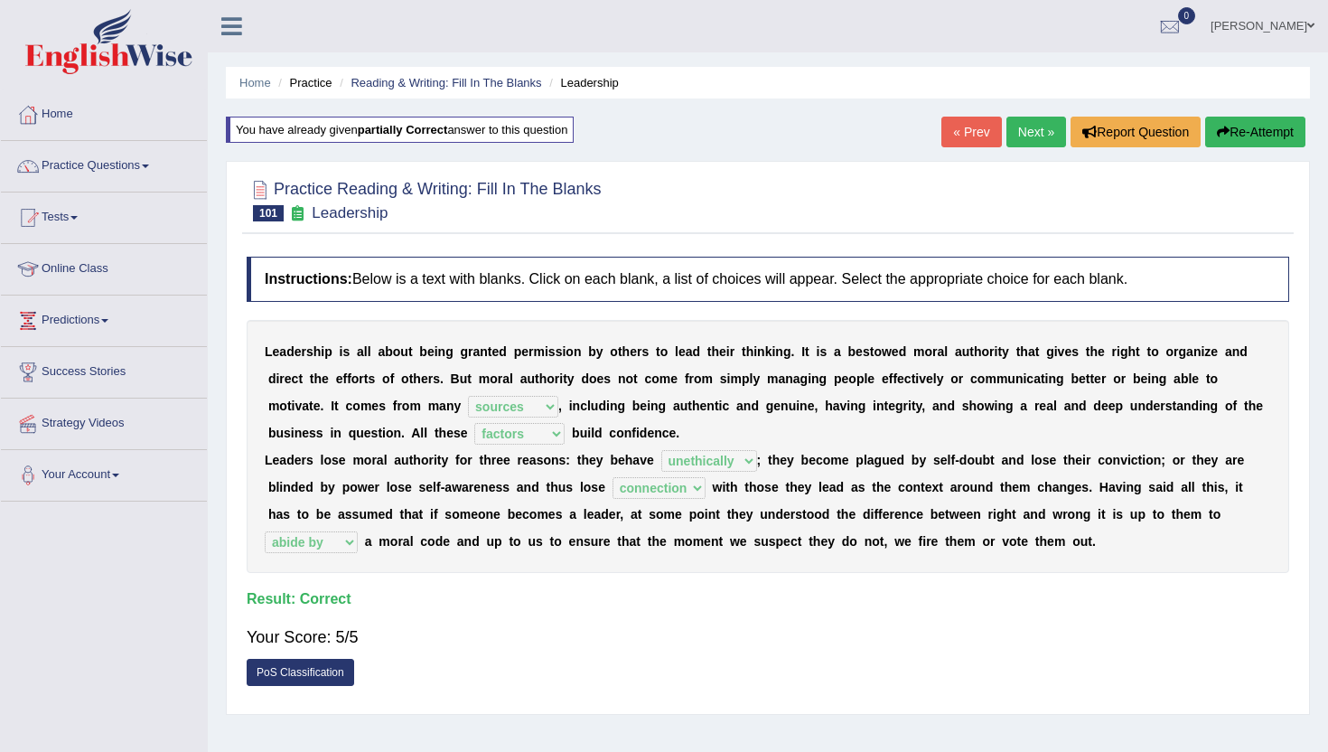
click at [978, 121] on link "« Prev" at bounding box center [972, 132] width 60 height 31
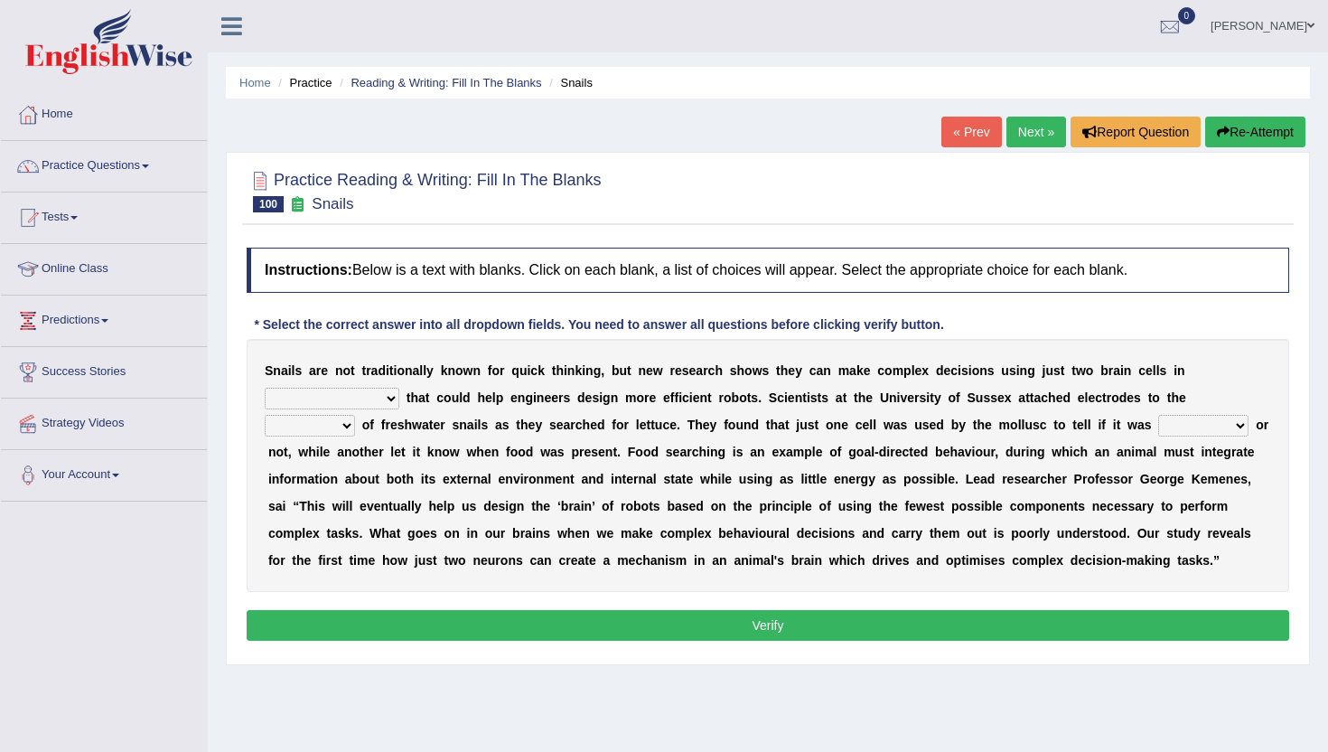
click at [339, 397] on select "decisions findings results recommendations" at bounding box center [332, 399] width 135 height 22
select select "findings"
click at [265, 388] on select "decisions findings results recommendations" at bounding box center [332, 399] width 135 height 22
click at [339, 428] on select "heads brains skulls top" at bounding box center [310, 426] width 90 height 22
select select "top"
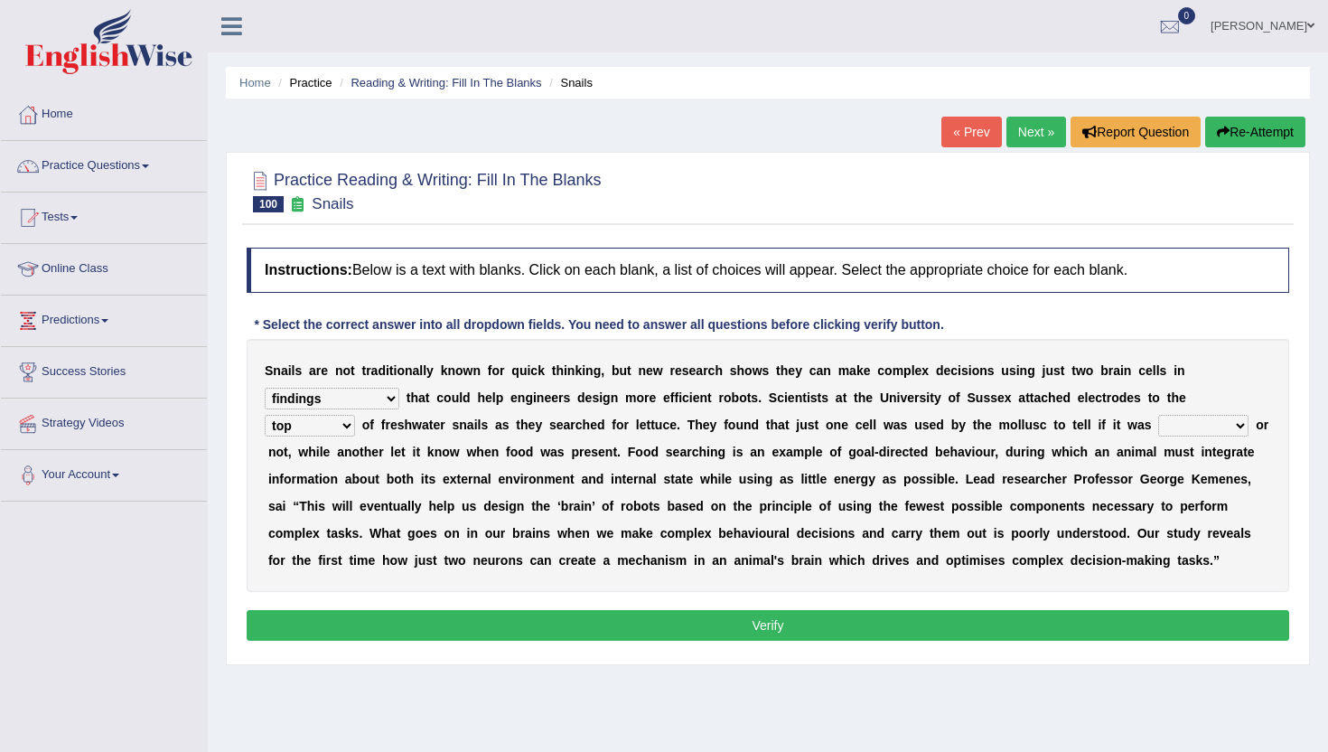
click at [265, 415] on select "heads brains skulls top" at bounding box center [310, 426] width 90 height 22
click at [1197, 427] on select "empty hungry full satisfied" at bounding box center [1204, 426] width 90 height 22
click at [1159, 415] on select "empty hungry full satisfied" at bounding box center [1204, 426] width 90 height 22
click at [1182, 429] on select "empty hungry full satisfied" at bounding box center [1204, 426] width 90 height 22
select select "satisfied"
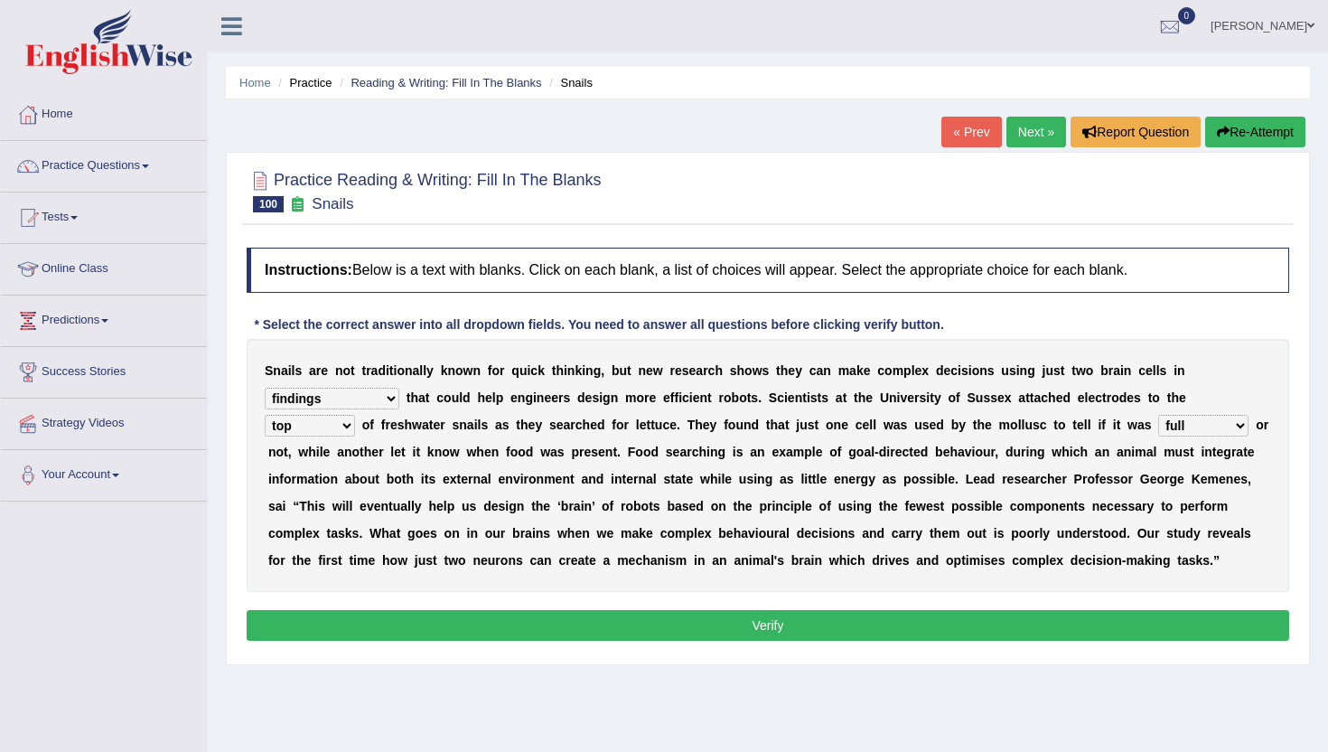
click at [1159, 415] on select "empty hungry full satisfied" at bounding box center [1204, 426] width 90 height 22
click at [738, 640] on button "Verify" at bounding box center [768, 625] width 1043 height 31
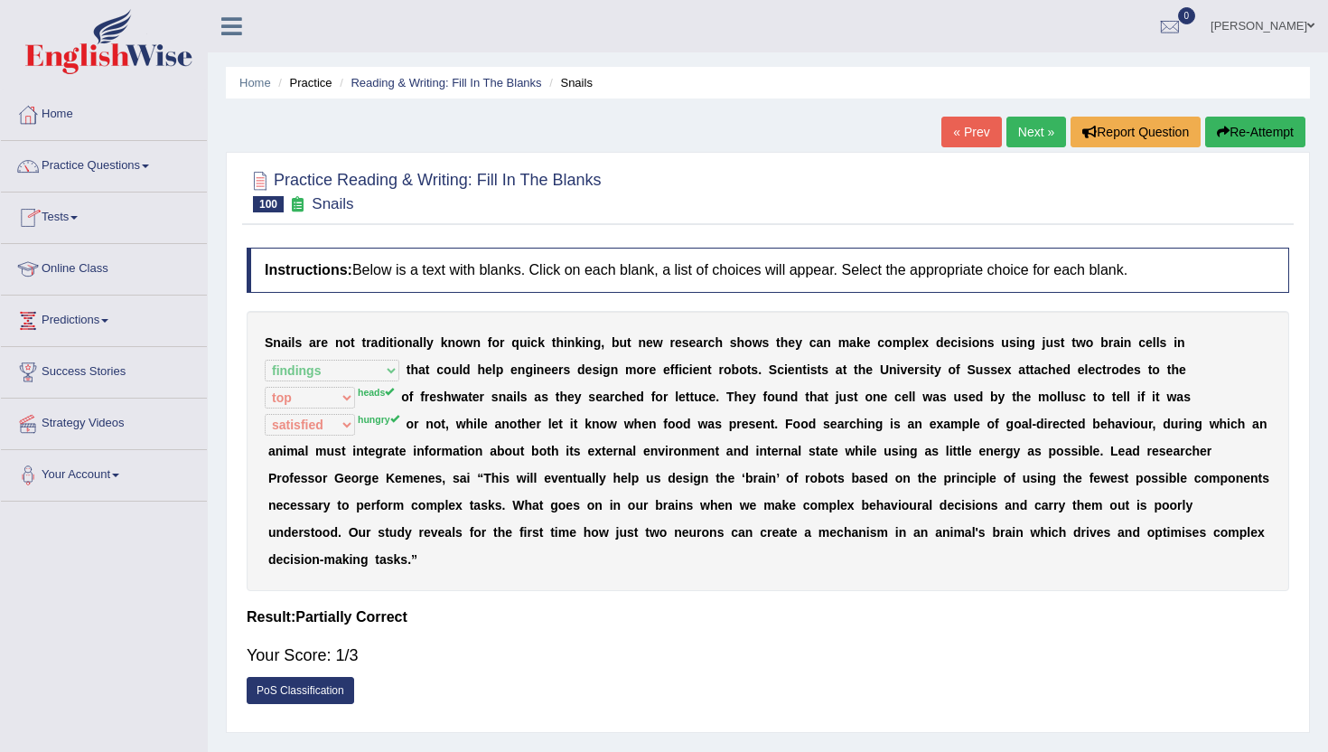
click at [391, 74] on li "Reading & Writing: Fill In The Blanks" at bounding box center [438, 82] width 206 height 17
click at [473, 80] on link "Reading & Writing: Fill In The Blanks" at bounding box center [446, 83] width 191 height 14
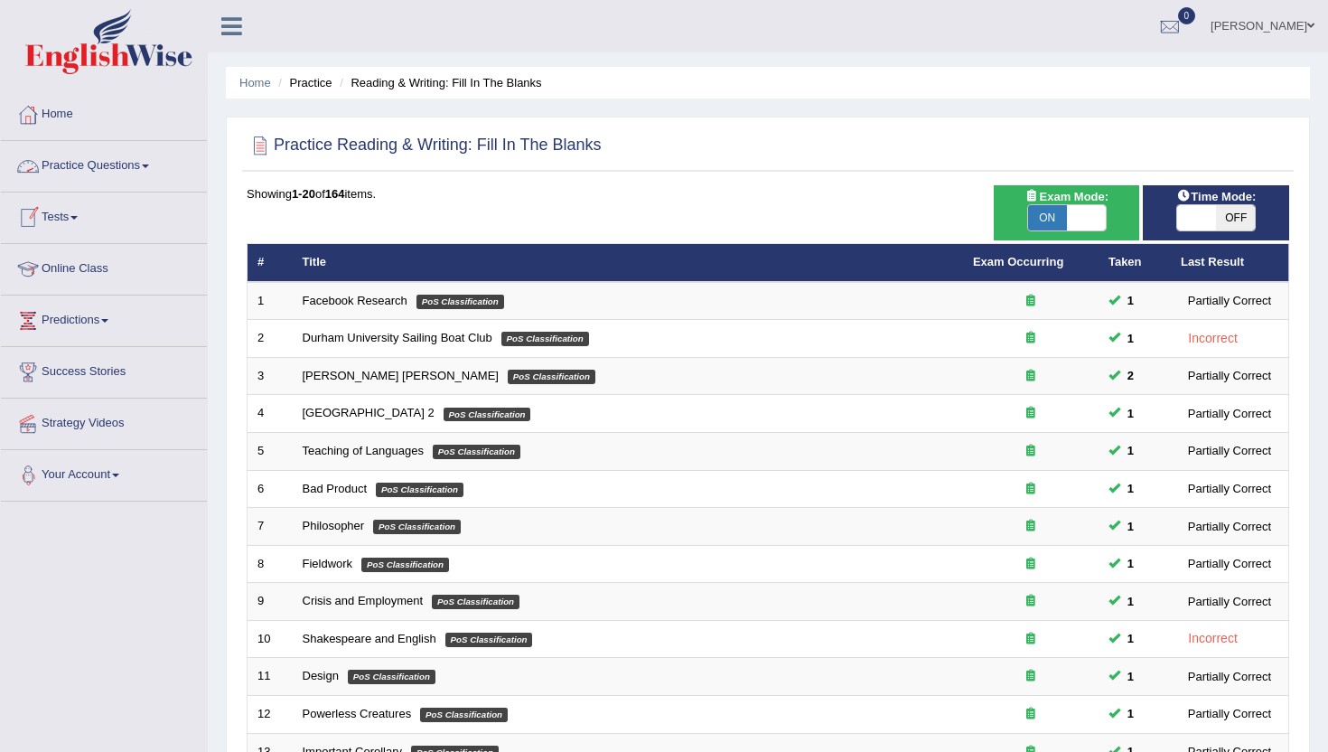
click at [83, 164] on link "Practice Questions" at bounding box center [104, 163] width 206 height 45
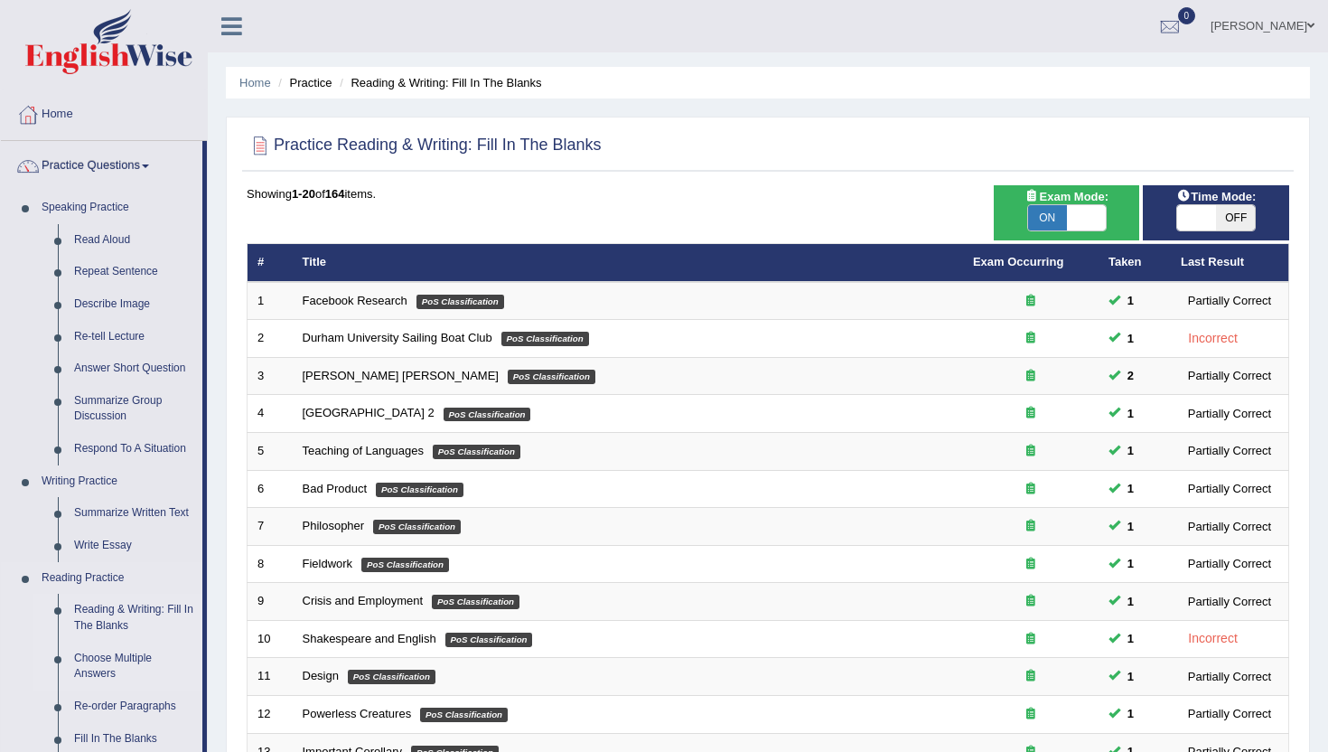
click at [106, 661] on link "Choose Multiple Answers" at bounding box center [134, 667] width 136 height 48
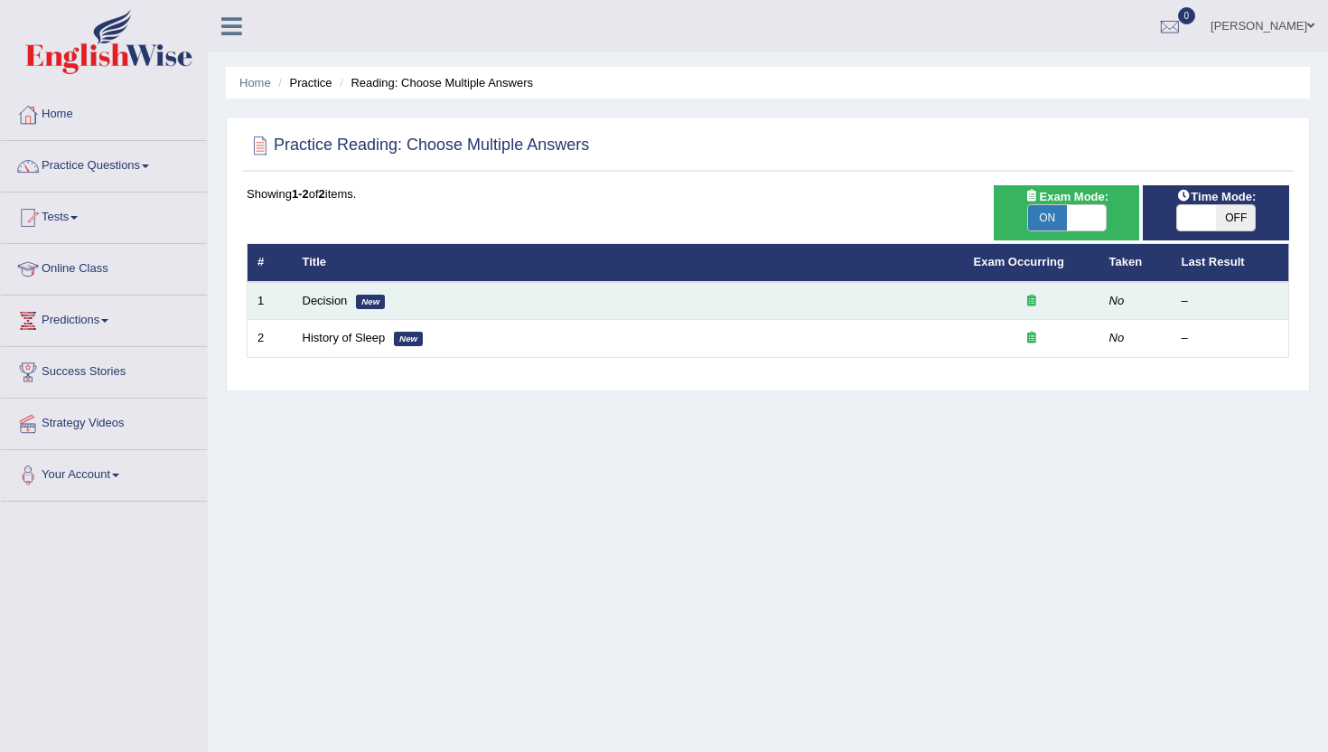
click at [318, 292] on td "Decision New" at bounding box center [628, 301] width 671 height 38
click at [324, 301] on link "Decision" at bounding box center [325, 301] width 45 height 14
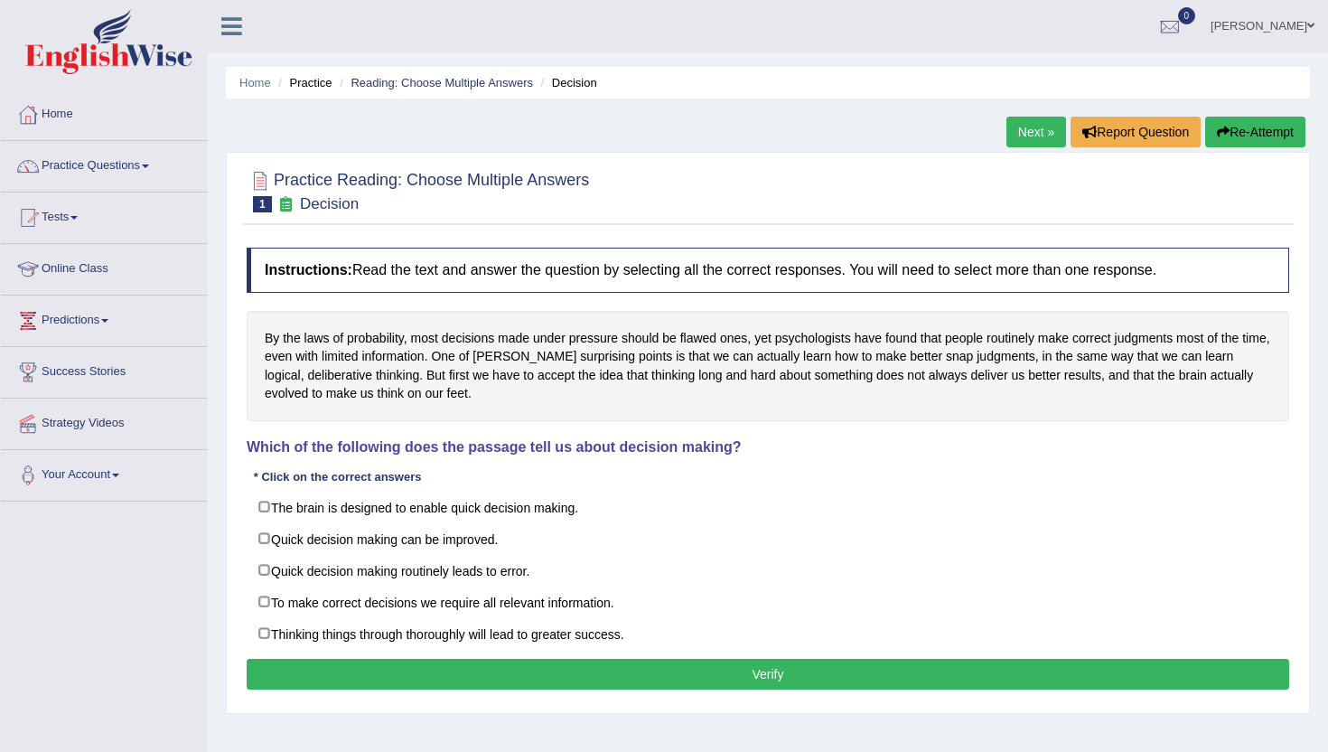
click at [353, 663] on button "Verify" at bounding box center [768, 674] width 1043 height 31
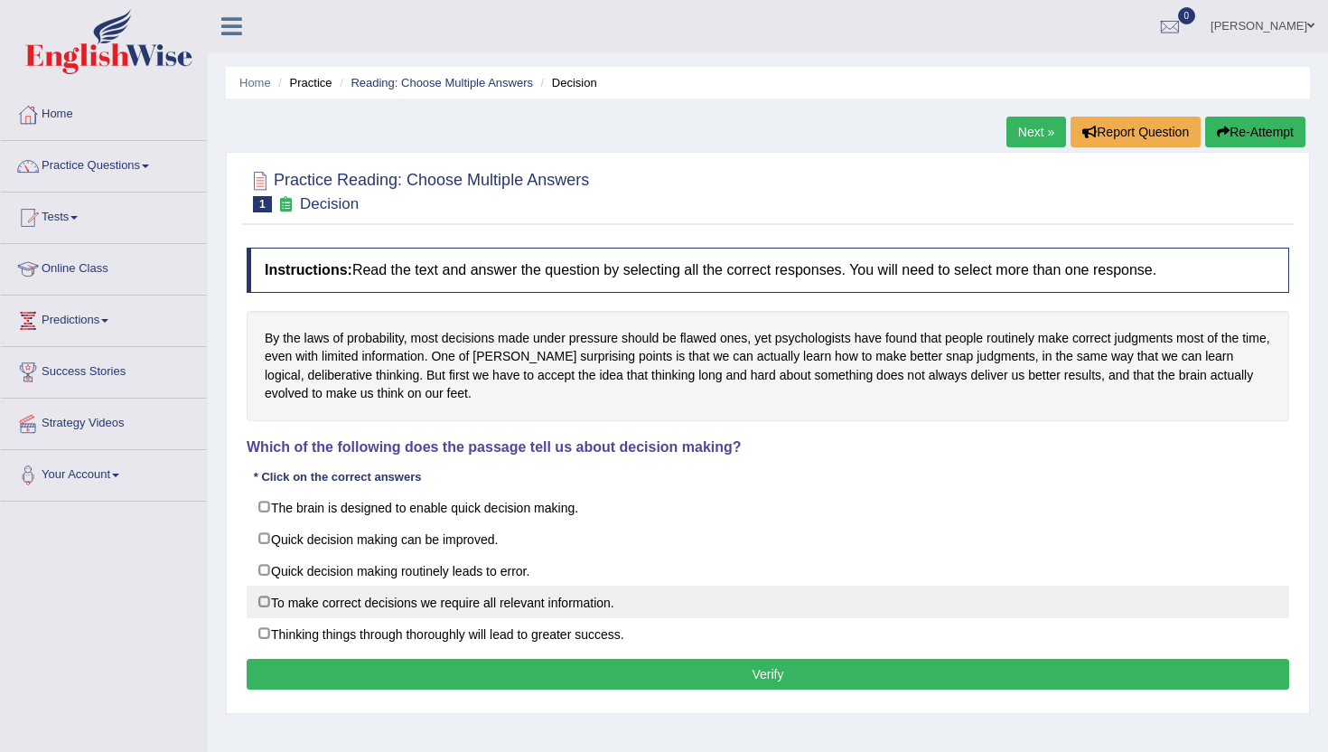
click at [349, 603] on label "To make correct decisions we require all relevant information." at bounding box center [768, 602] width 1043 height 33
checkbox input "true"
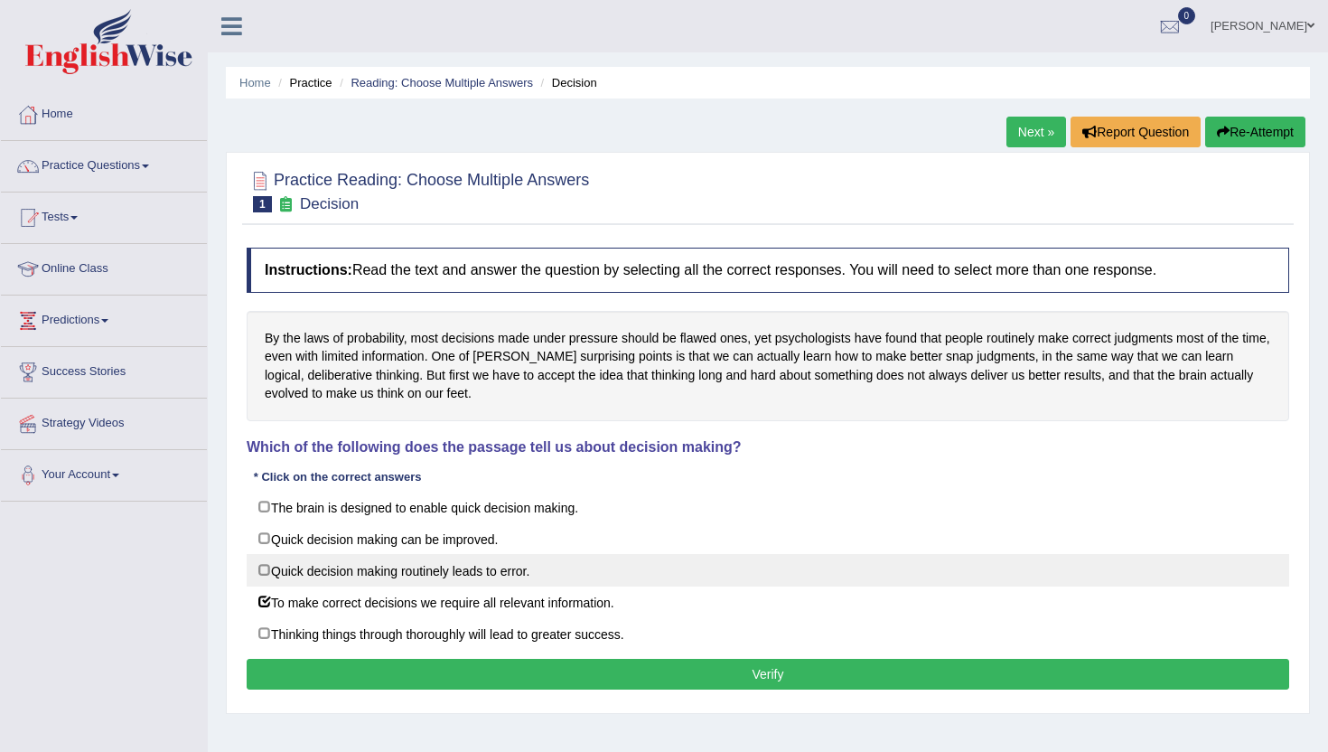
click at [323, 573] on label "Quick decision making routinely leads to error." at bounding box center [768, 570] width 1043 height 33
checkbox input "true"
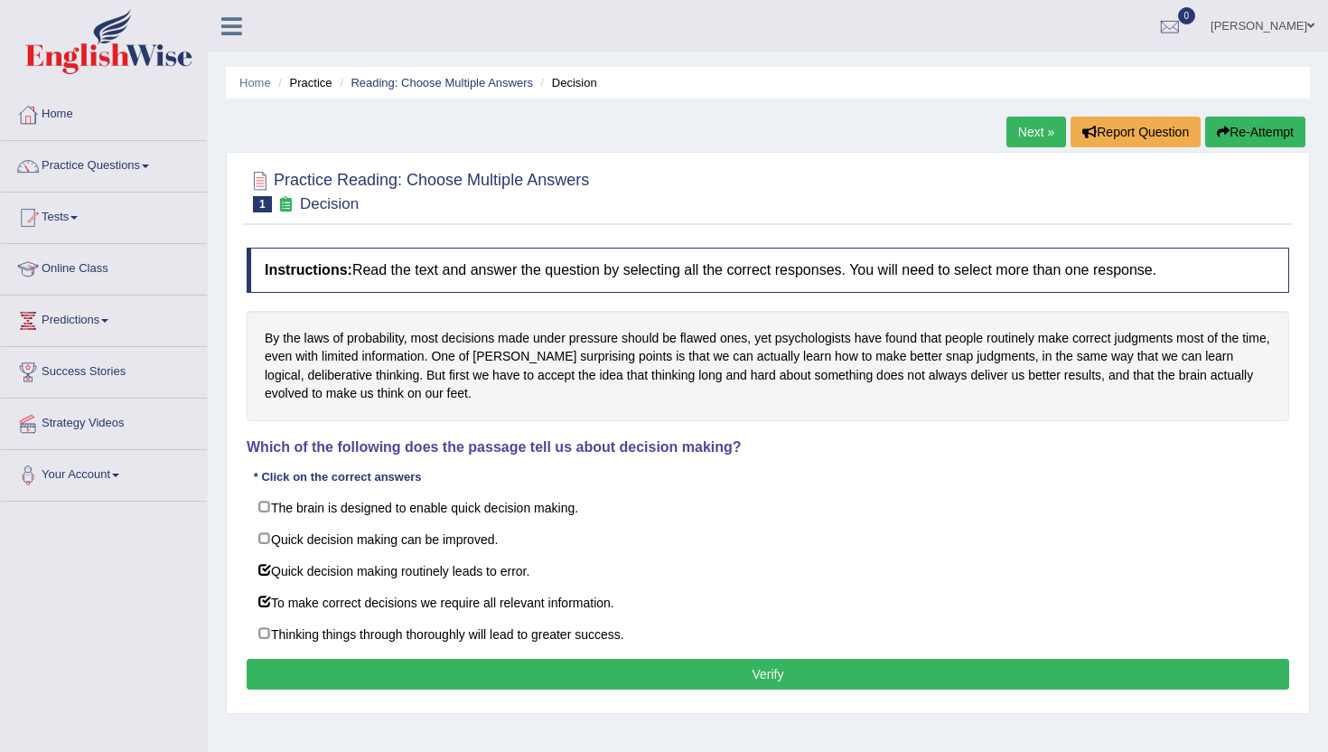
click at [375, 671] on button "Verify" at bounding box center [768, 674] width 1043 height 31
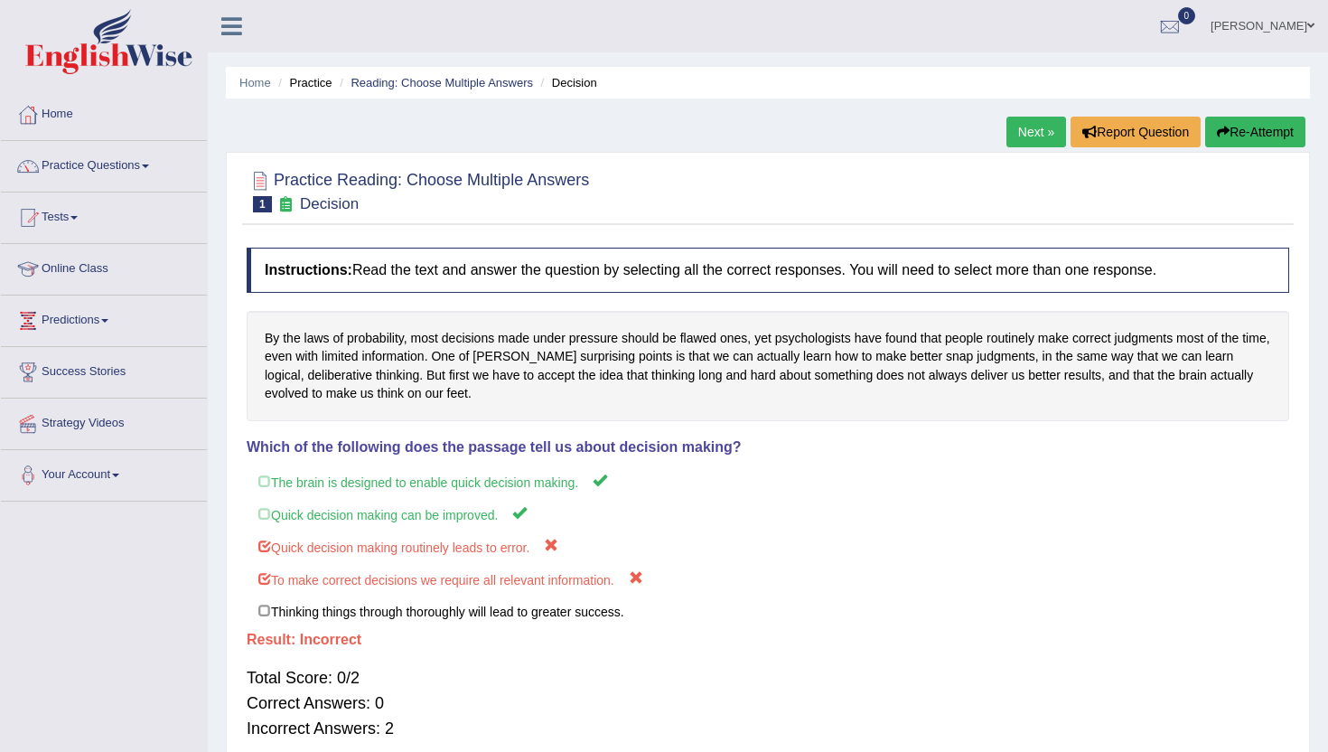
click at [1037, 134] on link "Next »" at bounding box center [1037, 132] width 60 height 31
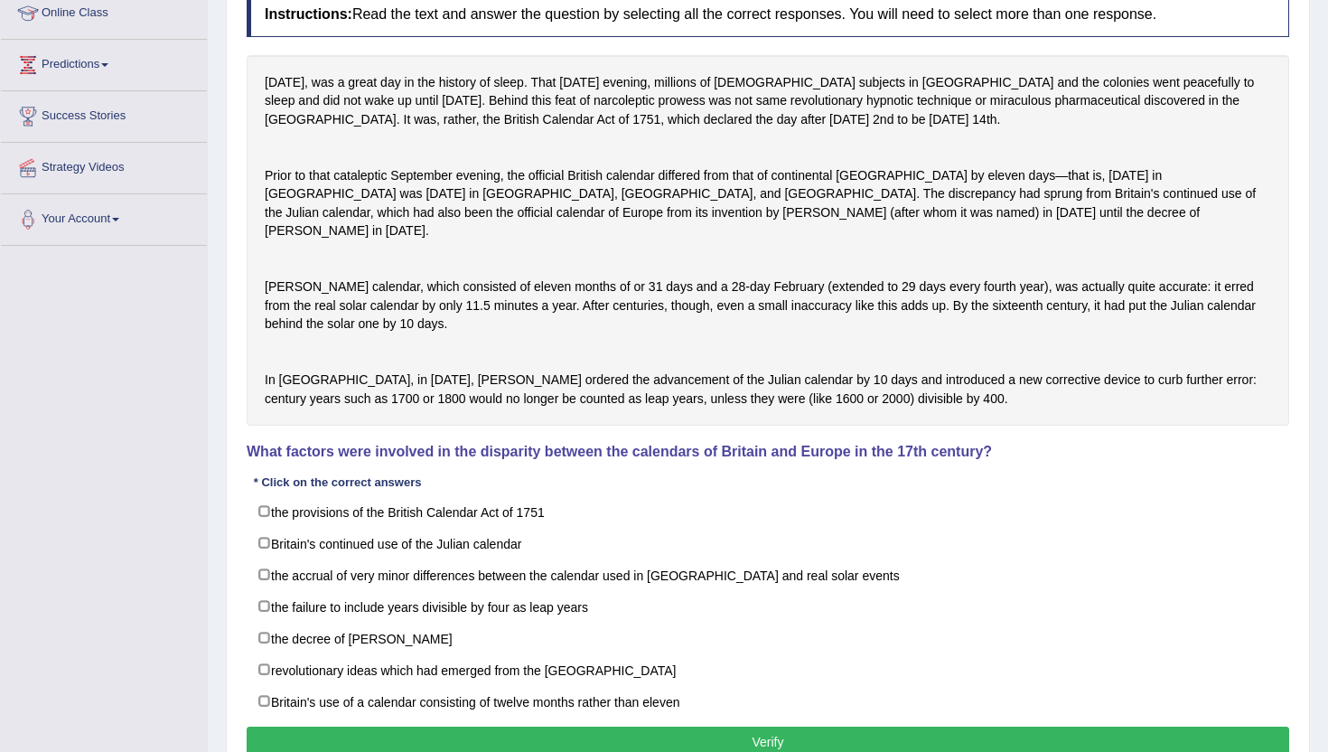
scroll to position [253, 0]
